Goal: Information Seeking & Learning: Learn about a topic

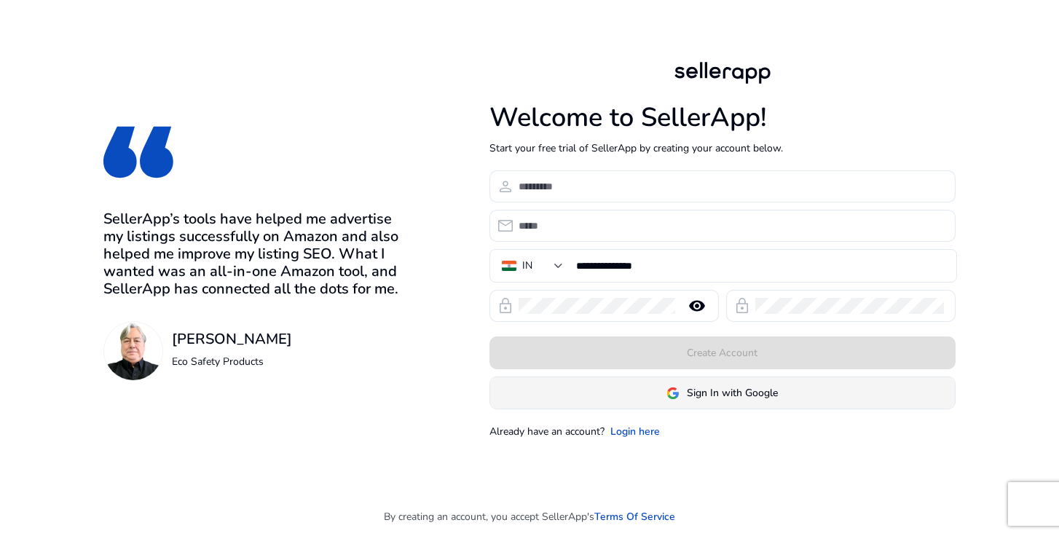
click at [737, 393] on span "Sign In with Google" at bounding box center [732, 392] width 91 height 15
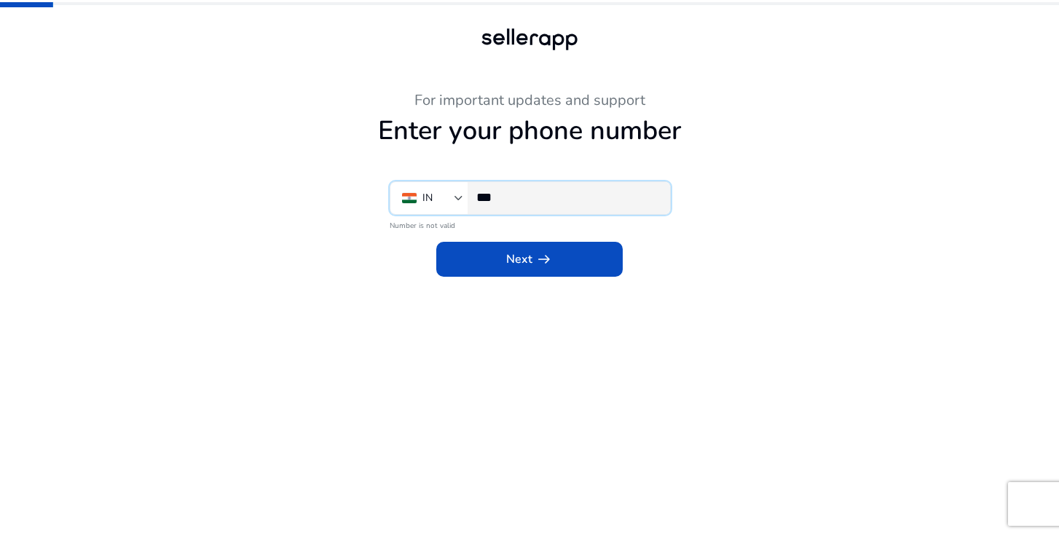
click at [540, 205] on input "***" at bounding box center [568, 197] width 182 height 16
type input "**********"
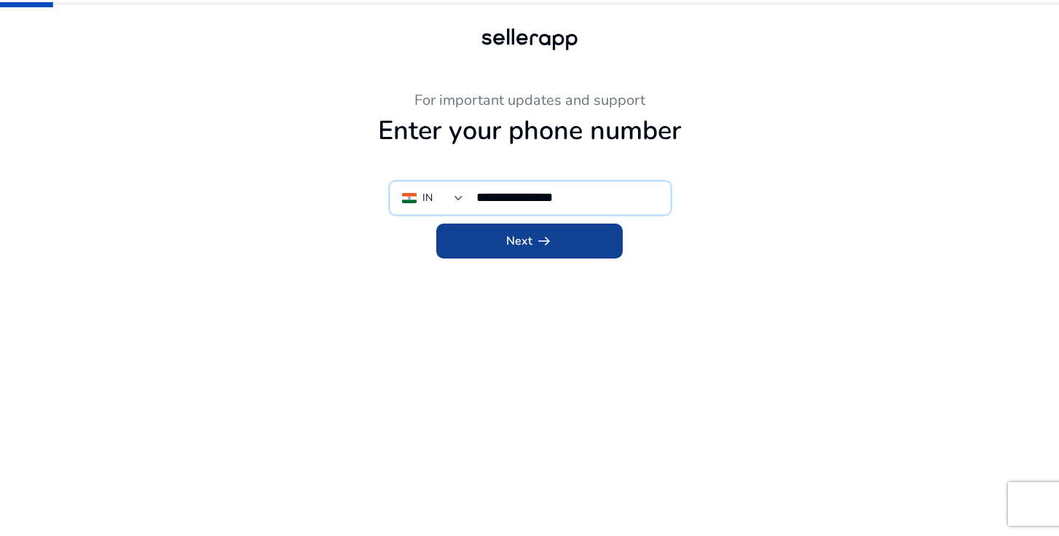
click at [549, 241] on span "arrow_right_alt" at bounding box center [544, 240] width 17 height 17
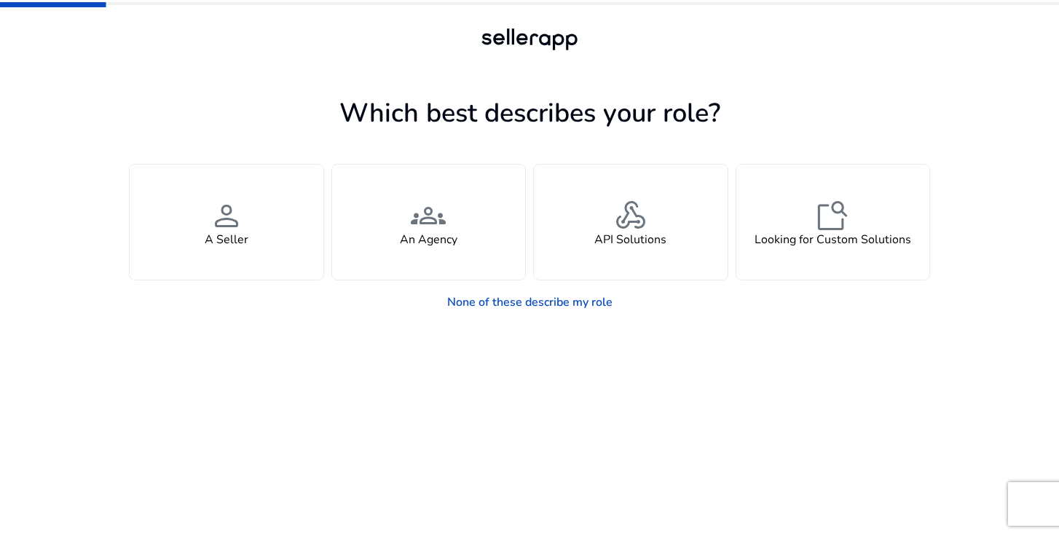
click at [832, 1] on mat-progress-bar at bounding box center [529, 3] width 1059 height 7
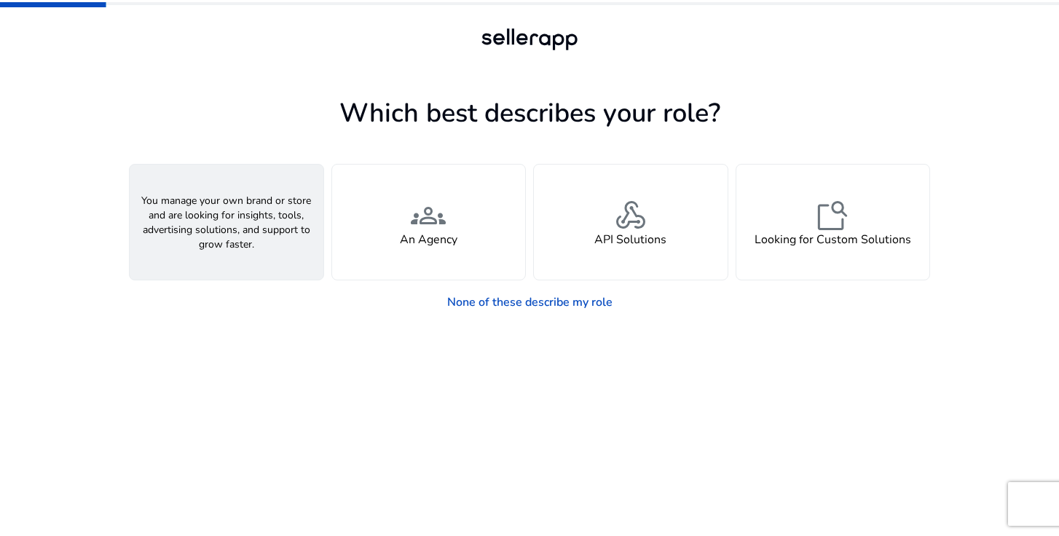
click at [260, 211] on div "person A Seller" at bounding box center [227, 222] width 194 height 115
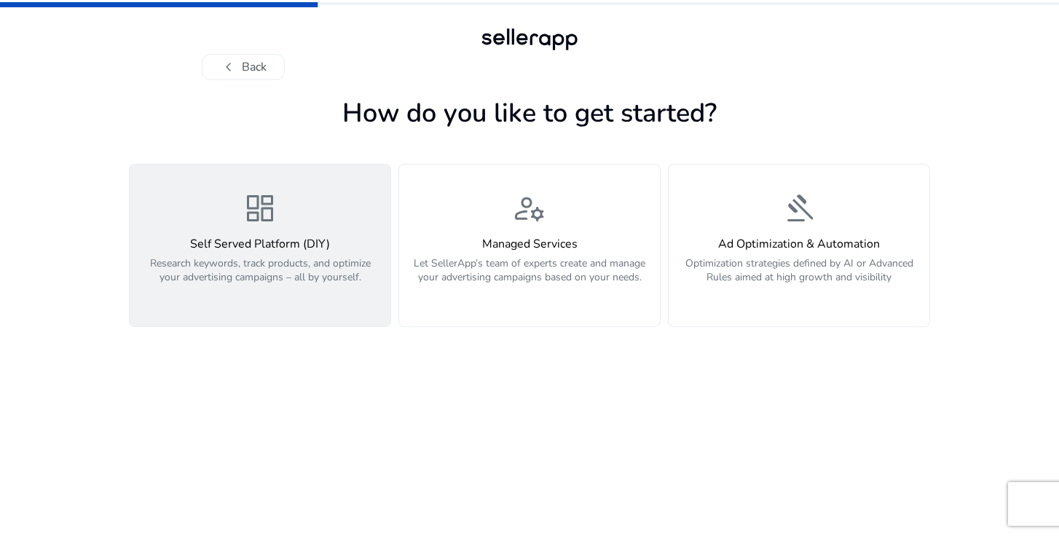
click at [243, 225] on span "dashboard" at bounding box center [260, 208] width 35 height 35
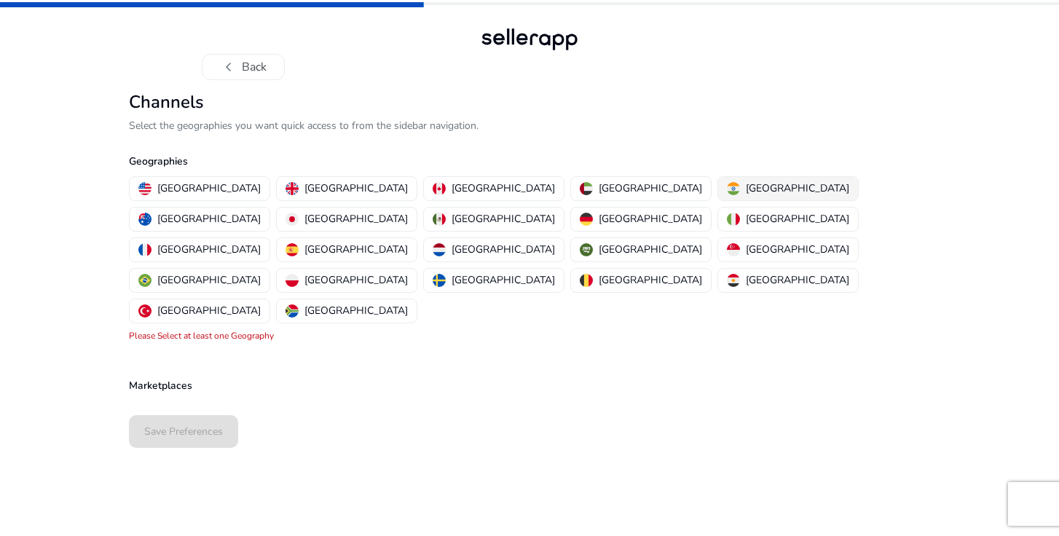
click at [746, 185] on p "[GEOGRAPHIC_DATA]" at bounding box center [797, 188] width 103 height 15
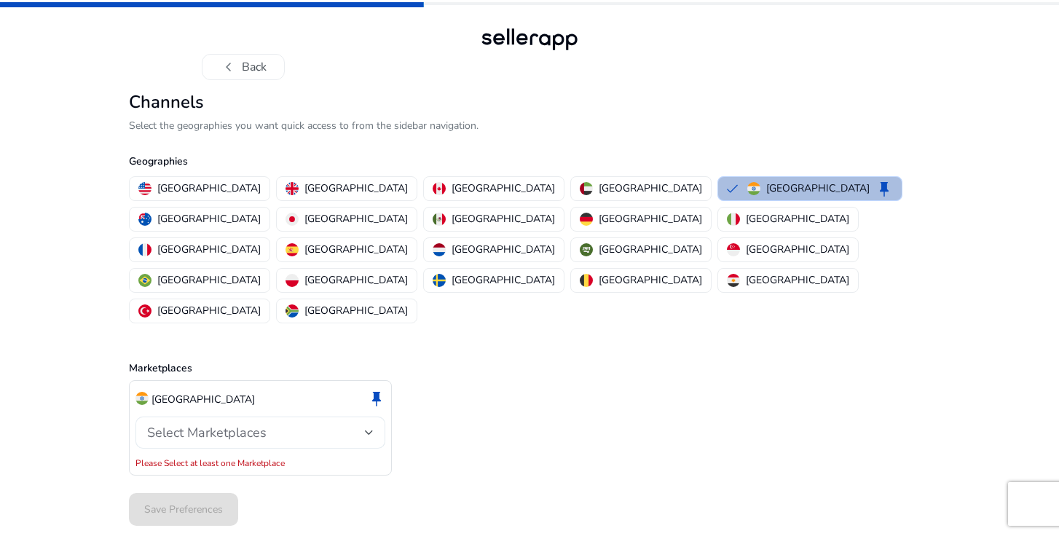
click at [364, 425] on div "Select Marketplaces" at bounding box center [256, 433] width 218 height 16
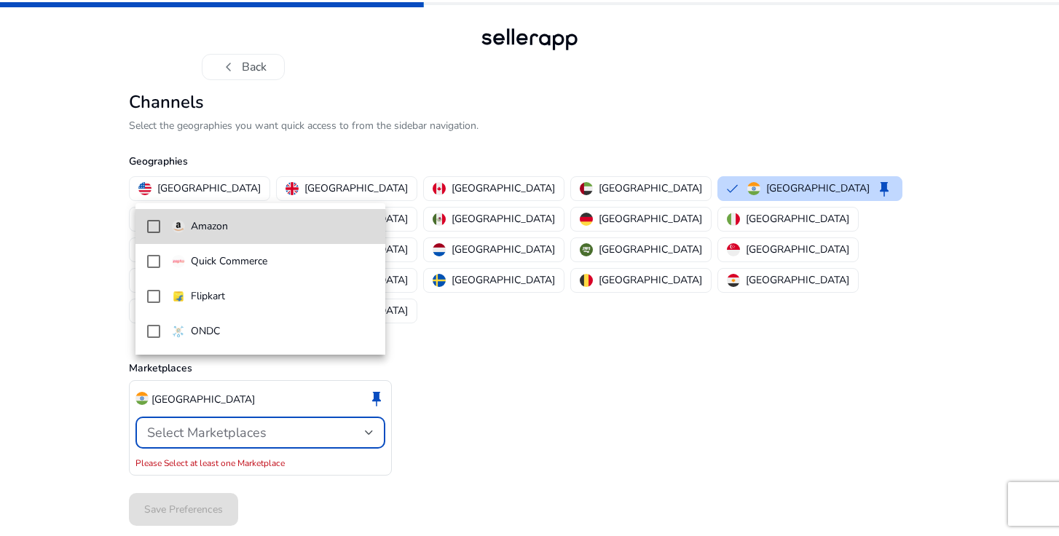
click at [198, 222] on p "Amazon" at bounding box center [209, 227] width 37 height 16
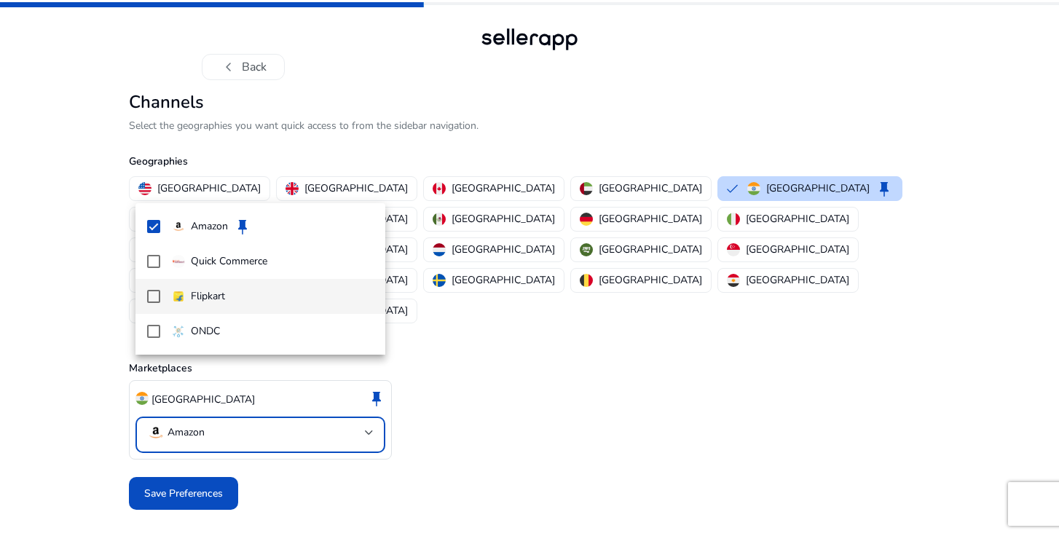
click at [154, 294] on mat-pseudo-checkbox at bounding box center [153, 296] width 13 height 13
click at [157, 293] on mat-pseudo-checkbox at bounding box center [153, 296] width 13 height 13
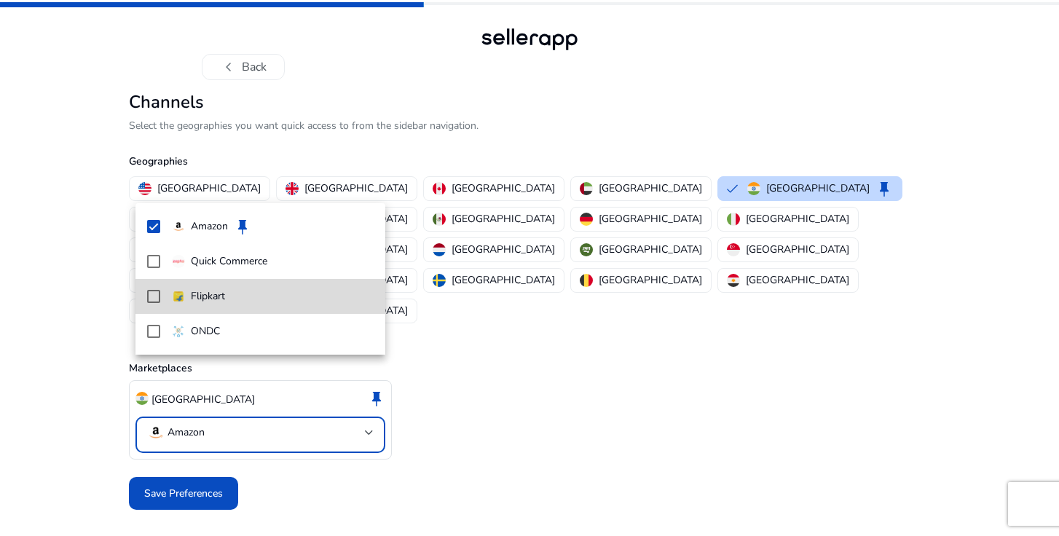
click at [157, 293] on mat-pseudo-checkbox at bounding box center [153, 296] width 13 height 13
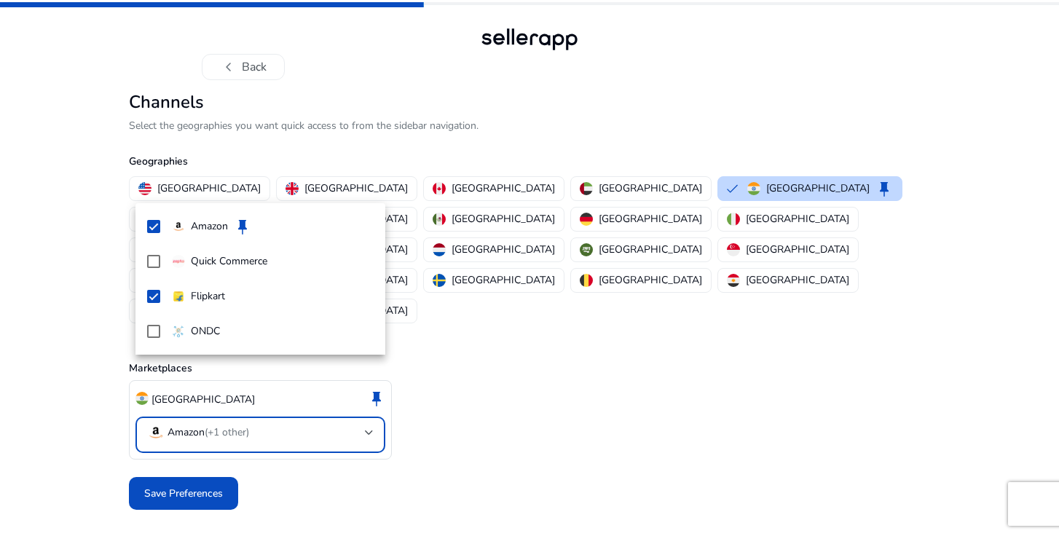
click at [180, 426] on div at bounding box center [529, 268] width 1059 height 536
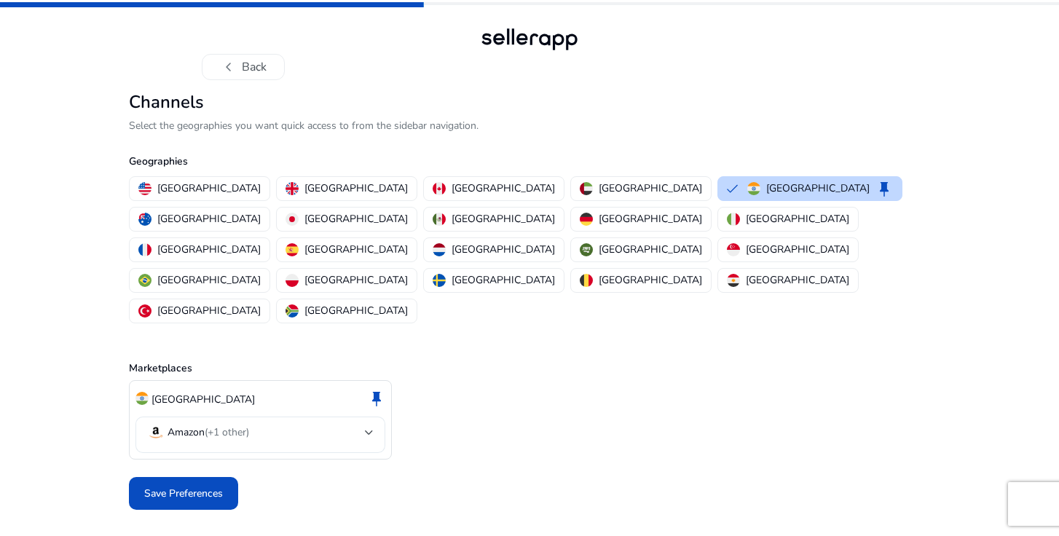
click at [362, 424] on mat-select-trigger "Amazon (+1 other)" at bounding box center [256, 432] width 218 height 17
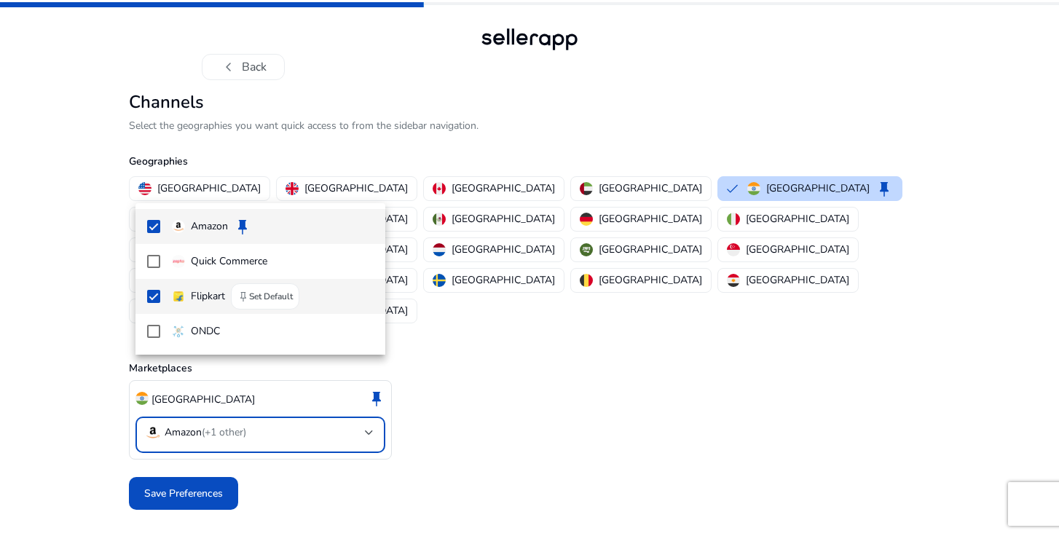
click at [160, 295] on mat-pseudo-checkbox at bounding box center [153, 296] width 13 height 13
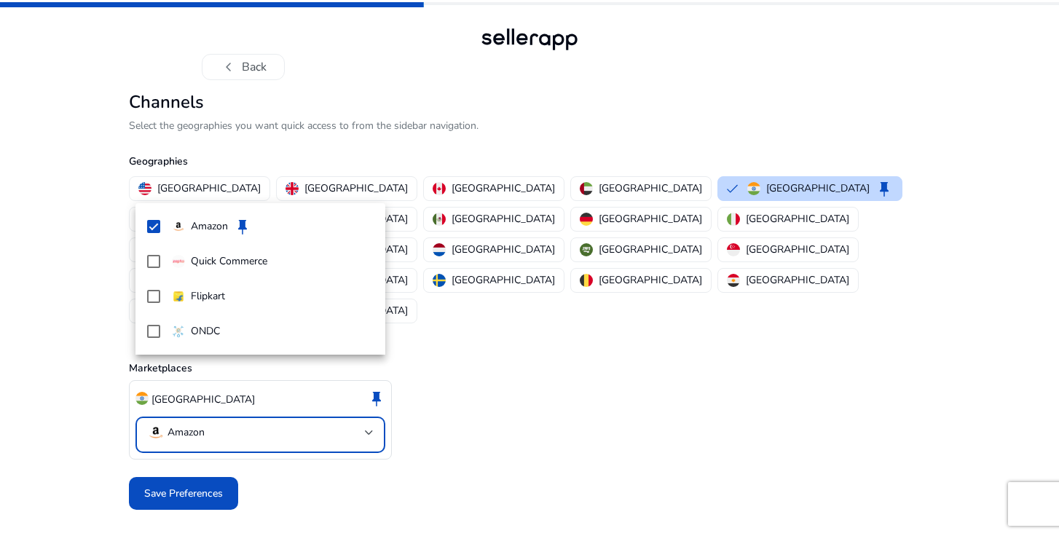
click at [181, 431] on div at bounding box center [529, 268] width 1059 height 536
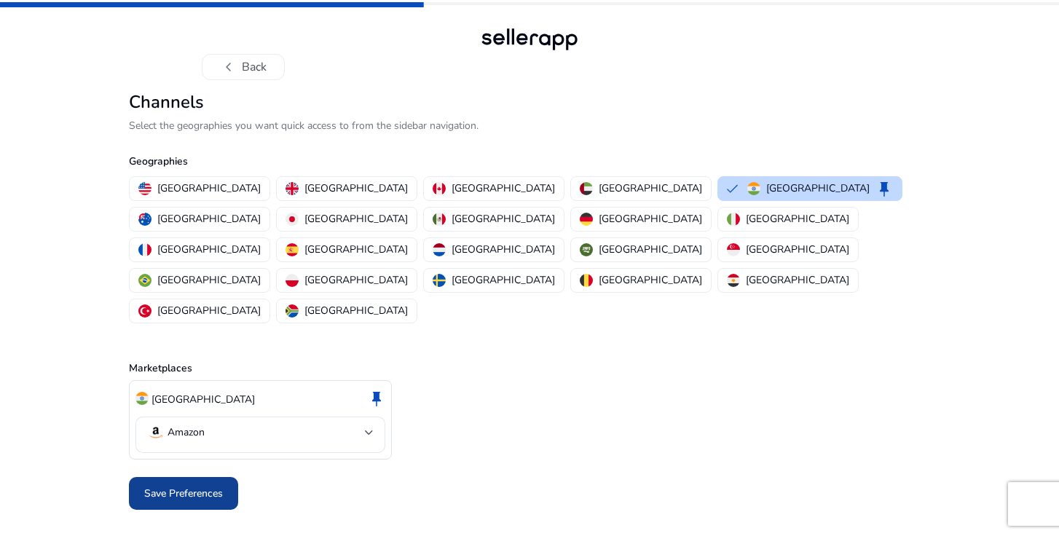
click at [184, 486] on span "Save Preferences" at bounding box center [183, 493] width 79 height 15
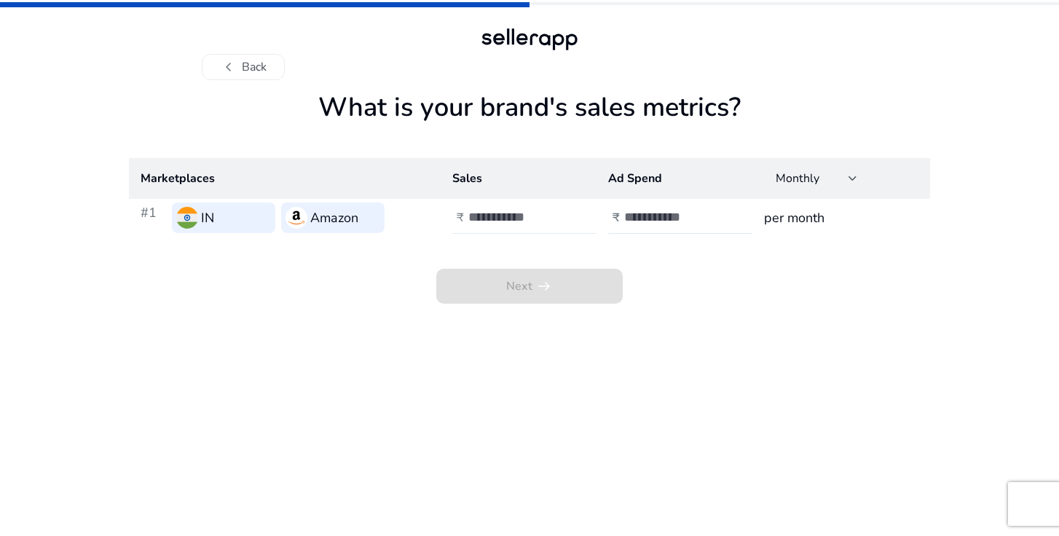
click at [496, 219] on input "number" at bounding box center [518, 217] width 98 height 16
type input "*****"
click at [659, 216] on input "number" at bounding box center [673, 217] width 98 height 16
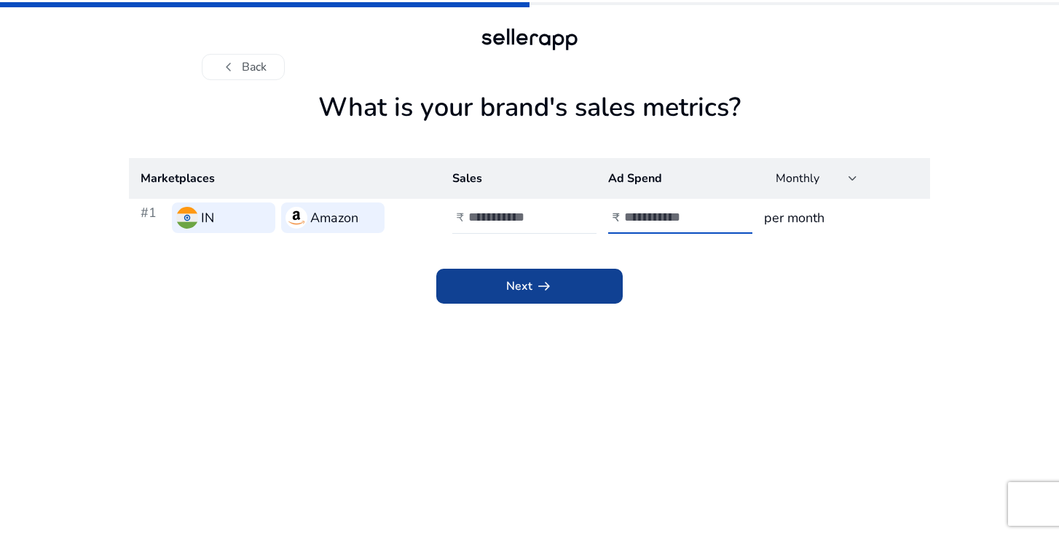
type input "****"
click at [528, 284] on span "Next arrow_right_alt" at bounding box center [529, 286] width 47 height 17
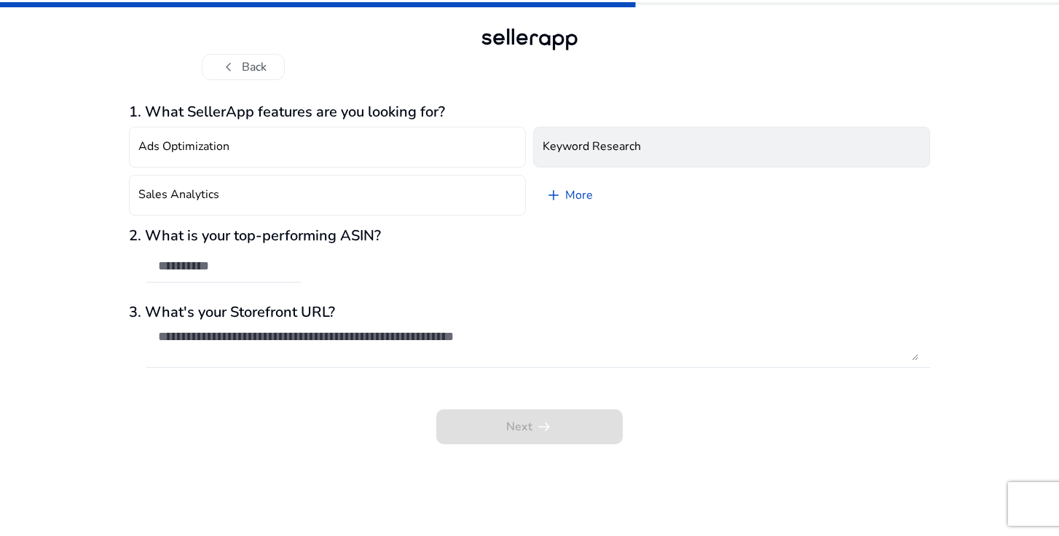
click at [597, 143] on h4 "Keyword Research" at bounding box center [592, 147] width 98 height 14
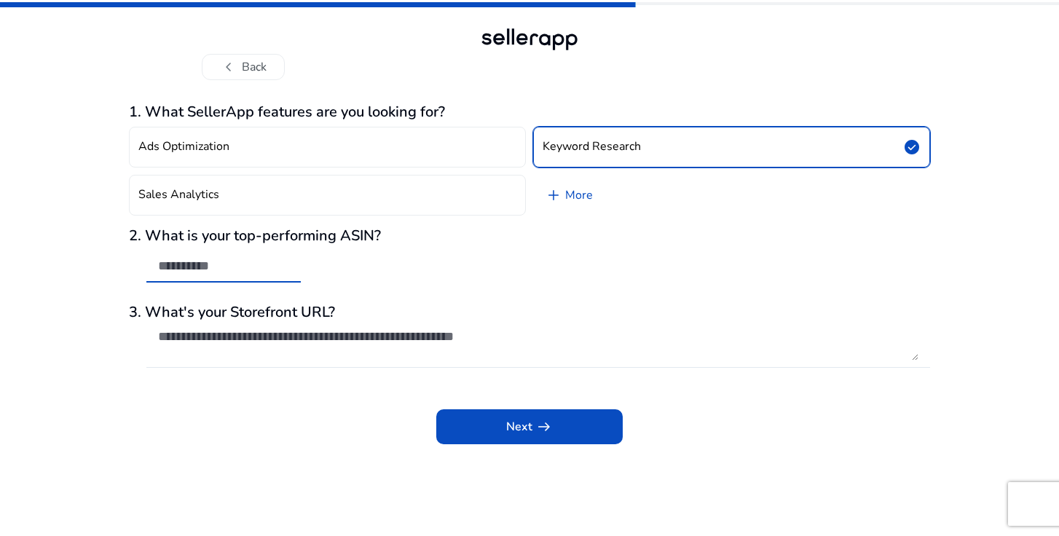
click at [205, 269] on input "text" at bounding box center [223, 266] width 131 height 16
paste input "**********"
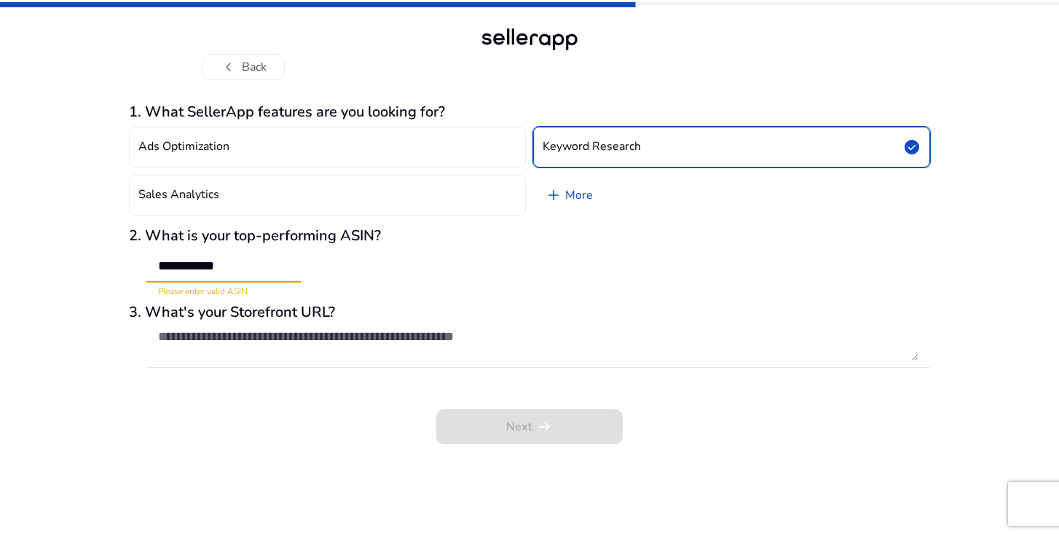
click at [160, 270] on input "**********" at bounding box center [223, 266] width 131 height 16
click at [268, 269] on input "**********" at bounding box center [223, 266] width 131 height 16
type input "*"
paste input "**********"
type input "**********"
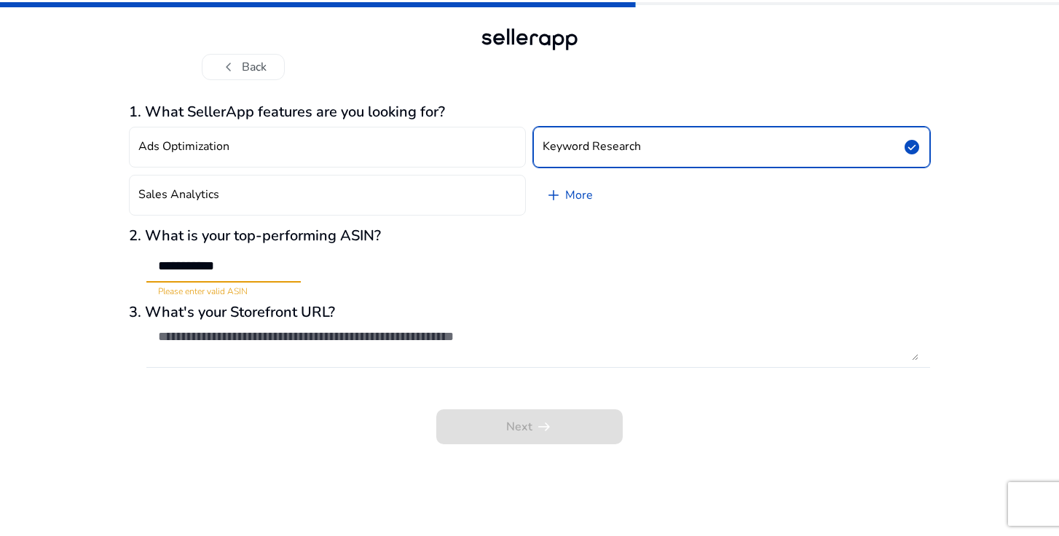
click at [184, 380] on div at bounding box center [538, 375] width 784 height 15
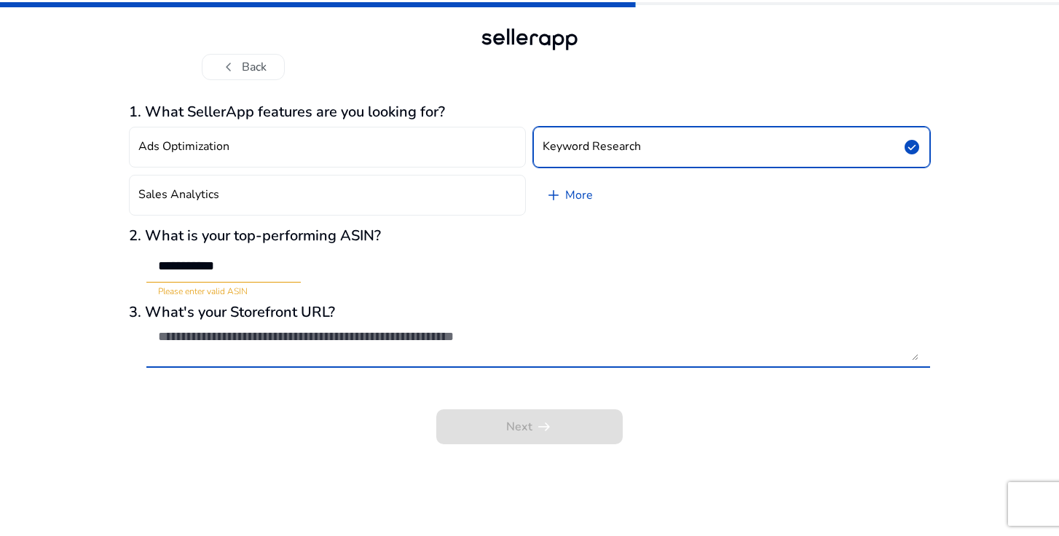
click at [246, 340] on textarea at bounding box center [538, 345] width 761 height 32
click at [305, 342] on textarea at bounding box center [538, 345] width 761 height 32
paste textarea "**********"
type textarea "**********"
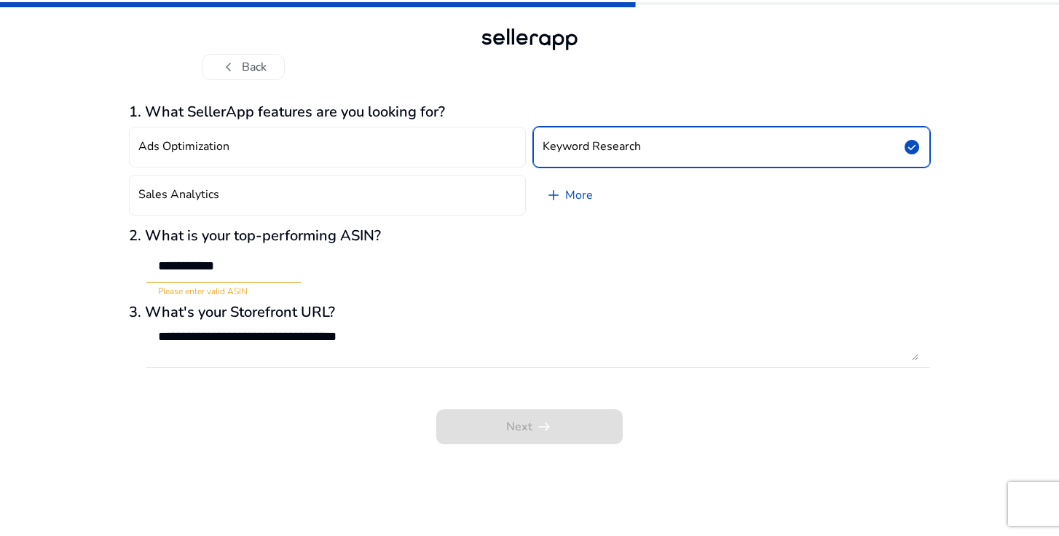
click at [513, 425] on div "Next arrow_right_alt" at bounding box center [529, 416] width 801 height 55
click at [264, 266] on input "**********" at bounding box center [223, 266] width 131 height 16
type input "*"
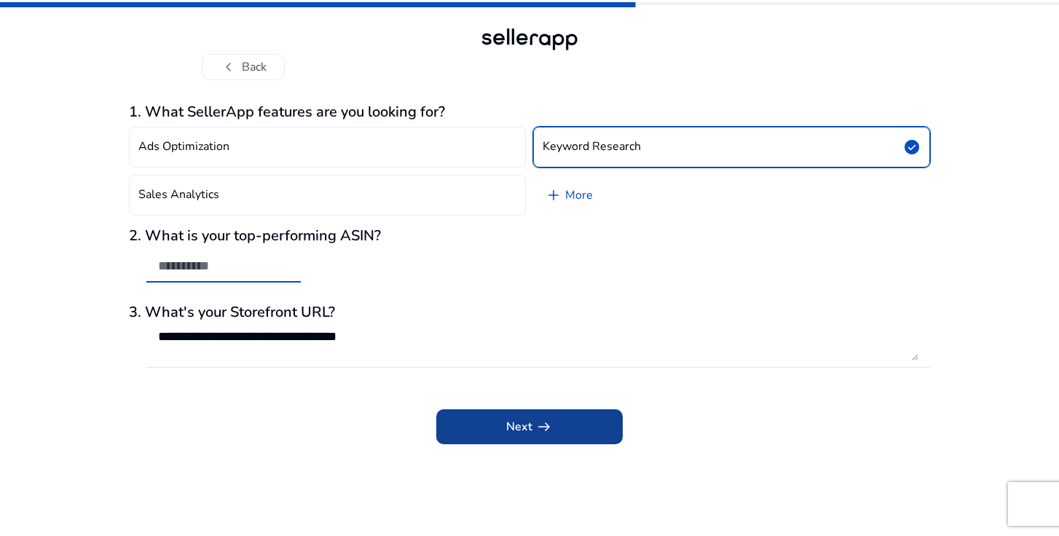
click at [533, 431] on app-icon "arrow_right_alt" at bounding box center [543, 426] width 20 height 17
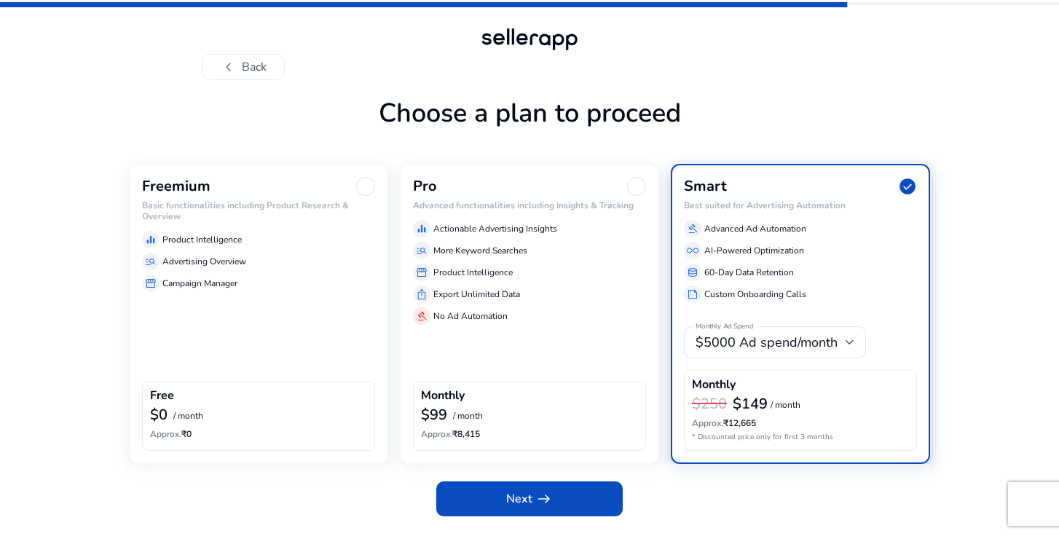
click at [287, 305] on div "Freemium Basic functionalities including Product Research & Overview equalizer …" at bounding box center [258, 314] width 259 height 300
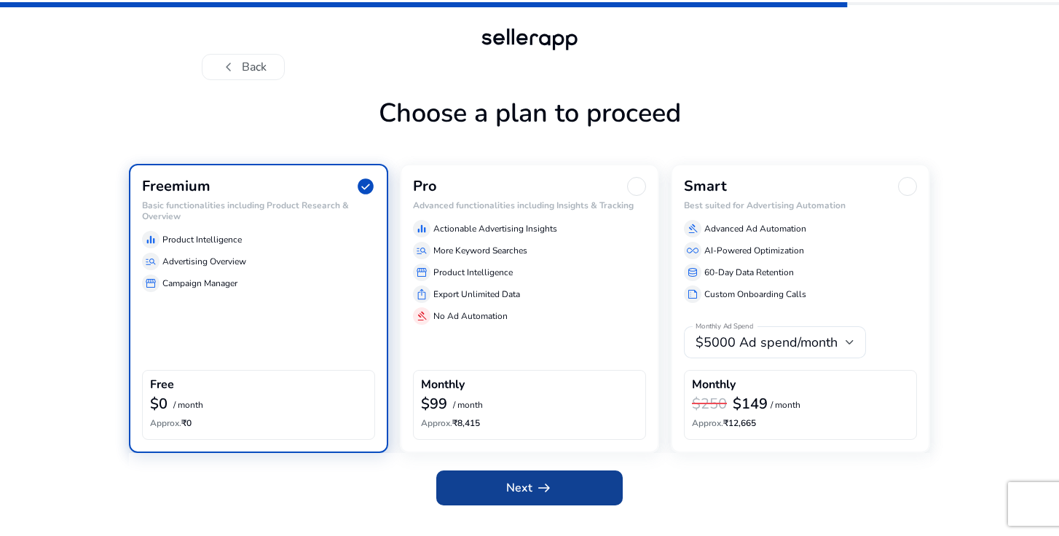
click at [507, 495] on span "Next arrow_right_alt" at bounding box center [529, 487] width 47 height 17
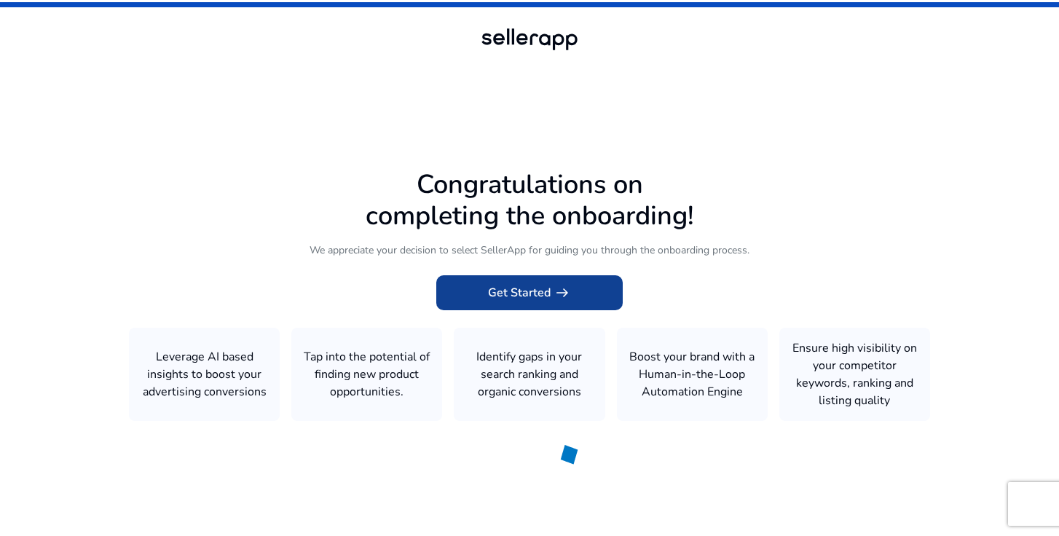
click at [564, 279] on span at bounding box center [529, 292] width 187 height 35
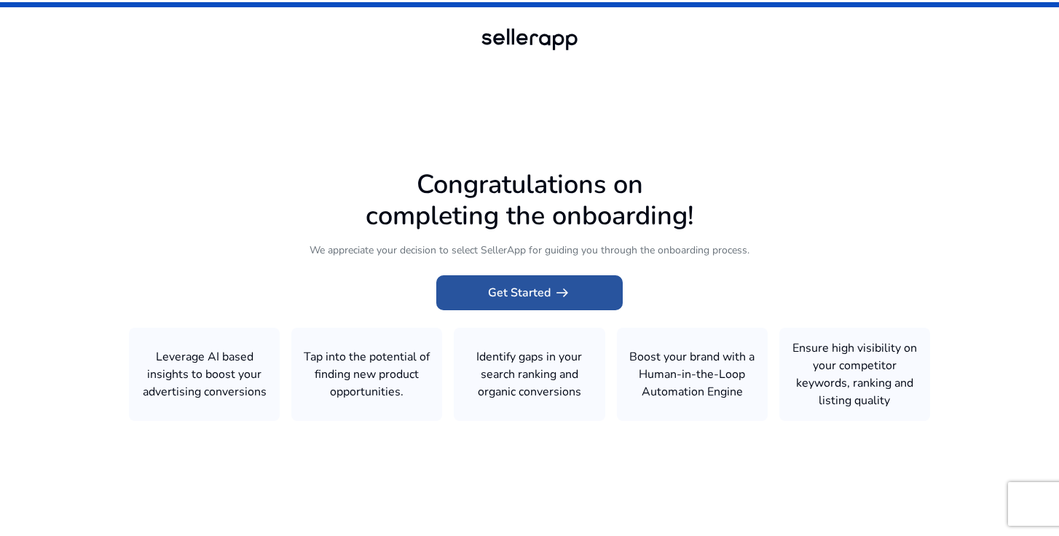
click at [560, 302] on span "arrow_right_alt" at bounding box center [562, 292] width 17 height 17
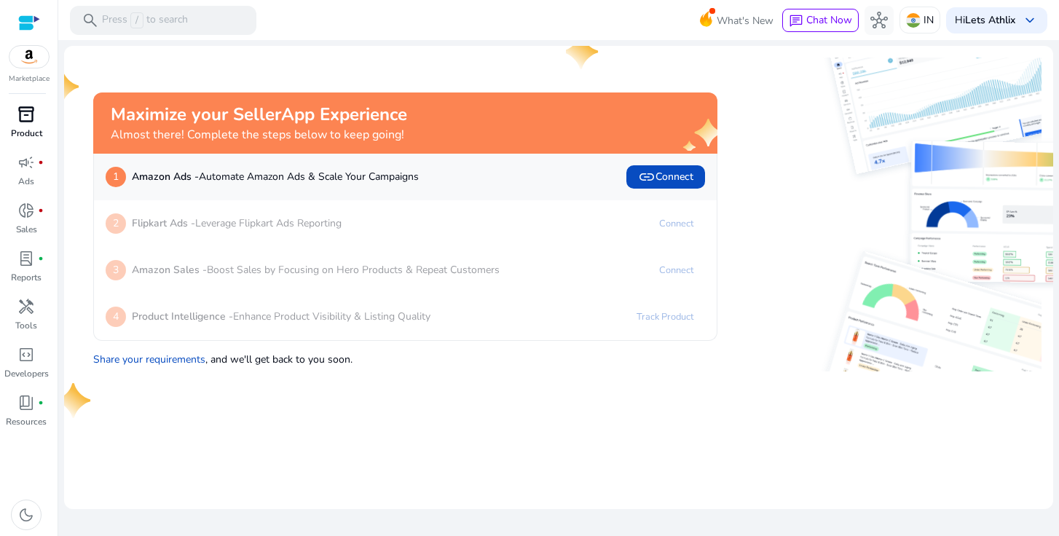
click at [26, 114] on span "inventory_2" at bounding box center [25, 114] width 17 height 17
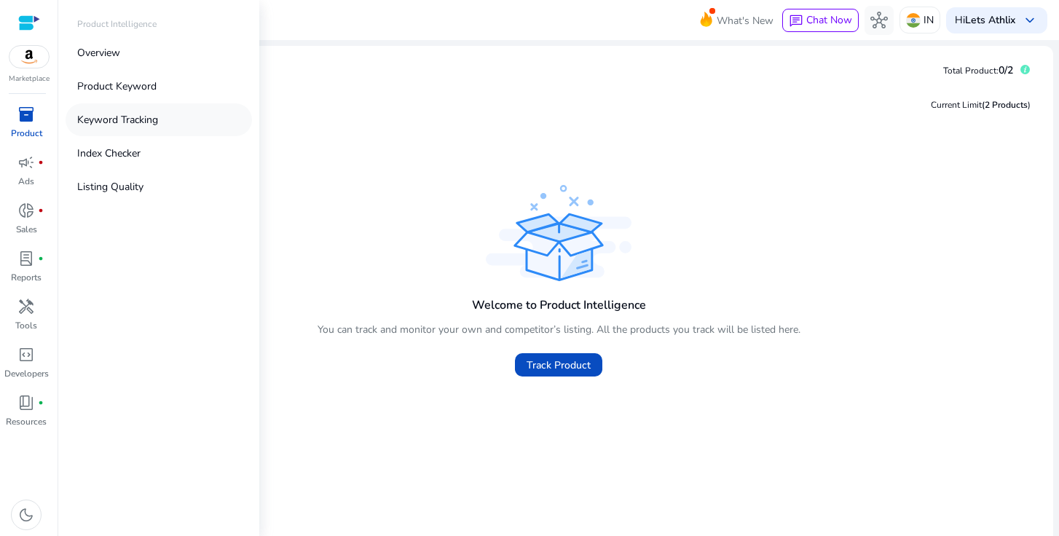
click at [116, 125] on p "Keyword Tracking" at bounding box center [117, 119] width 81 height 15
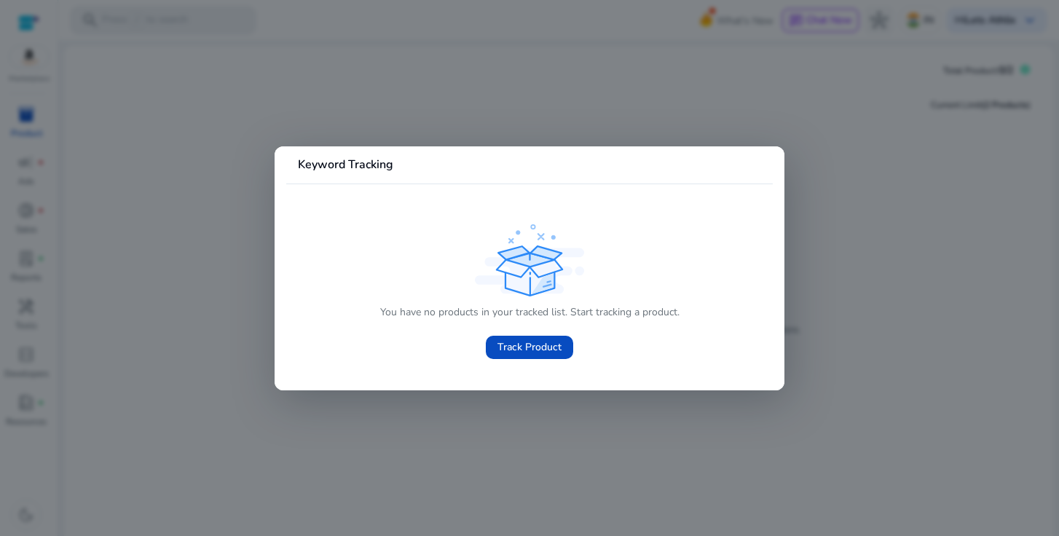
click at [225, 226] on div at bounding box center [529, 268] width 1059 height 536
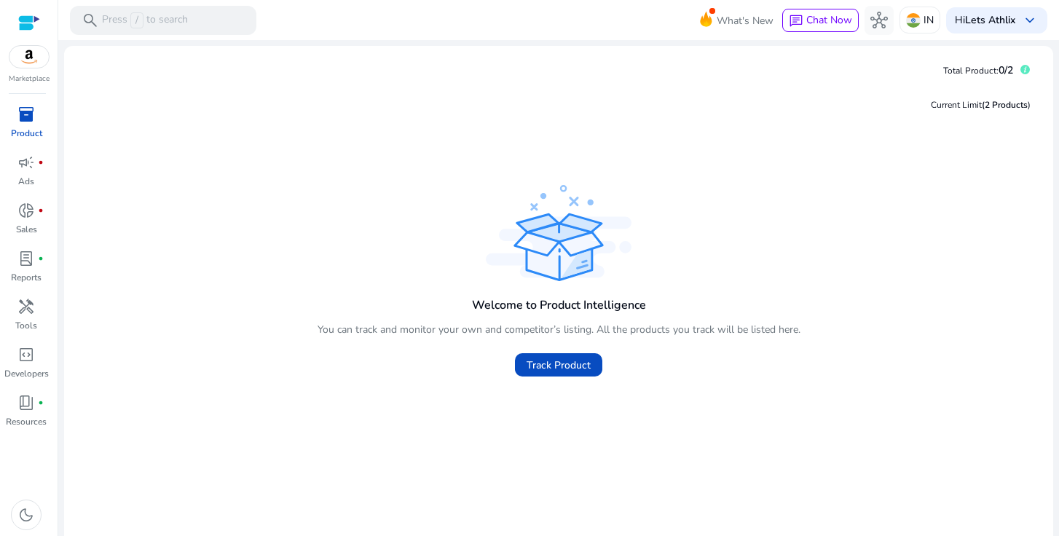
click at [31, 128] on p "Product" at bounding box center [26, 133] width 31 height 13
click at [35, 171] on span "campaign" at bounding box center [25, 162] width 17 height 17
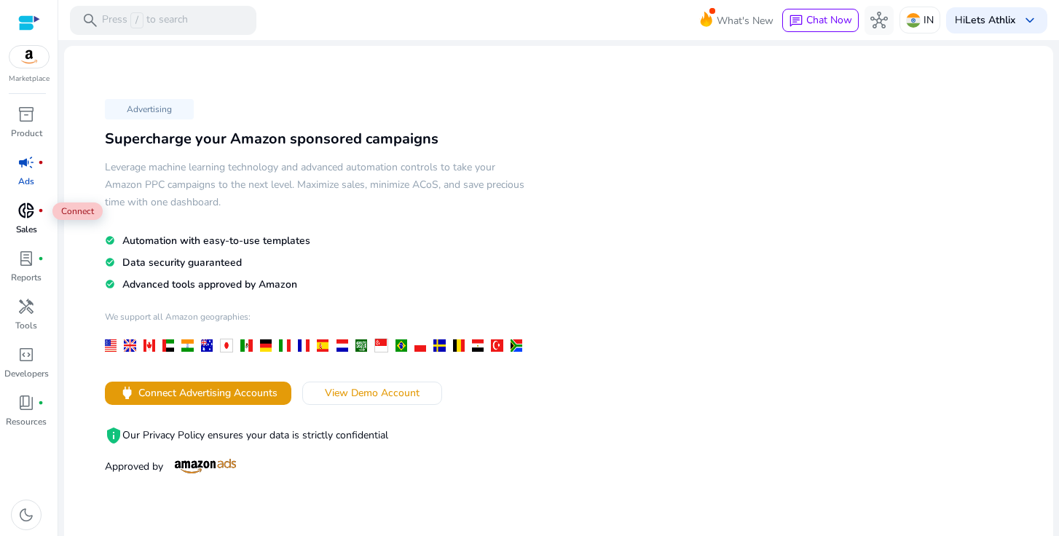
click at [29, 211] on span "donut_small" at bounding box center [25, 210] width 17 height 17
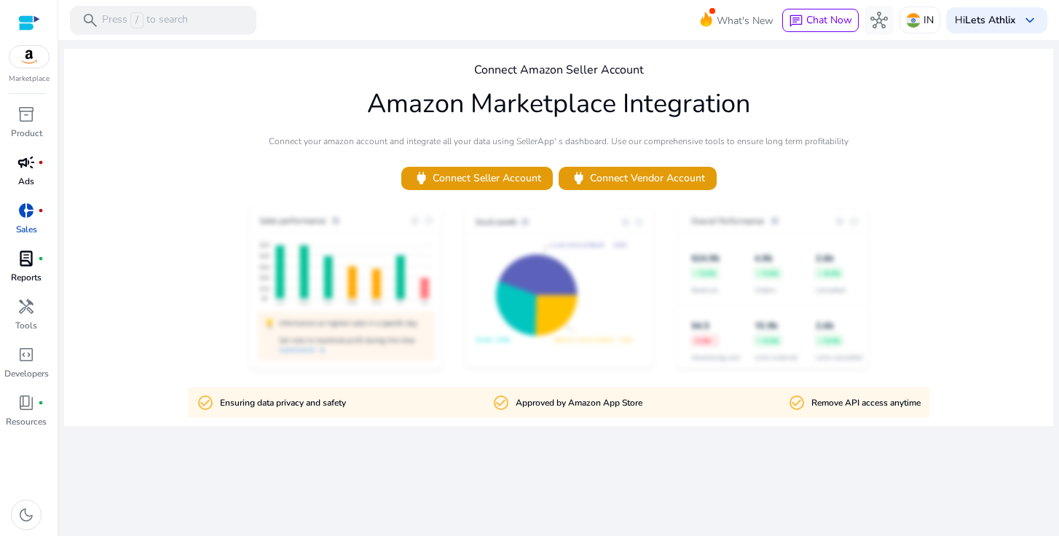
click at [26, 264] on span "lab_profile" at bounding box center [25, 258] width 17 height 17
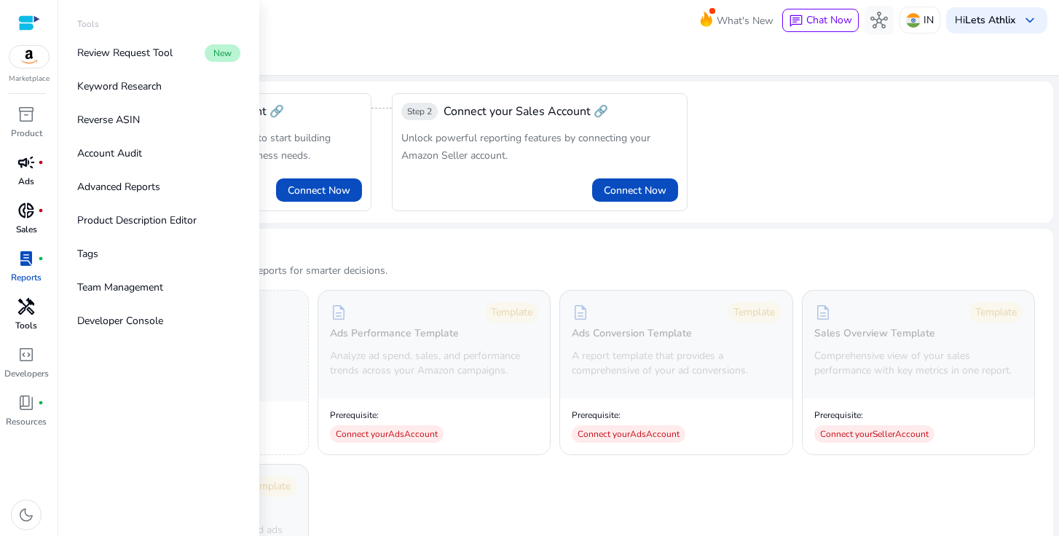
click at [31, 303] on span "handyman" at bounding box center [25, 306] width 17 height 17
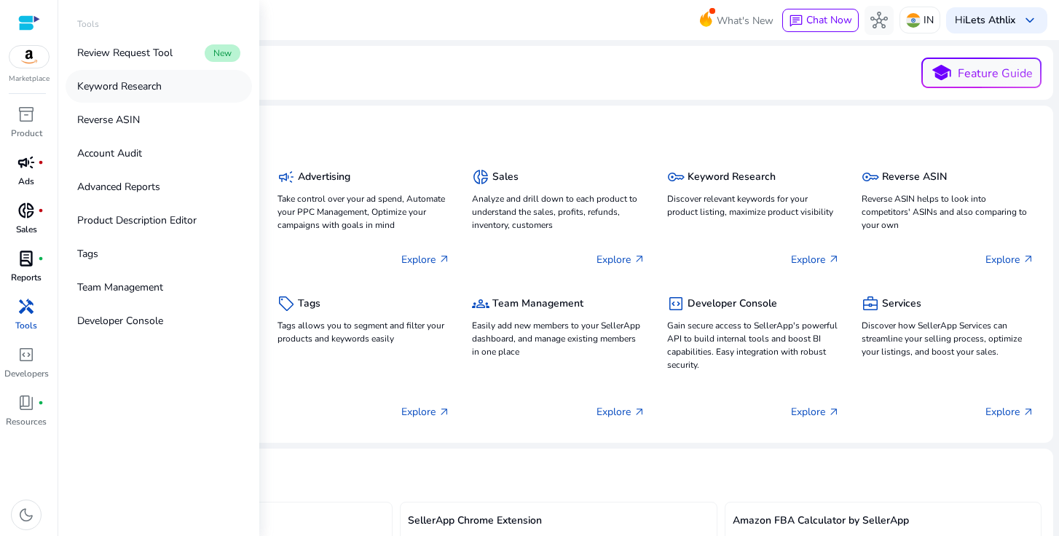
click at [144, 91] on p "Keyword Research" at bounding box center [119, 86] width 85 height 15
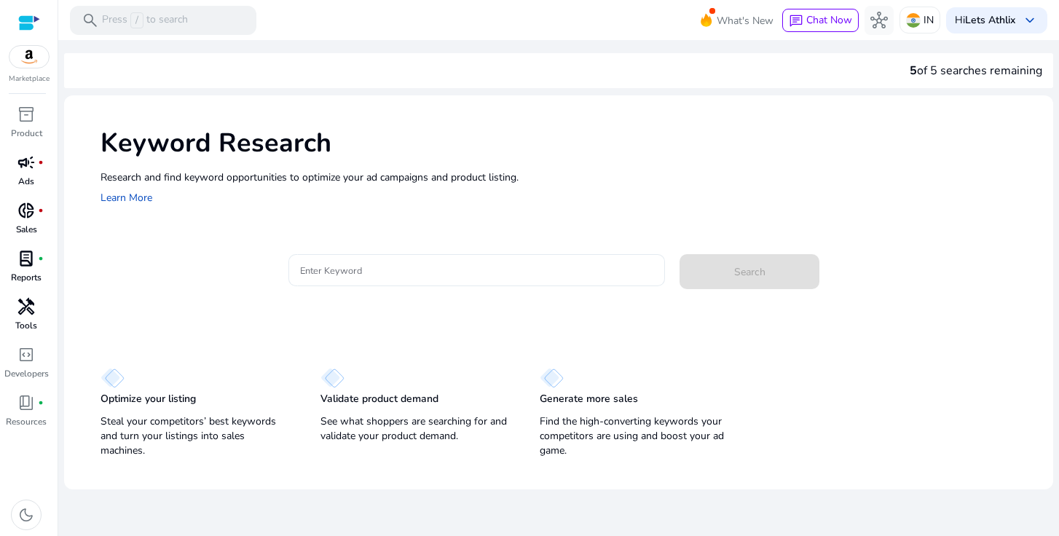
click at [393, 273] on input "Enter Keyword" at bounding box center [476, 270] width 353 height 16
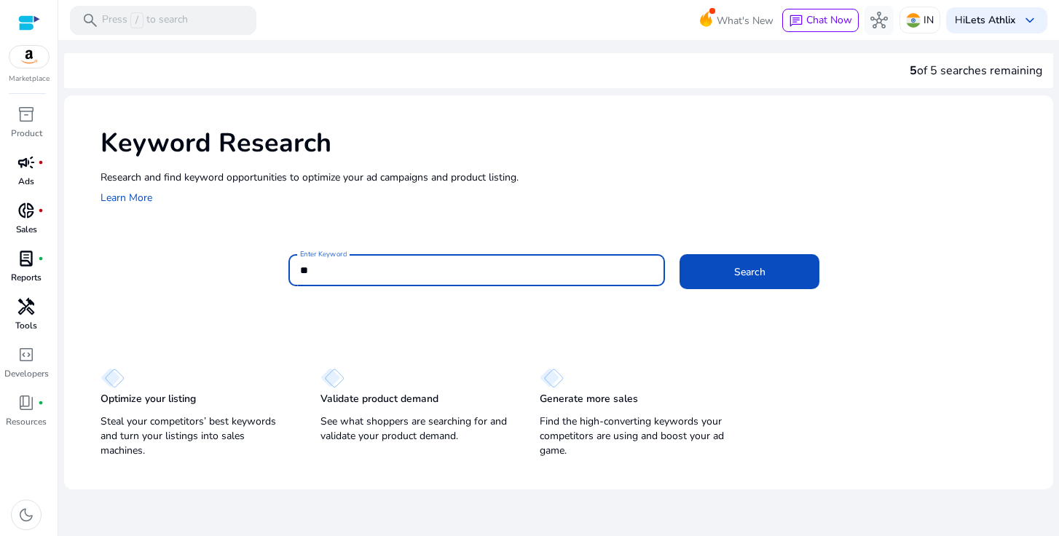
type input "*"
type input "**********"
click at [769, 276] on span at bounding box center [750, 271] width 140 height 35
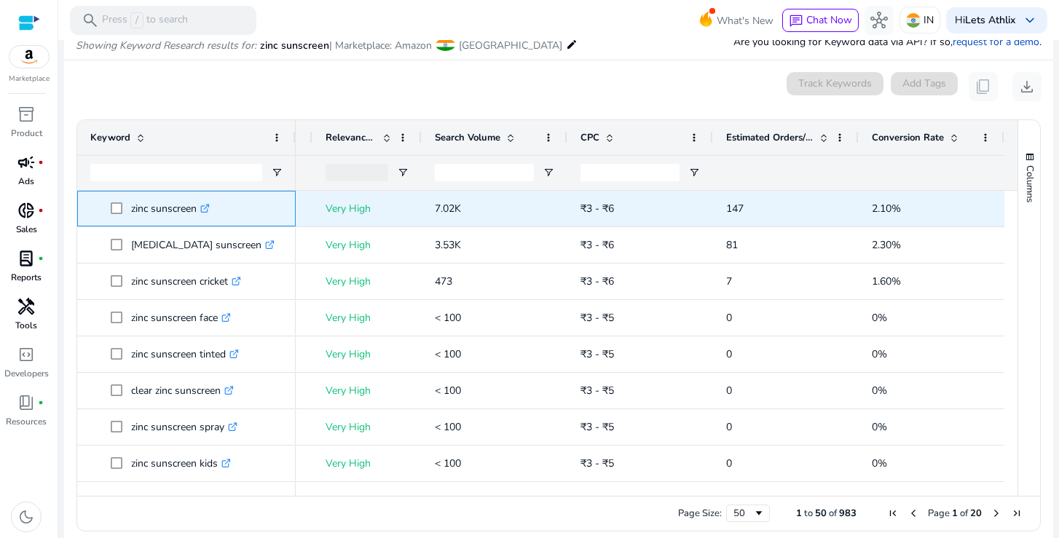
drag, startPoint x: 197, startPoint y: 208, endPoint x: 129, endPoint y: 213, distance: 68.7
click at [129, 213] on span "zinc sunscreen .st0{fill:#2c8af8}" at bounding box center [197, 209] width 172 height 30
copy span "zinc sunscreen"
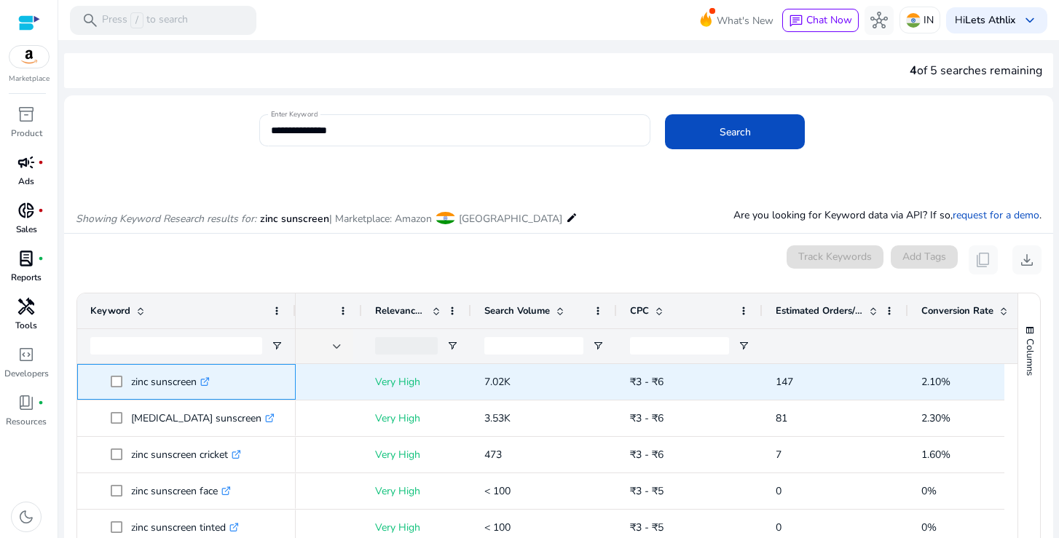
scroll to position [0, 205]
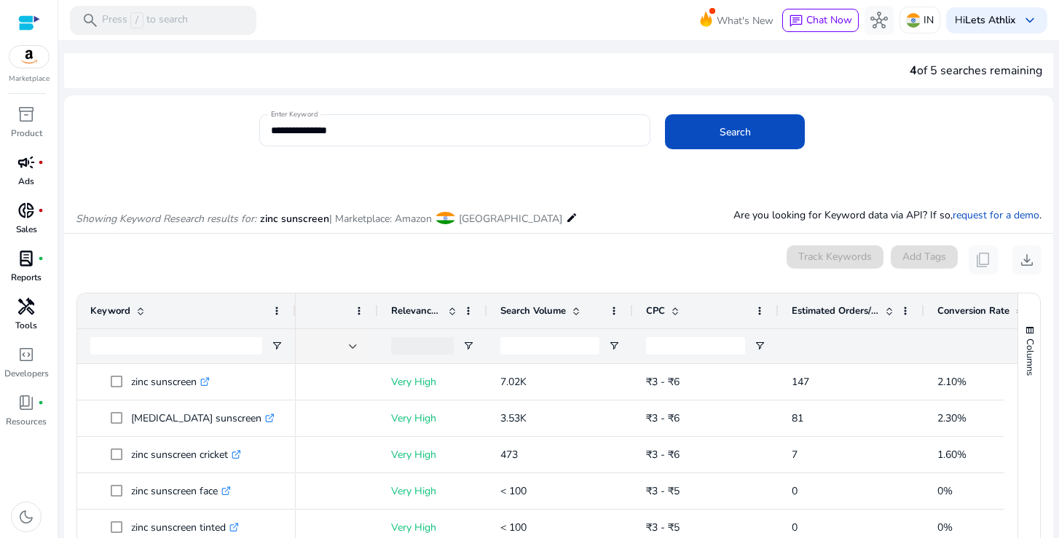
click at [625, 248] on div "0 keyword(s) selected Track Keywords Add Tags content_copy download" at bounding box center [559, 260] width 966 height 29
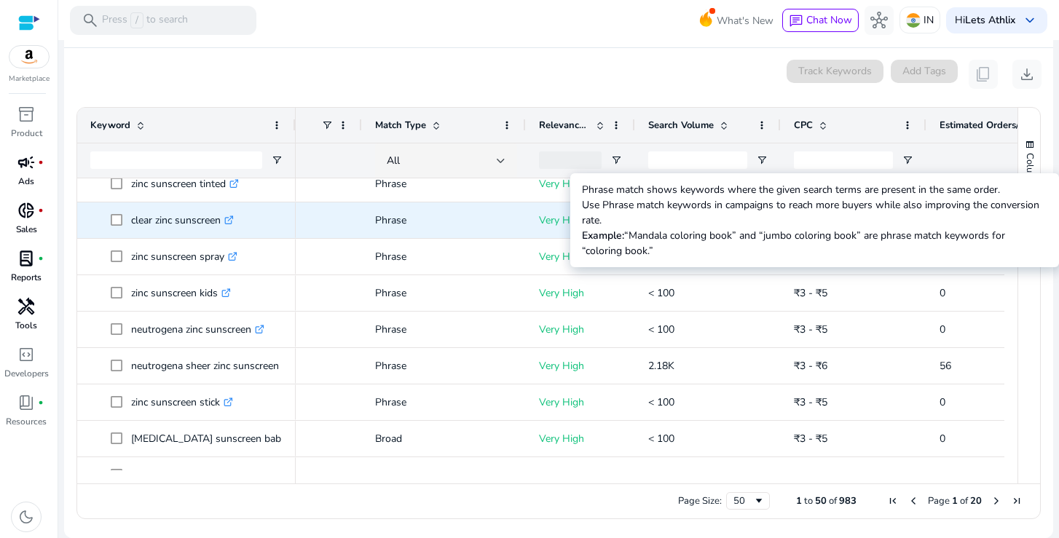
scroll to position [0, 81]
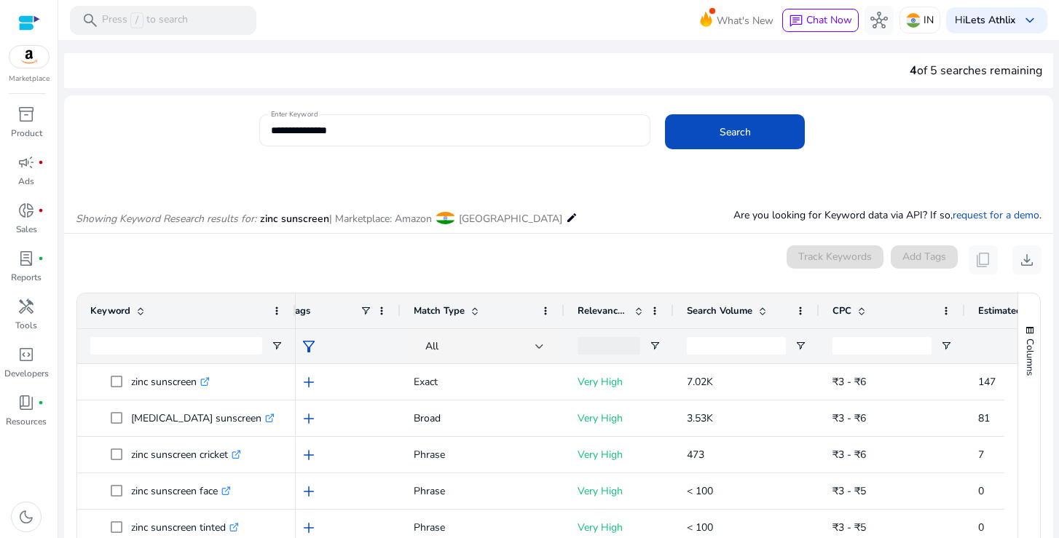
click at [289, 132] on input "**********" at bounding box center [455, 130] width 368 height 16
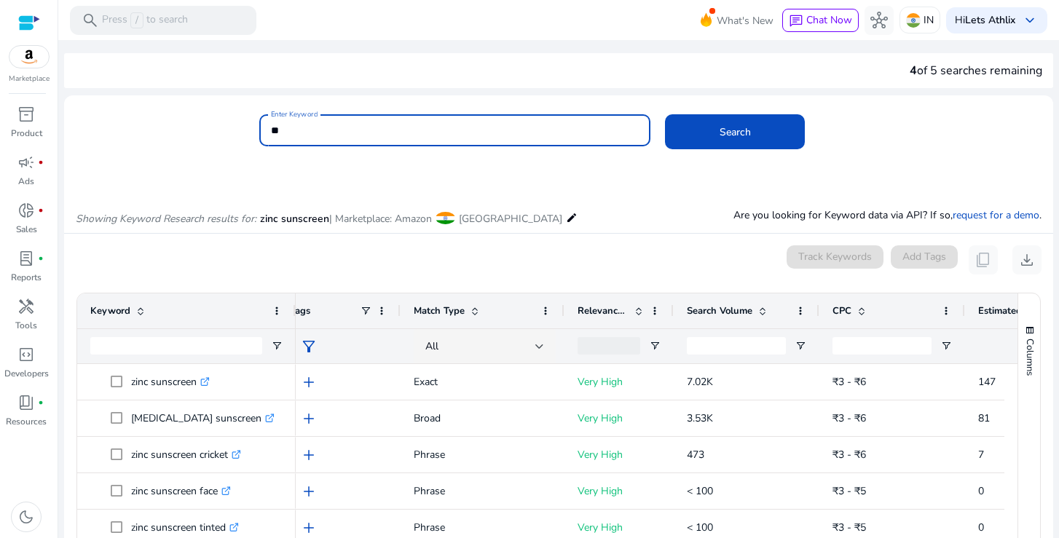
type input "*"
type input "**********"
click at [720, 140] on span at bounding box center [735, 131] width 140 height 35
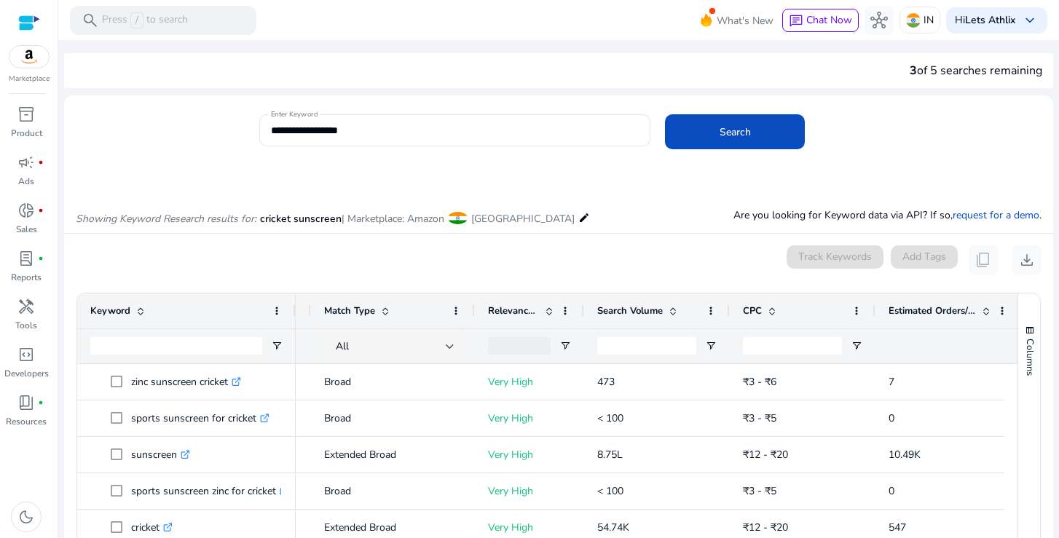
click at [24, 63] on img at bounding box center [28, 57] width 39 height 22
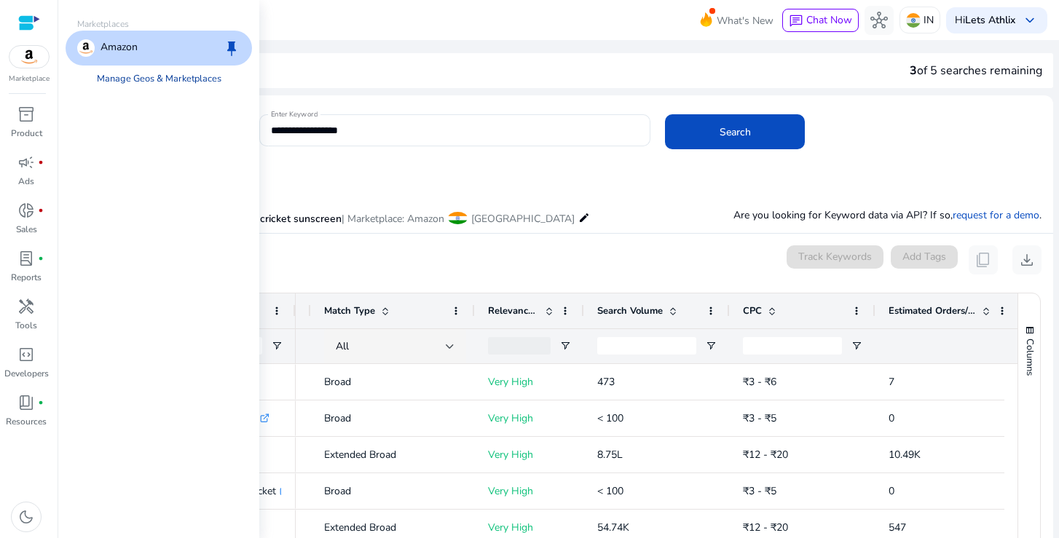
click at [168, 81] on link "Manage Geos & Marketplaces" at bounding box center [159, 79] width 148 height 26
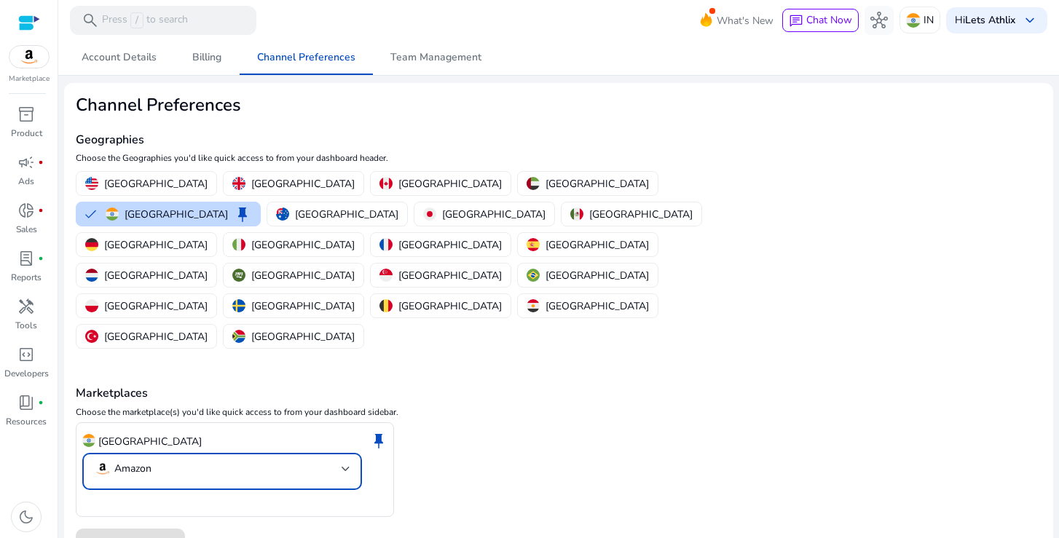
click at [350, 466] on div at bounding box center [346, 469] width 9 height 6
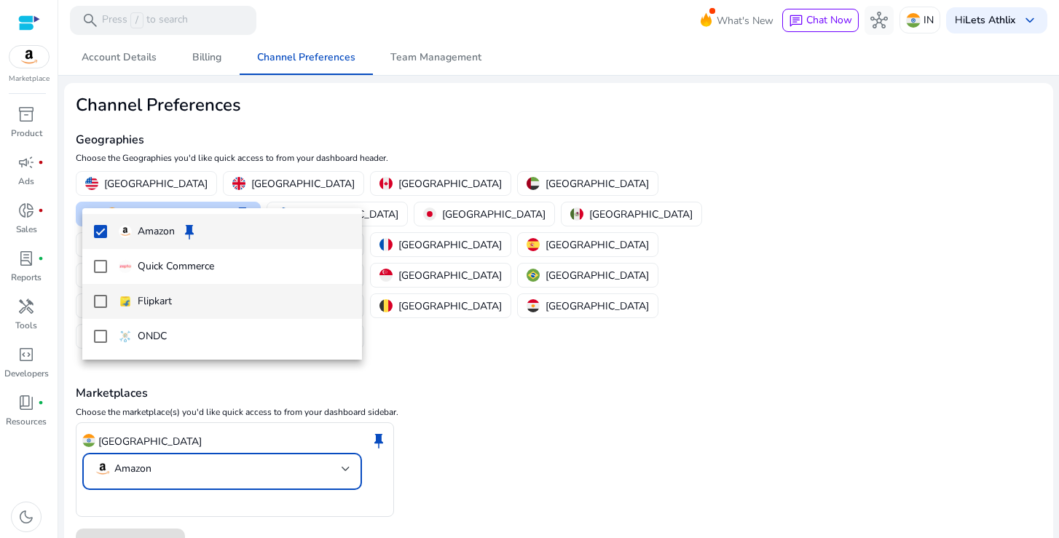
click at [130, 307] on div "Flipkart" at bounding box center [145, 302] width 53 height 16
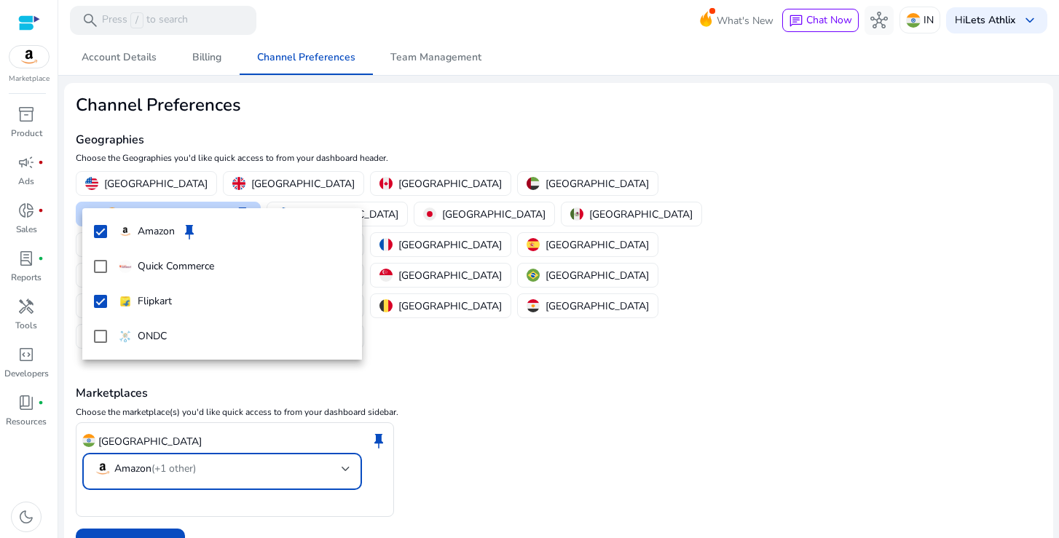
click at [143, 459] on div at bounding box center [529, 269] width 1059 height 538
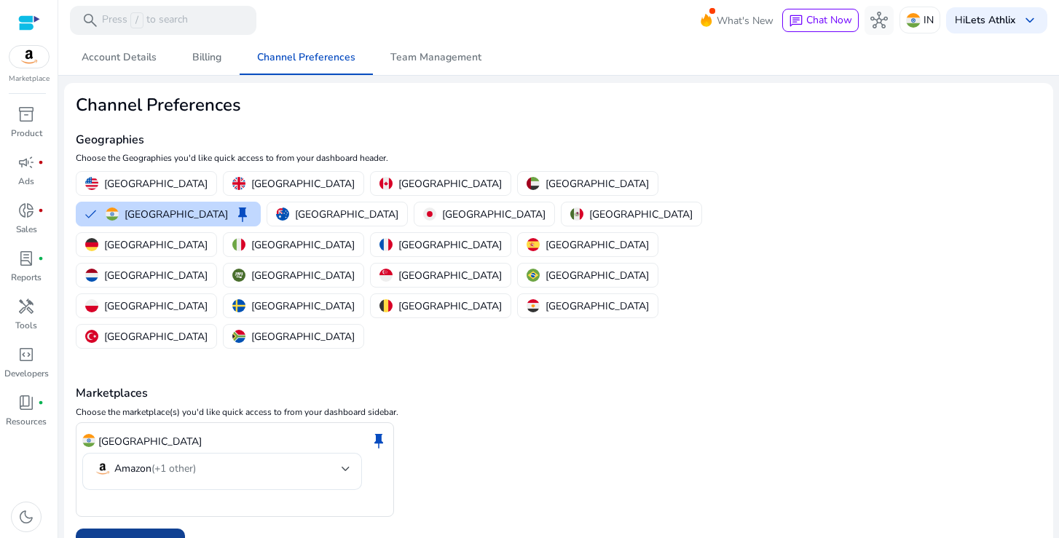
click at [140, 538] on span "Save Preferences" at bounding box center [130, 545] width 79 height 15
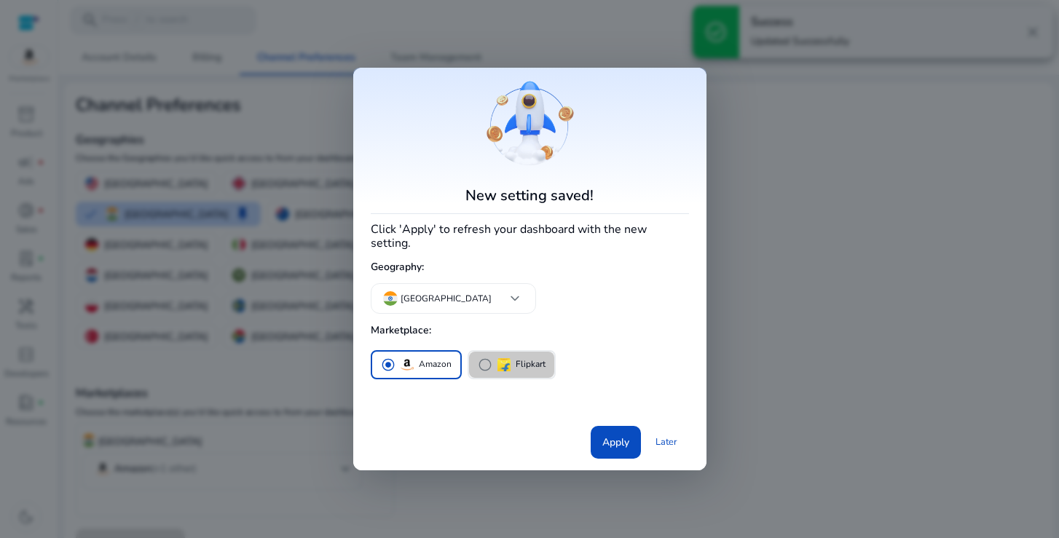
click at [478, 360] on span "radio_button_unchecked" at bounding box center [485, 365] width 15 height 15
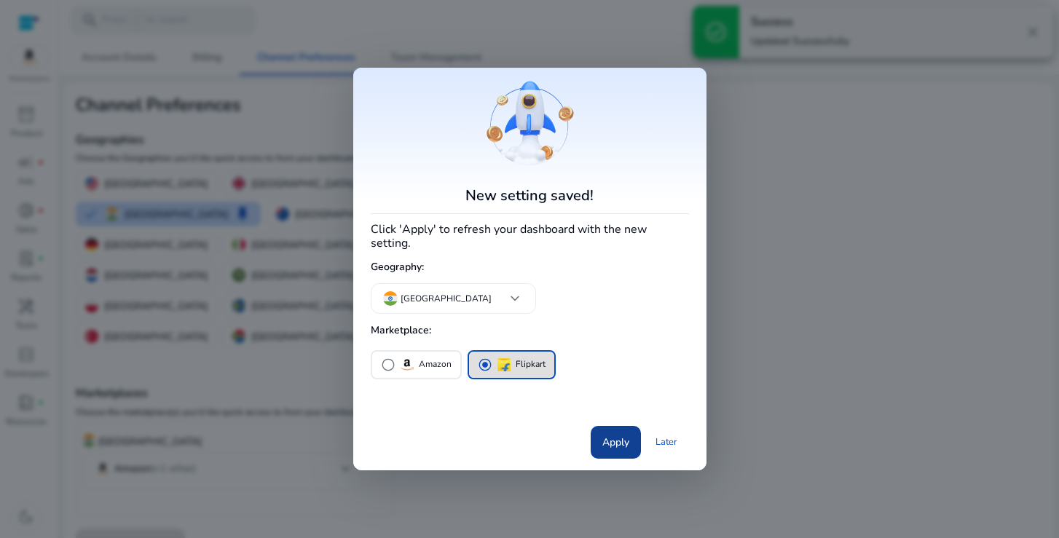
click at [613, 435] on span "Apply" at bounding box center [616, 442] width 27 height 15
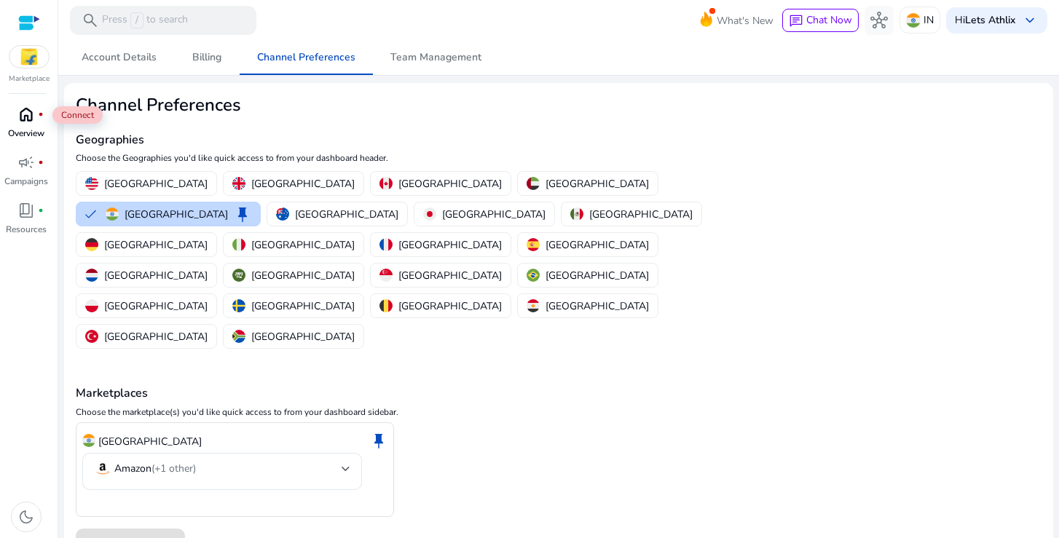
click at [32, 121] on span "home" at bounding box center [25, 114] width 17 height 17
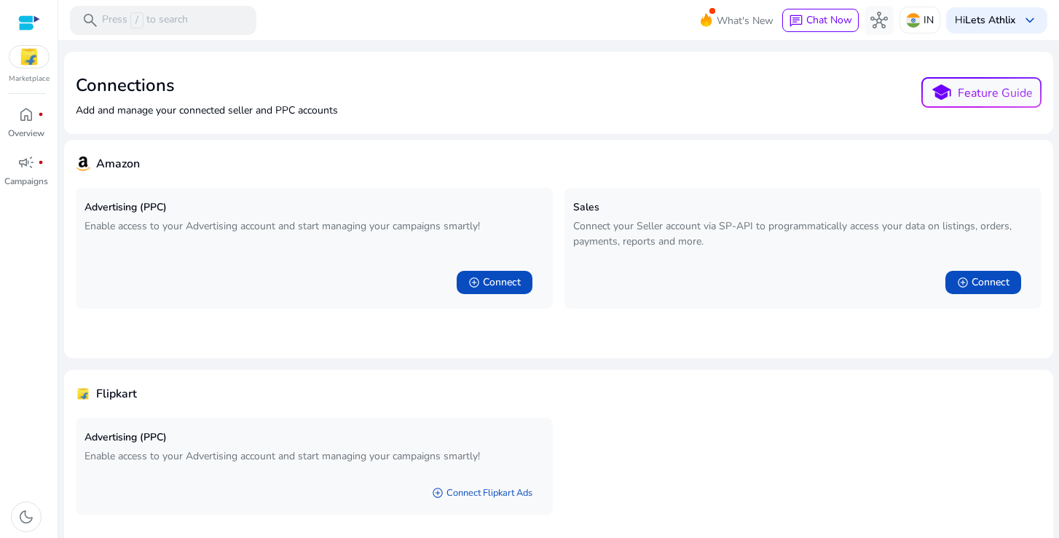
click at [28, 26] on div at bounding box center [29, 23] width 22 height 17
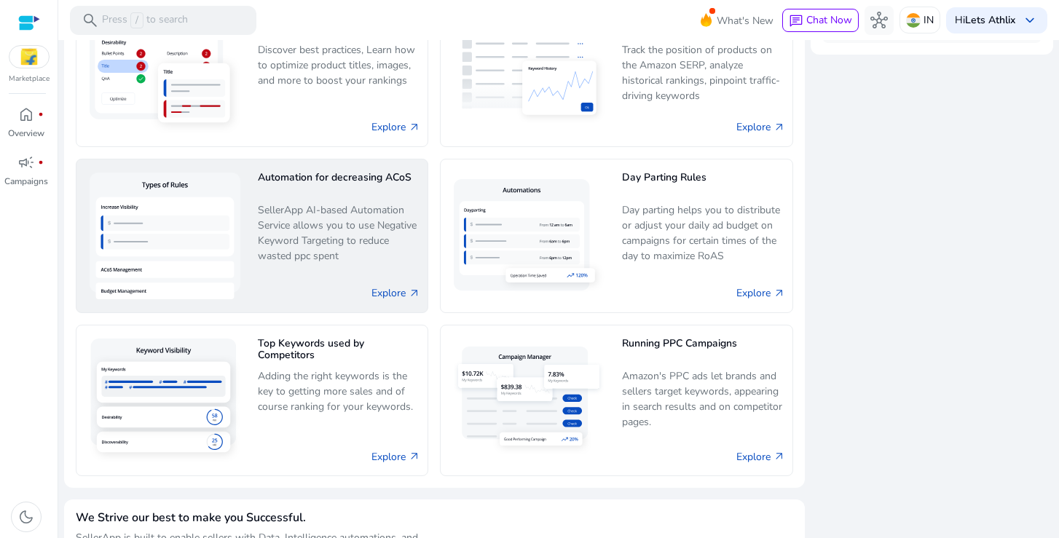
scroll to position [815, 0]
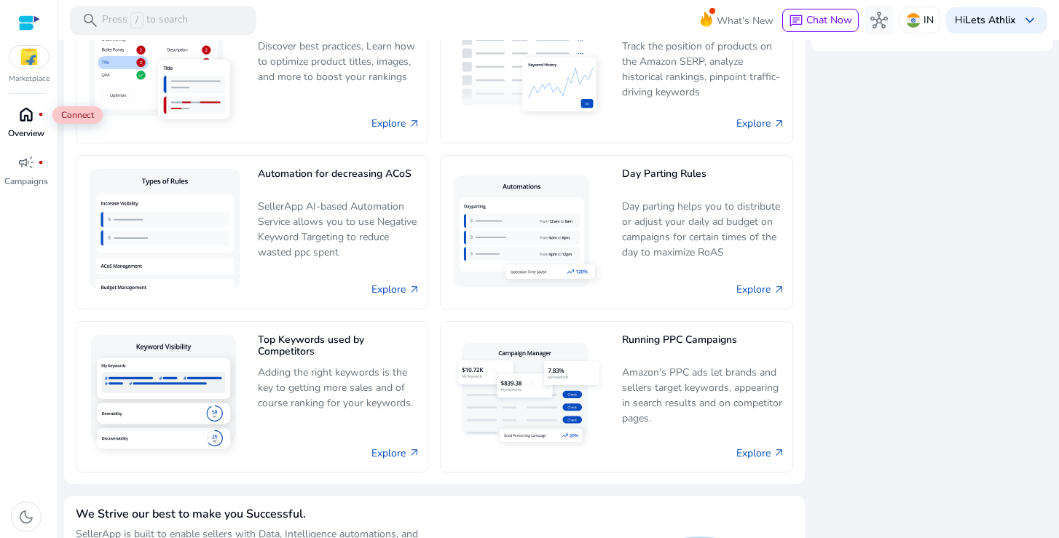
click at [35, 122] on span "home" at bounding box center [25, 114] width 17 height 17
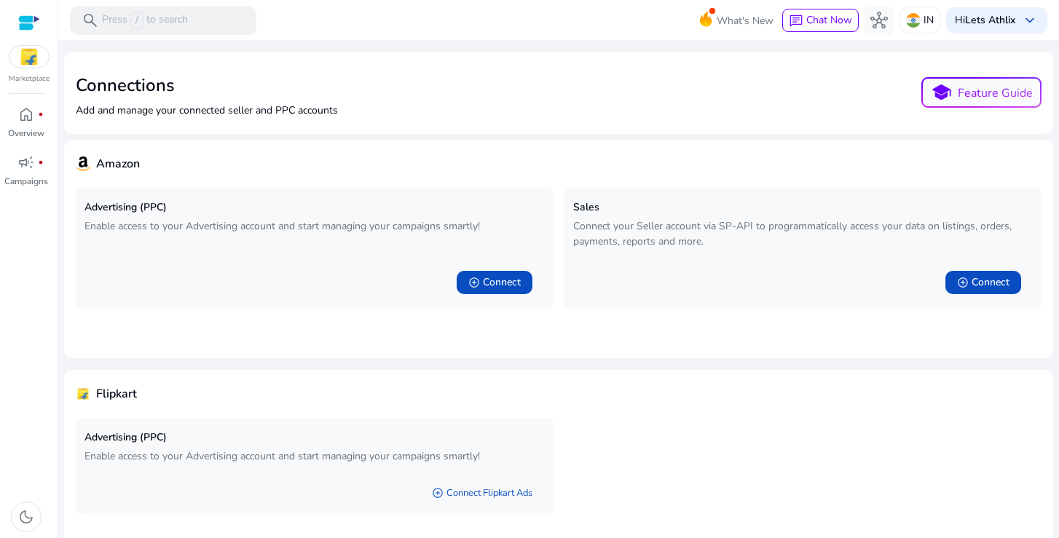
click at [23, 61] on img at bounding box center [28, 57] width 39 height 22
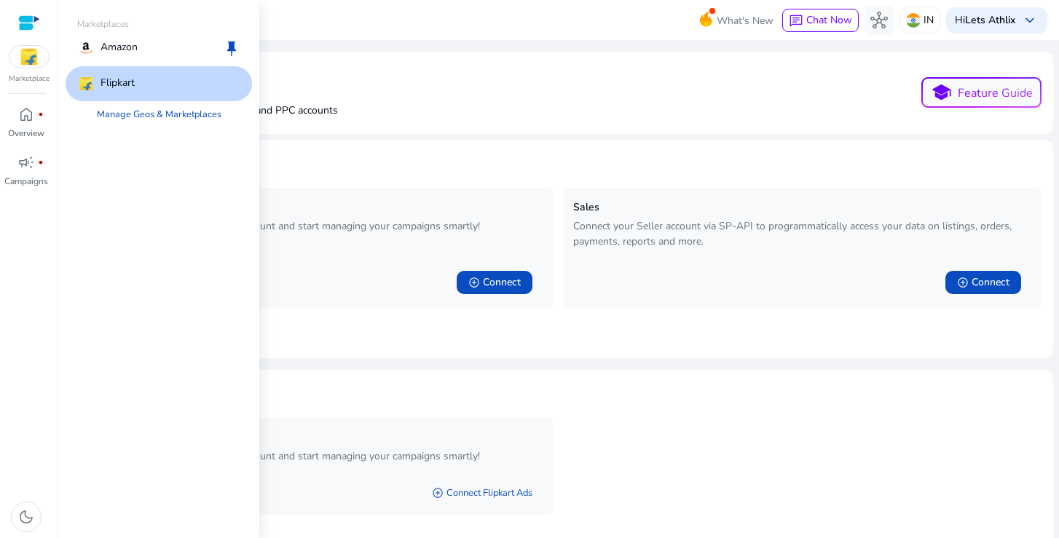
click at [23, 61] on img at bounding box center [28, 57] width 39 height 22
click at [125, 46] on p "Amazon" at bounding box center [119, 47] width 37 height 17
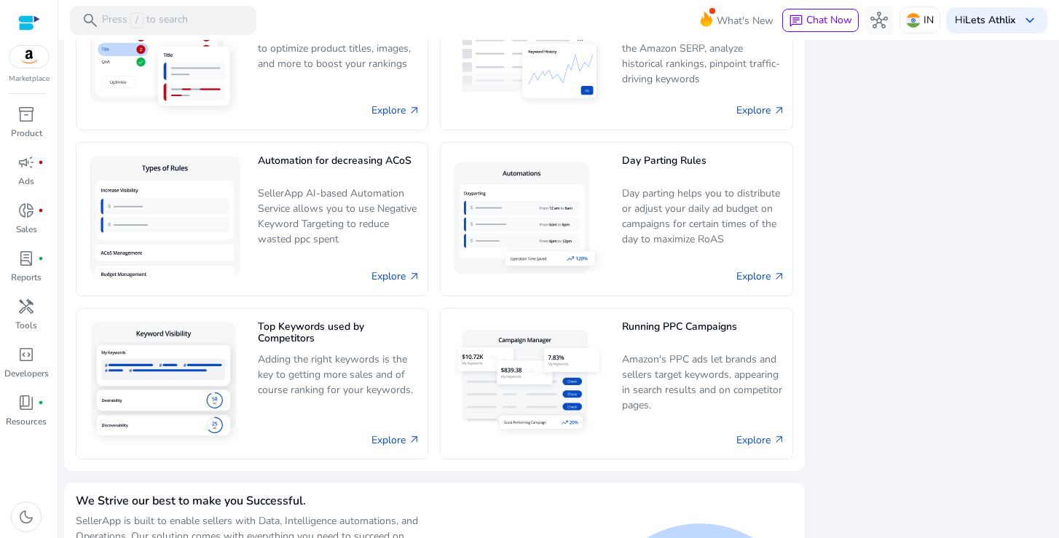
scroll to position [840, 0]
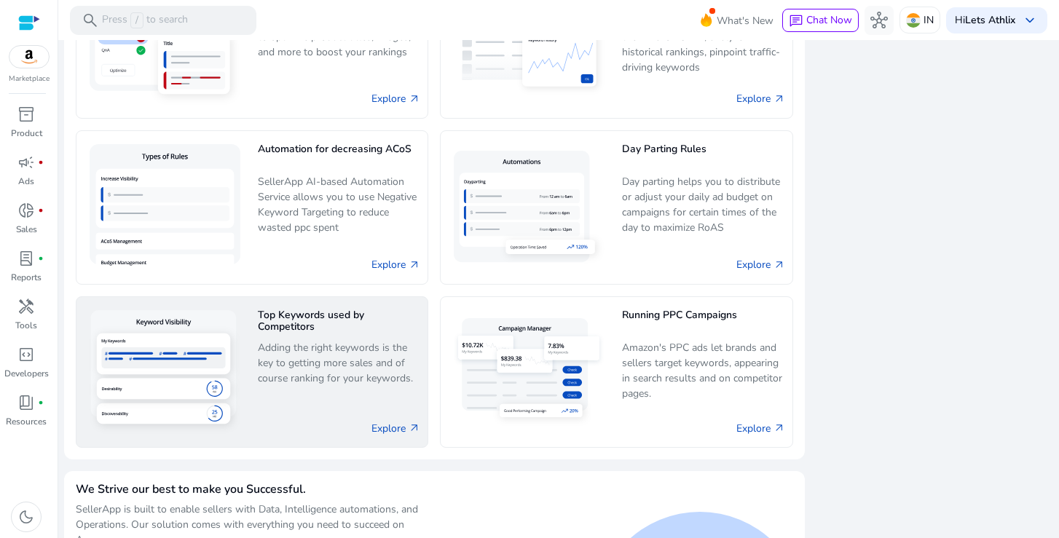
click at [243, 352] on img at bounding box center [165, 373] width 162 height 136
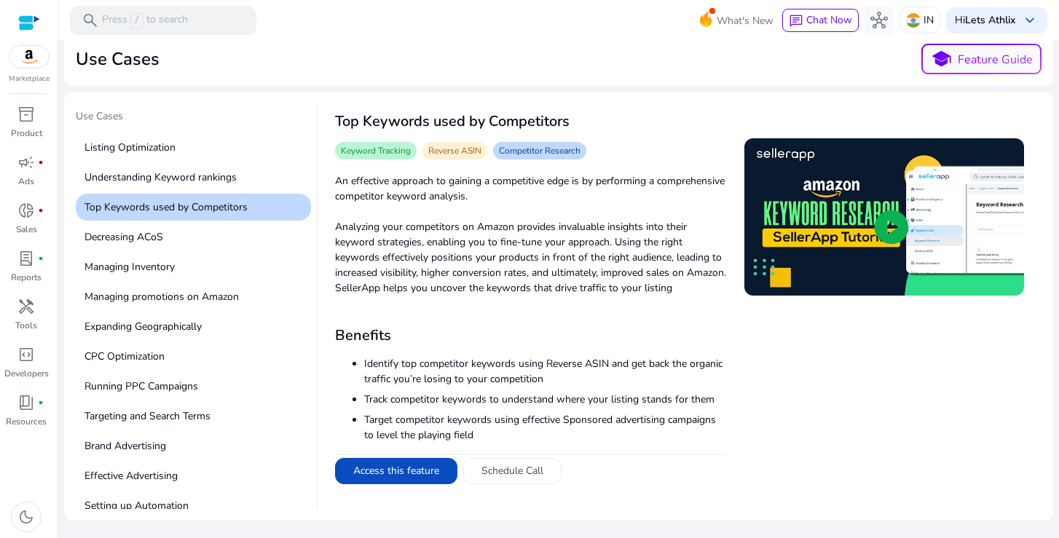
scroll to position [52, 0]
click at [407, 473] on button "Access this feature" at bounding box center [396, 471] width 122 height 26
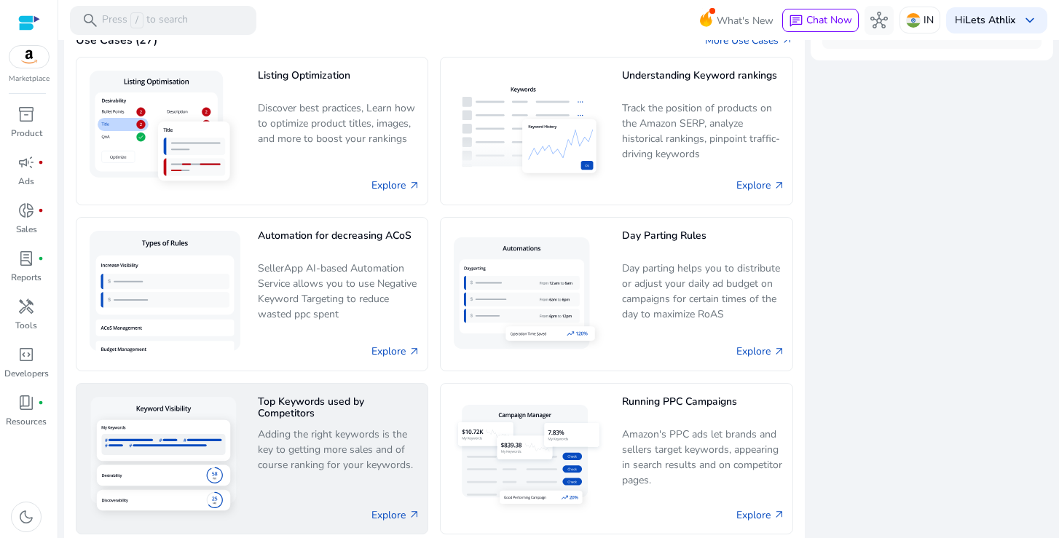
scroll to position [812, 0]
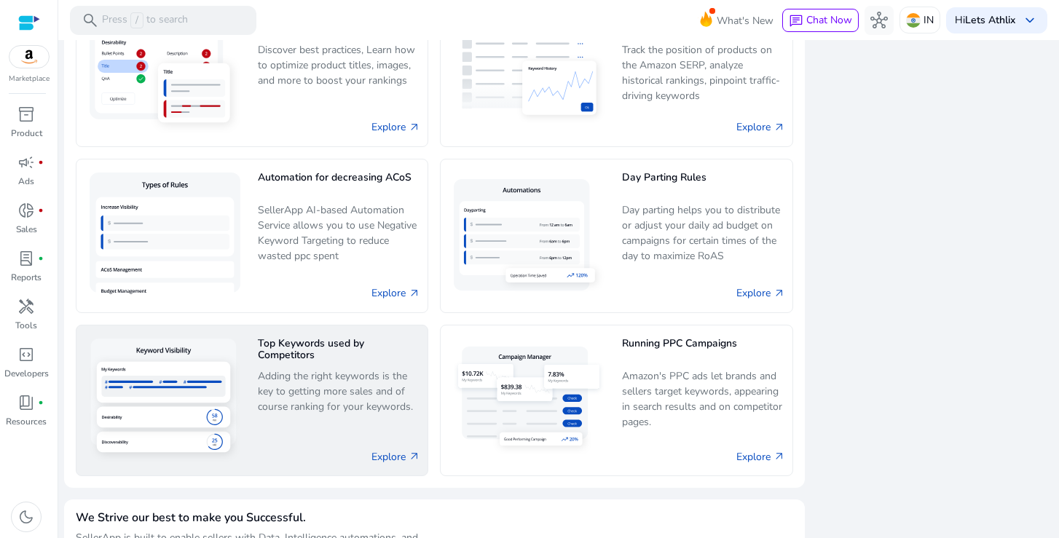
click at [347, 385] on p "Adding the right keywords is the key to getting more sales and of course rankin…" at bounding box center [339, 400] width 162 height 62
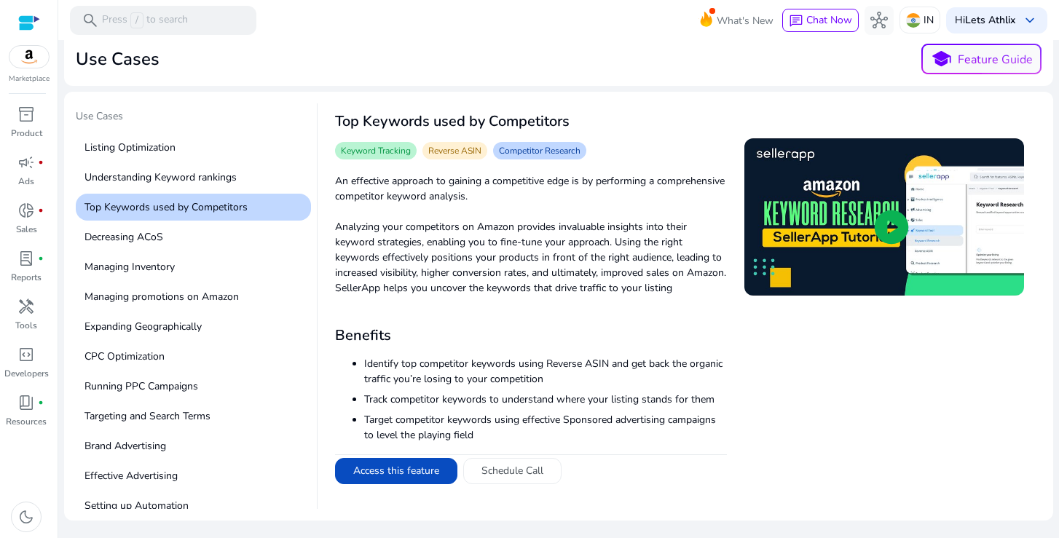
scroll to position [52, 0]
click at [32, 170] on span "campaign" at bounding box center [25, 162] width 17 height 17
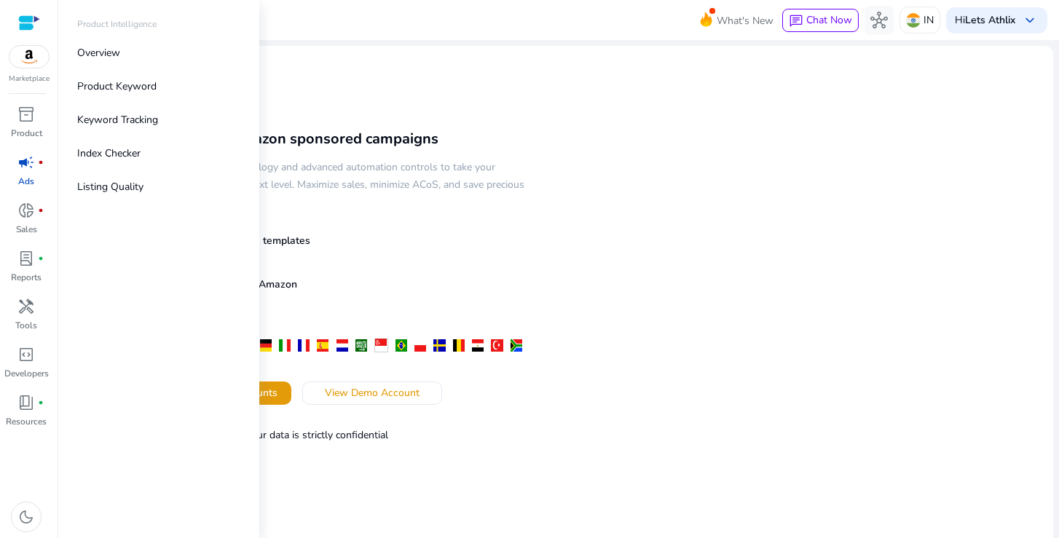
click at [23, 60] on img at bounding box center [28, 57] width 39 height 22
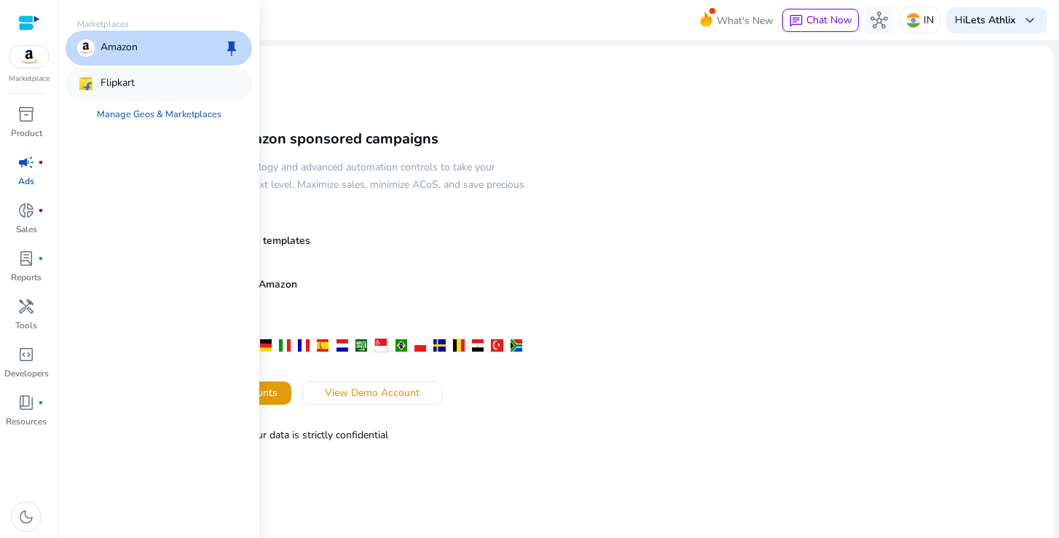
click at [128, 89] on p "Flipkart" at bounding box center [118, 83] width 34 height 17
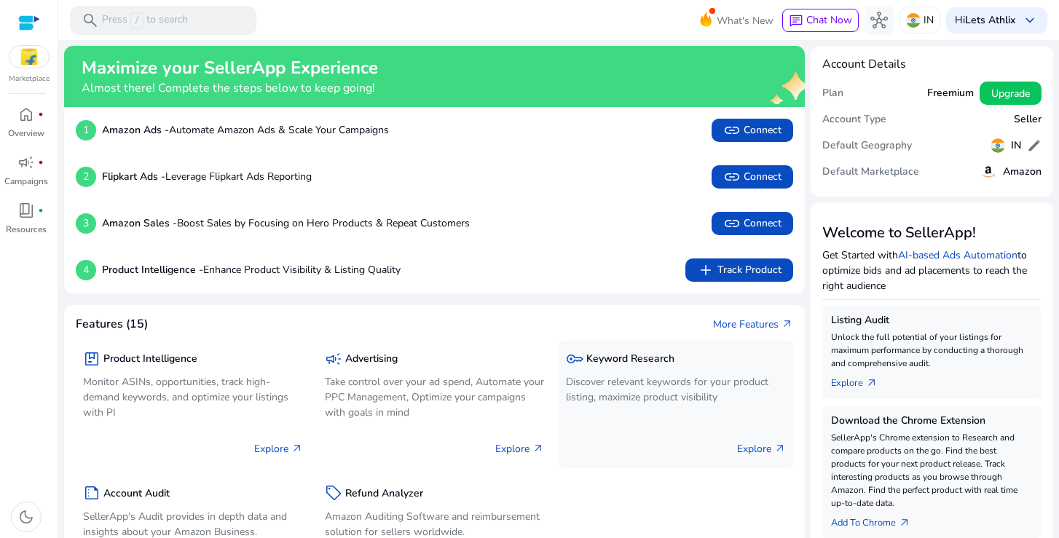
click at [632, 393] on p "Discover relevant keywords for your product listing, maximize product visibility" at bounding box center [676, 390] width 220 height 31
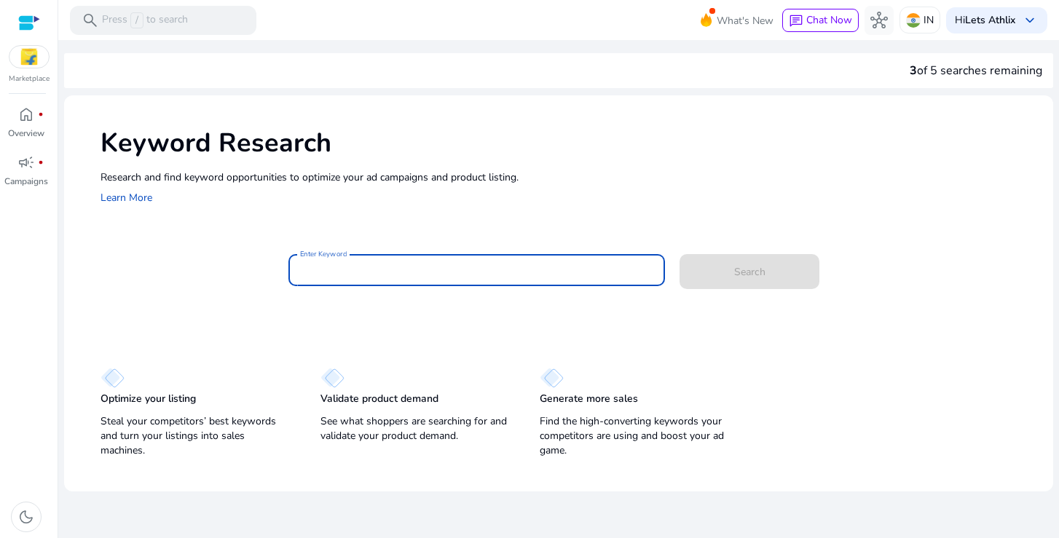
click at [389, 271] on input "Enter Keyword" at bounding box center [476, 270] width 353 height 16
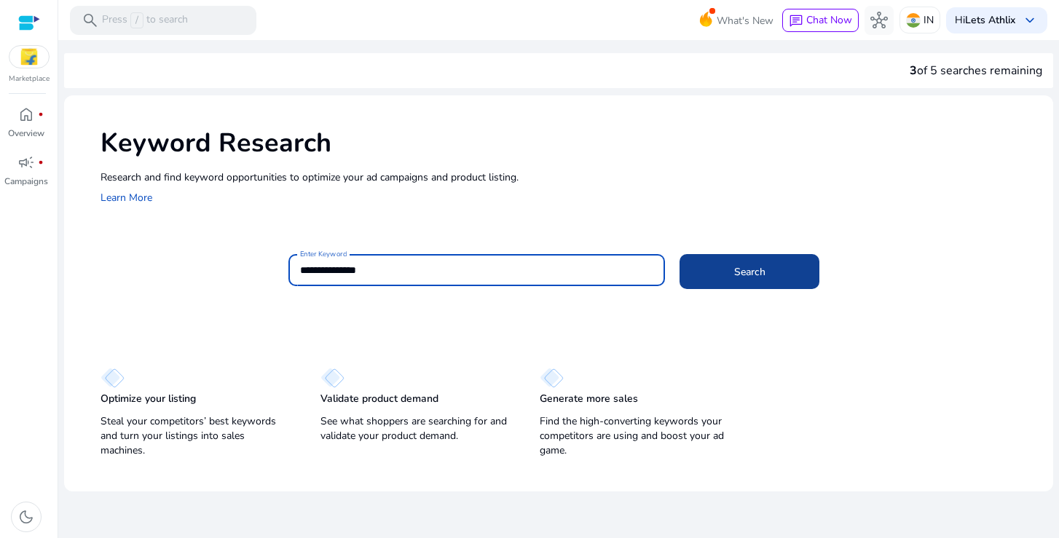
type input "**********"
click at [724, 269] on span at bounding box center [750, 271] width 140 height 35
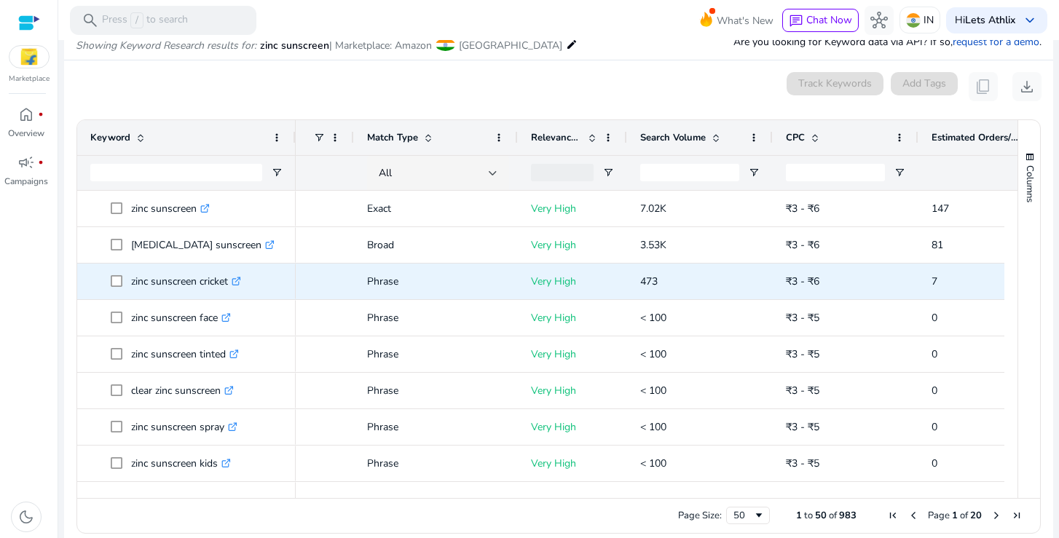
scroll to position [0, 104]
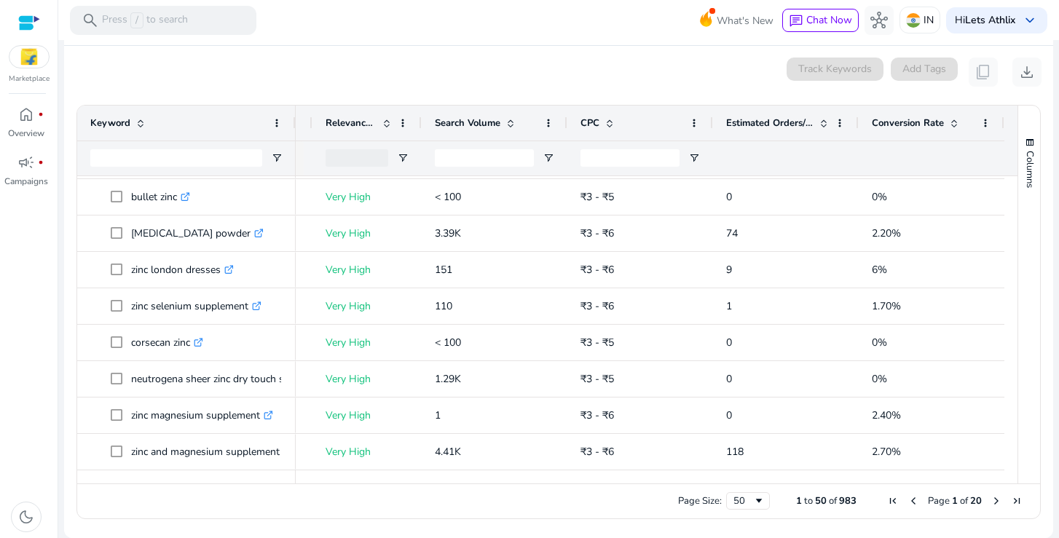
click at [36, 60] on img at bounding box center [28, 57] width 39 height 22
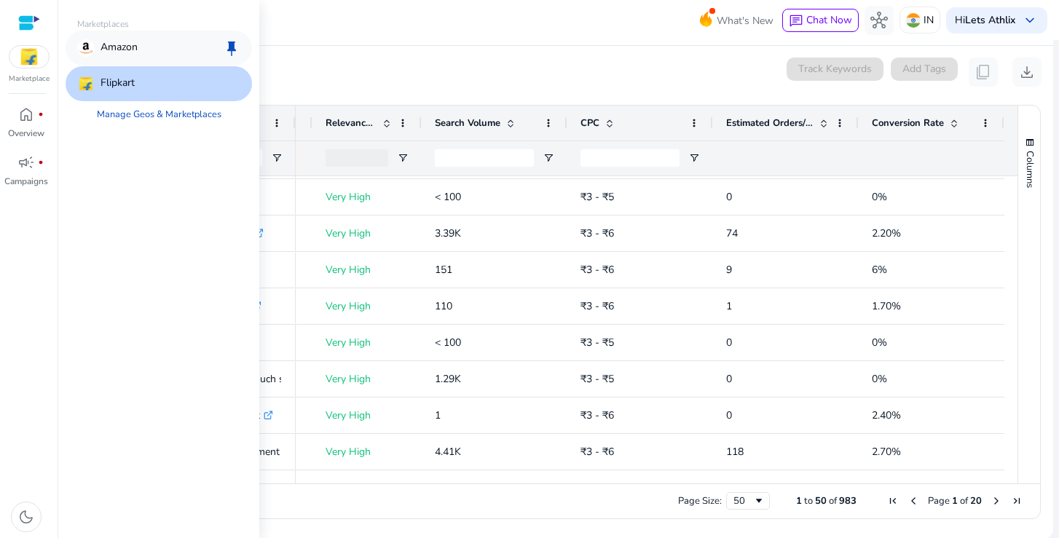
click at [104, 52] on p "Amazon" at bounding box center [119, 47] width 37 height 17
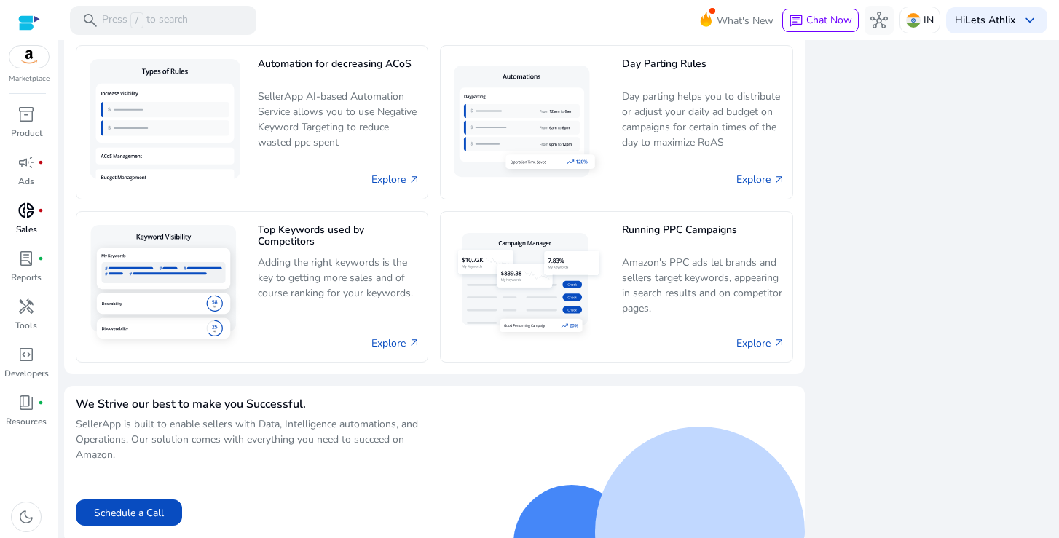
click at [33, 224] on p "Sales" at bounding box center [26, 229] width 21 height 13
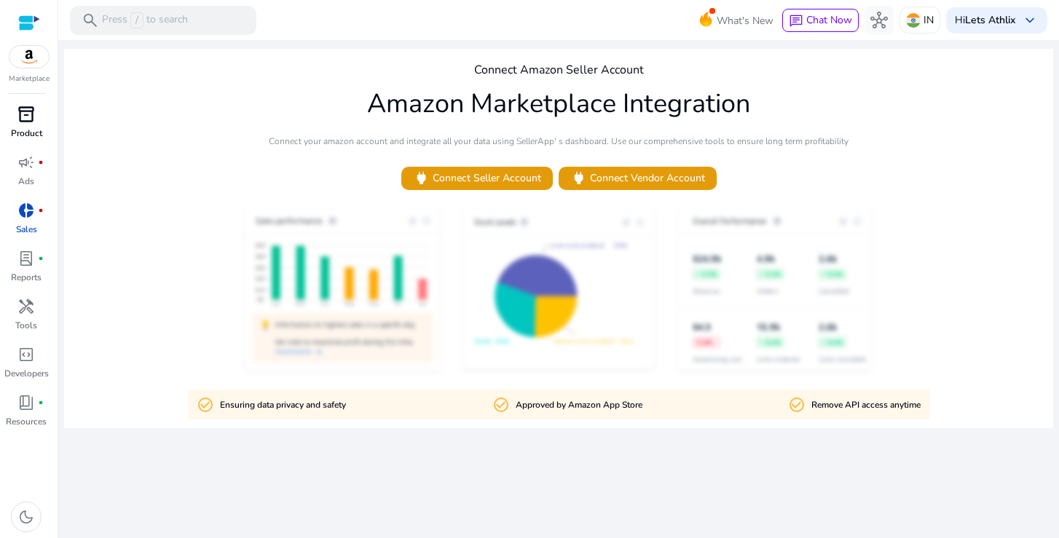
click at [26, 115] on span "inventory_2" at bounding box center [25, 114] width 17 height 17
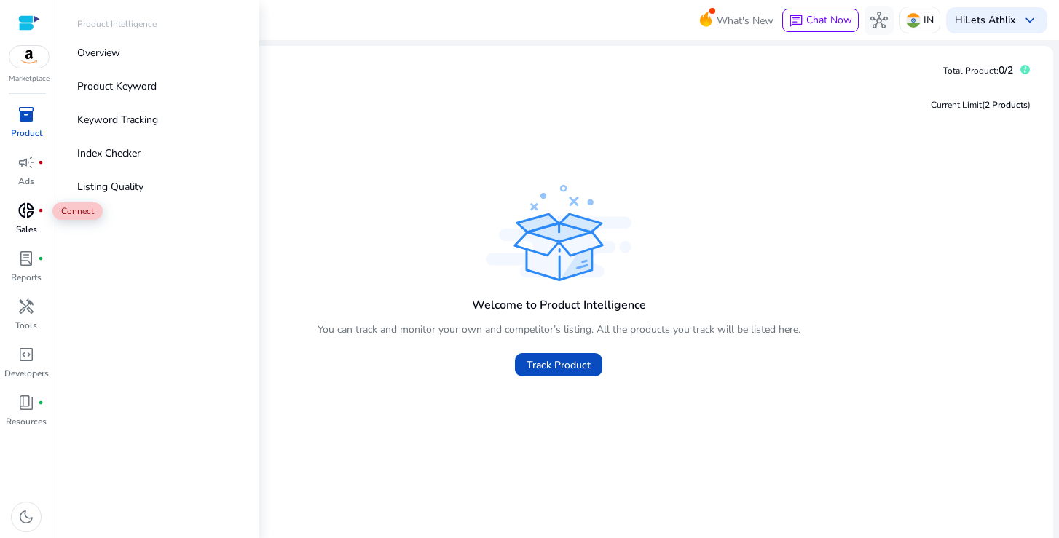
click at [31, 216] on span "donut_small" at bounding box center [25, 210] width 17 height 17
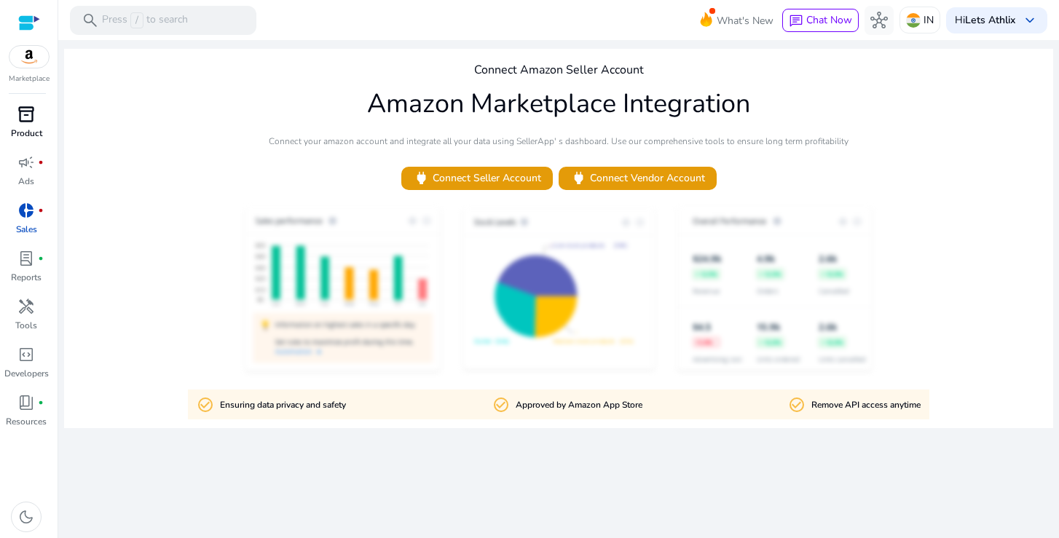
click at [35, 120] on span "inventory_2" at bounding box center [25, 114] width 17 height 17
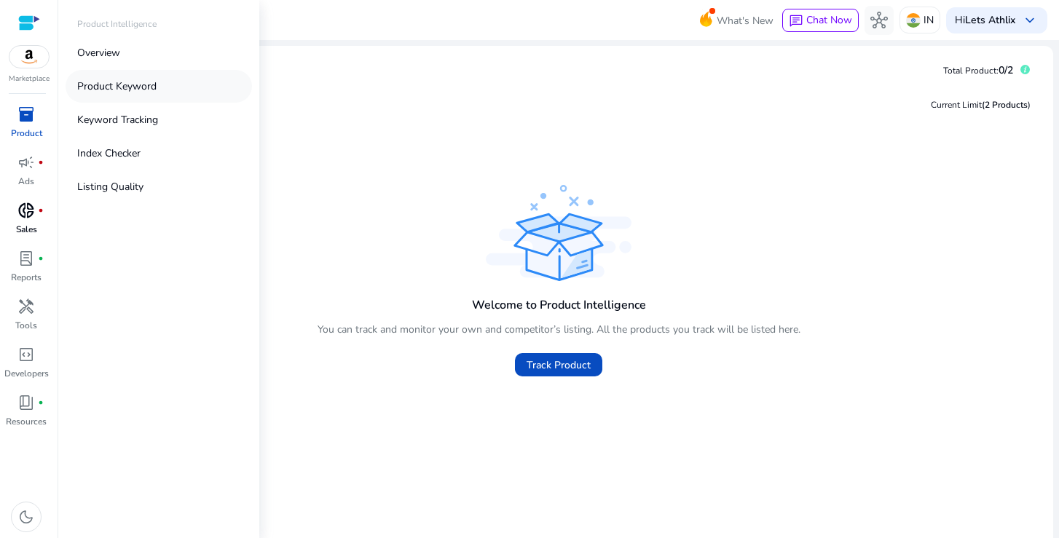
click at [111, 94] on link "Product Keyword" at bounding box center [159, 86] width 187 height 33
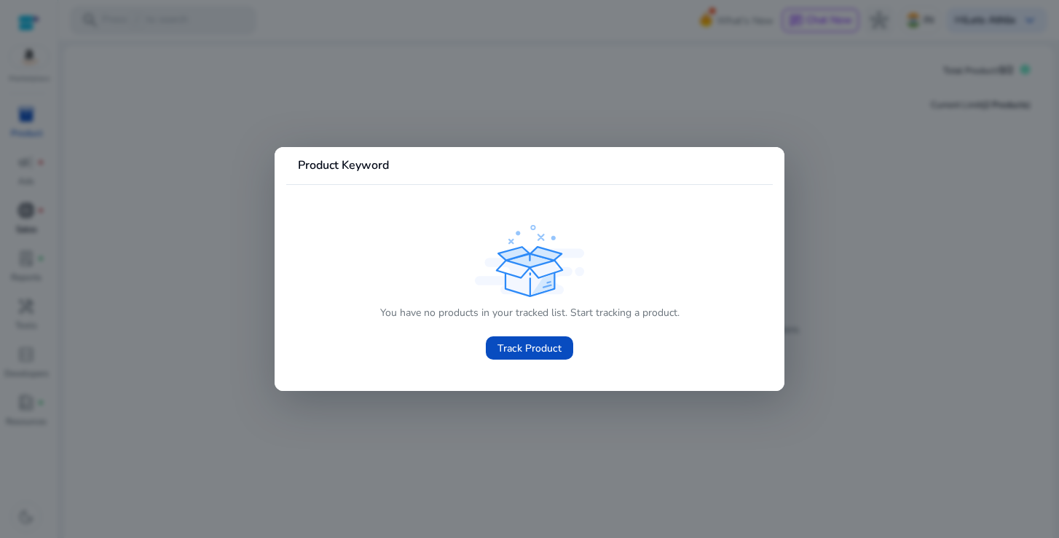
click at [239, 206] on div at bounding box center [529, 269] width 1059 height 538
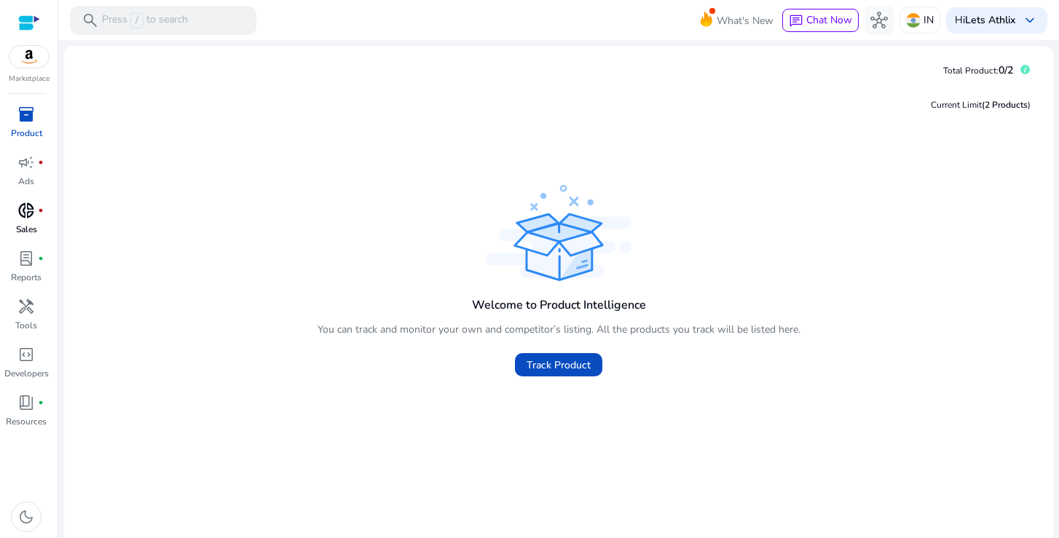
click at [31, 130] on p "Product" at bounding box center [26, 133] width 31 height 13
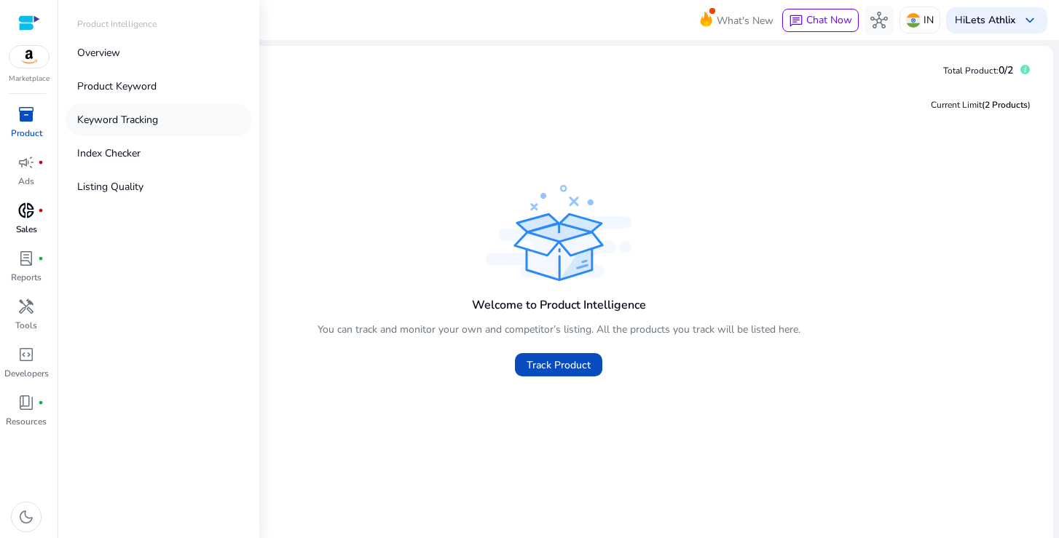
click at [115, 123] on p "Keyword Tracking" at bounding box center [117, 119] width 81 height 15
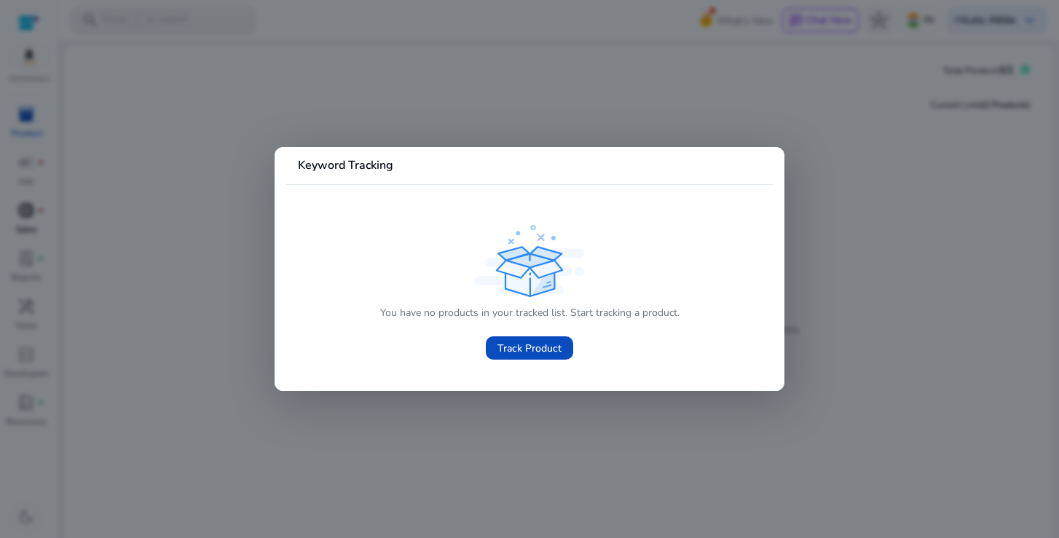
click at [129, 271] on div at bounding box center [529, 269] width 1059 height 538
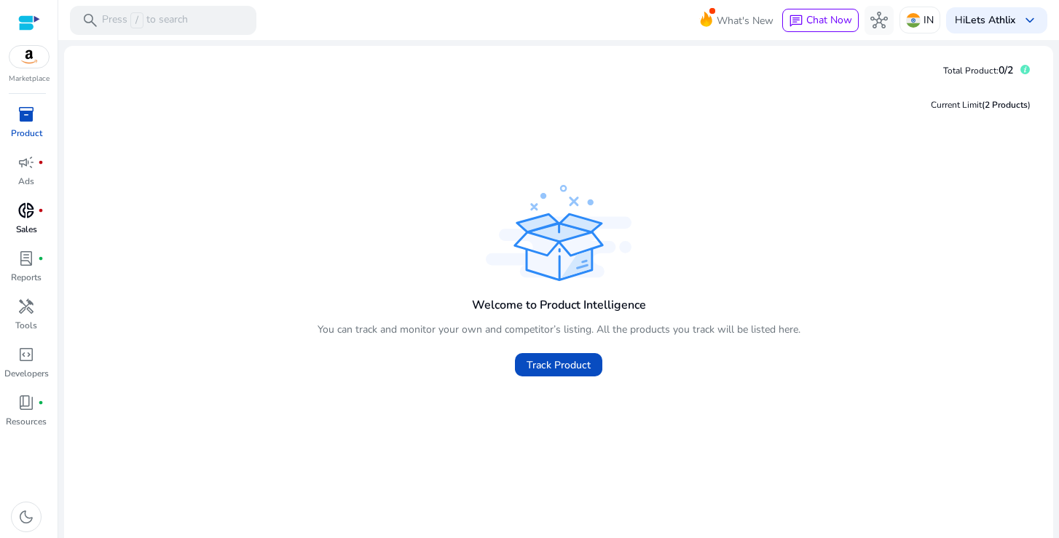
click at [28, 215] on span "donut_small" at bounding box center [25, 210] width 17 height 17
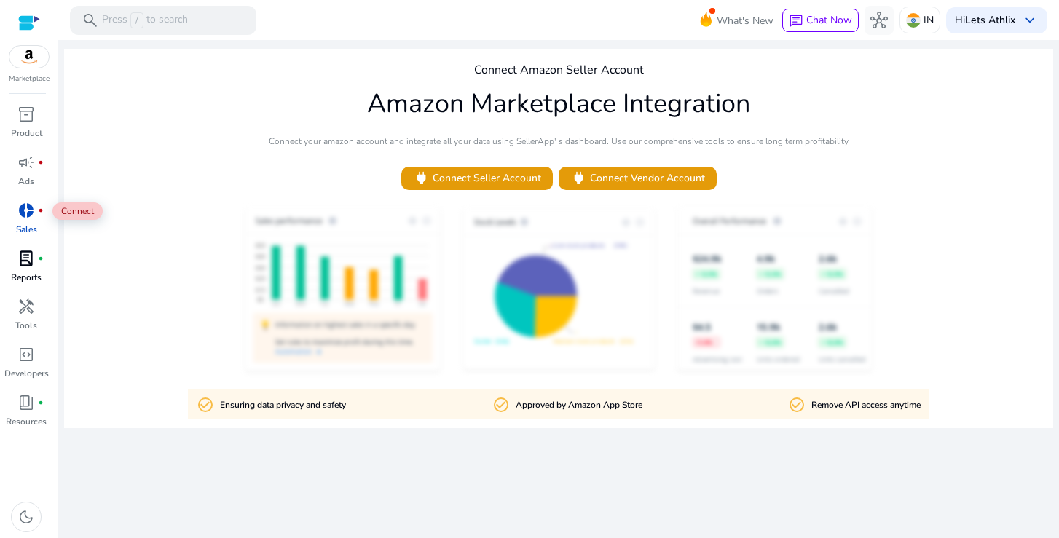
click at [35, 257] on span "lab_profile" at bounding box center [25, 258] width 17 height 17
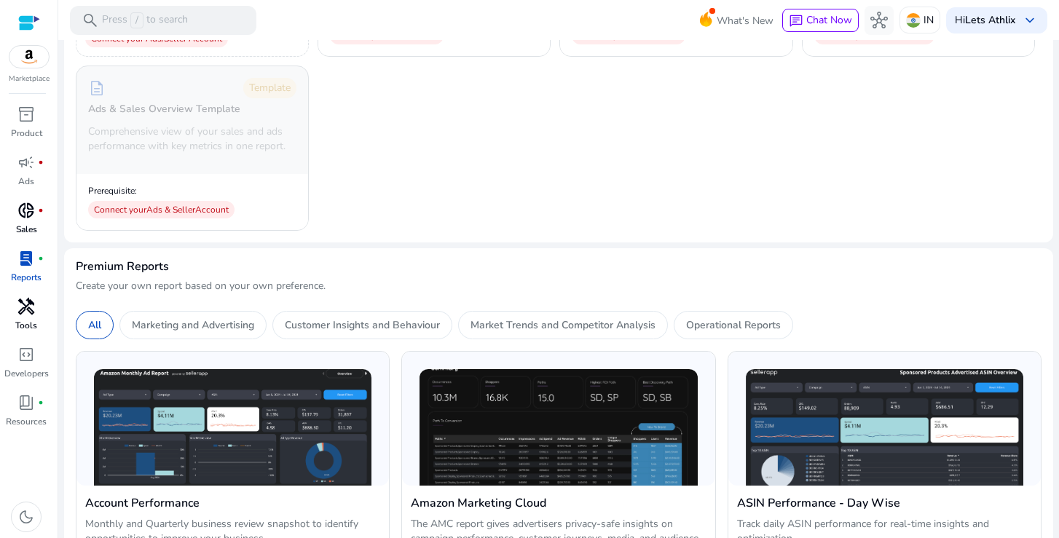
click at [31, 317] on div "handyman" at bounding box center [26, 306] width 41 height 23
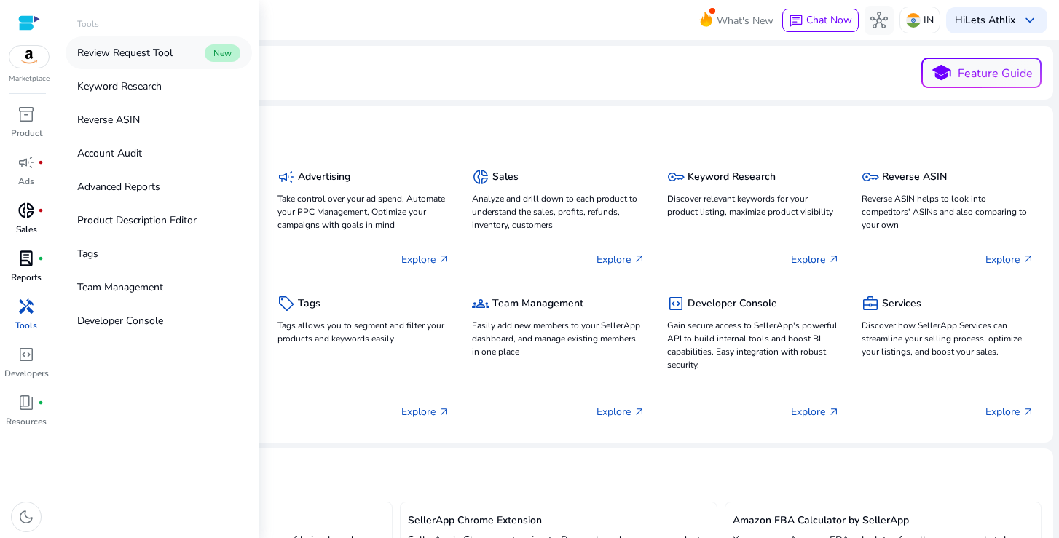
click at [146, 46] on p "Review Request Tool" at bounding box center [124, 52] width 95 height 15
click at [141, 90] on p "Keyword Research" at bounding box center [119, 86] width 85 height 15
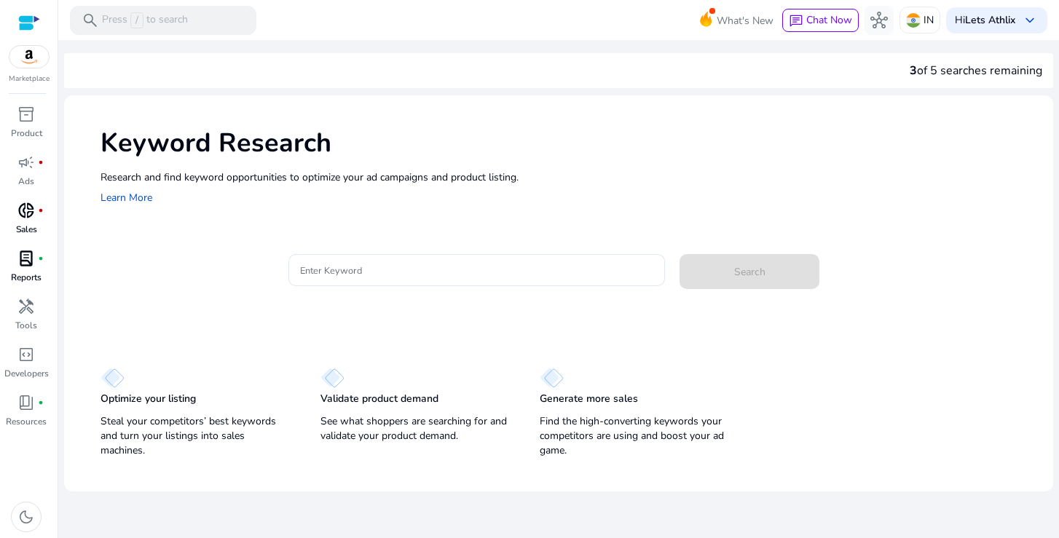
click at [471, 202] on div "Research and find keyword opportunities to optimize your [PERSON_NAME] and prod…" at bounding box center [570, 188] width 938 height 37
click at [352, 271] on input "Enter Keyword" at bounding box center [476, 270] width 353 height 16
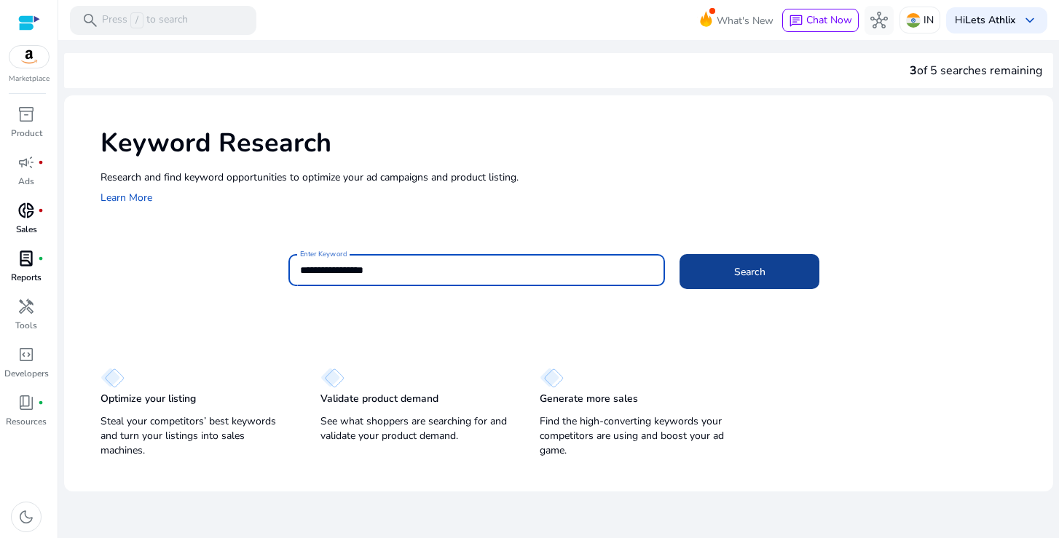
click at [761, 262] on span at bounding box center [750, 271] width 140 height 35
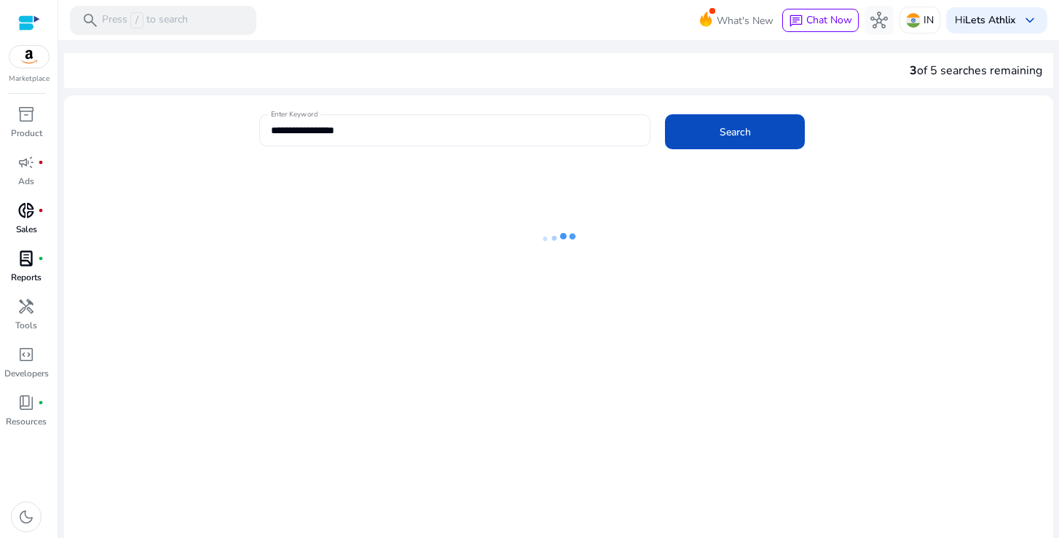
click at [292, 133] on input "**********" at bounding box center [455, 130] width 368 height 16
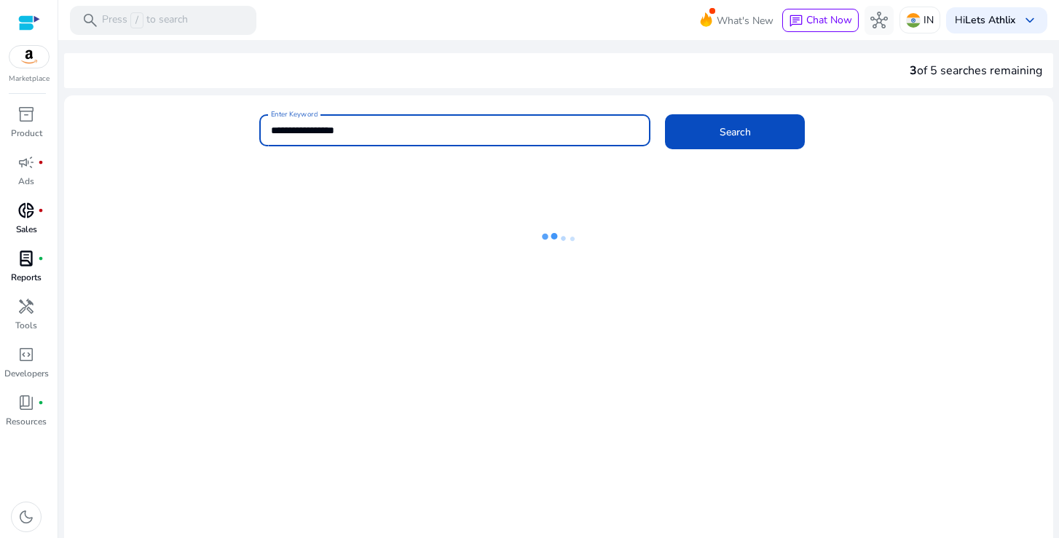
type input "**********"
click at [744, 126] on span "Search" at bounding box center [735, 132] width 31 height 15
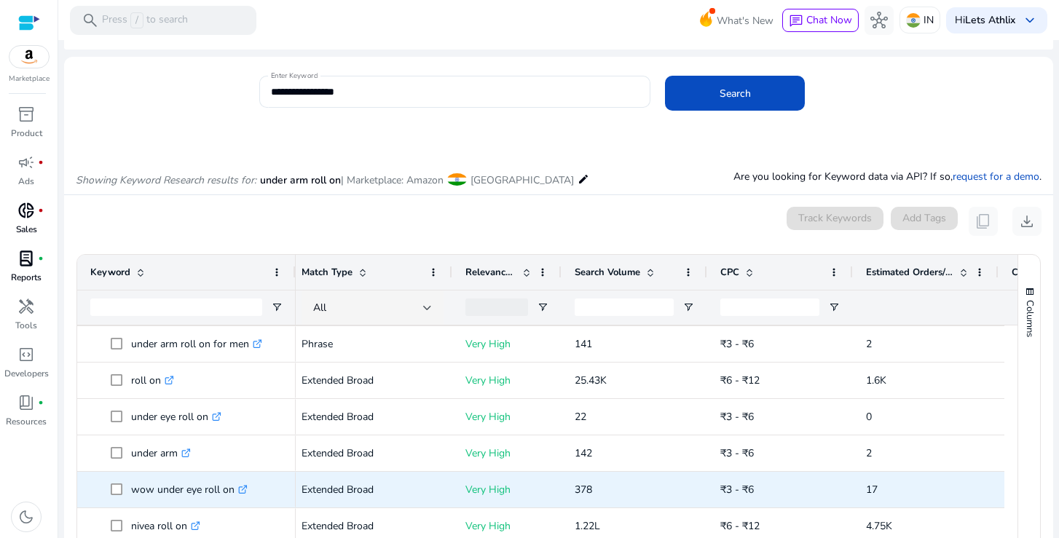
scroll to position [37, 0]
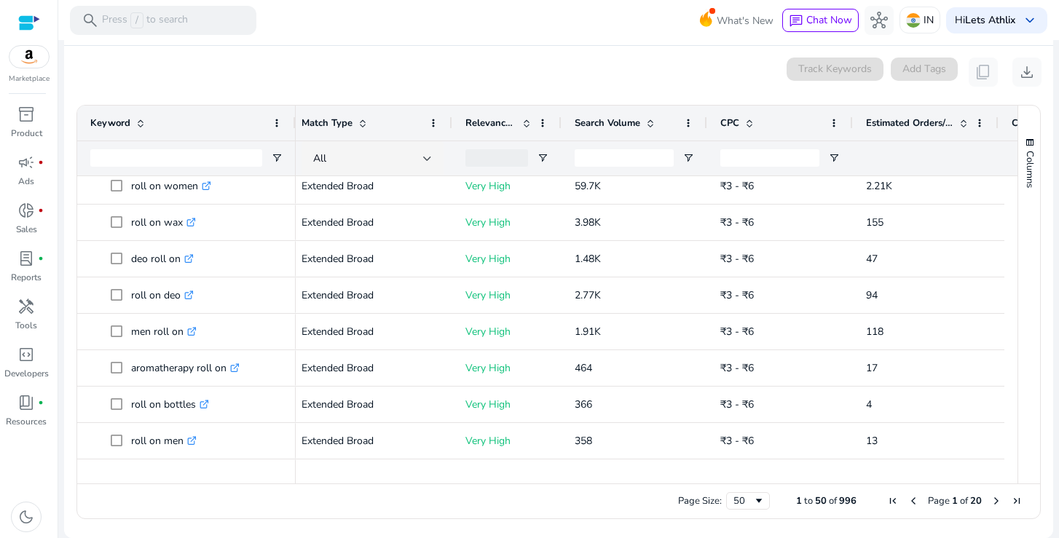
scroll to position [301, 0]
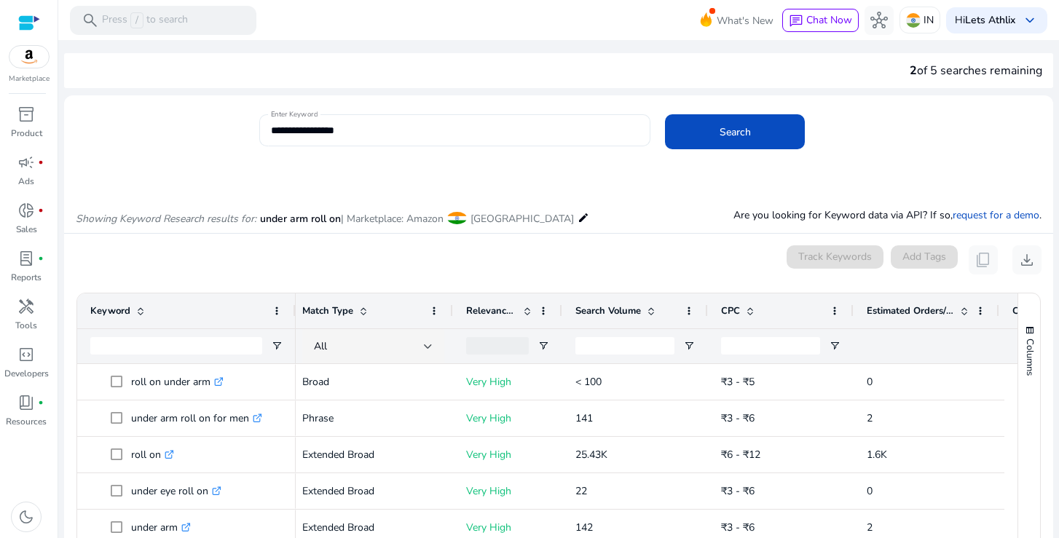
click at [318, 132] on input "**********" at bounding box center [455, 130] width 368 height 16
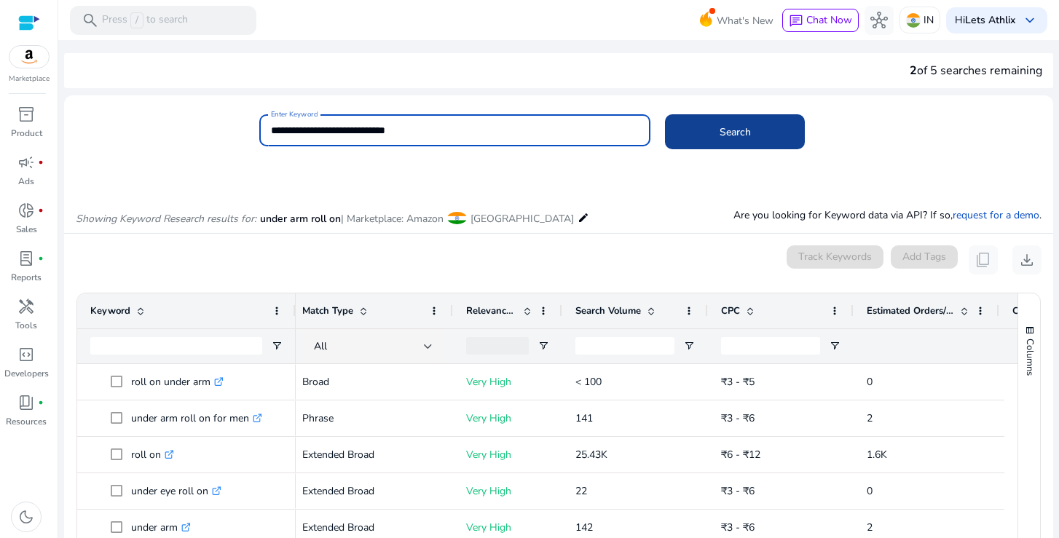
click at [750, 136] on span at bounding box center [735, 131] width 140 height 35
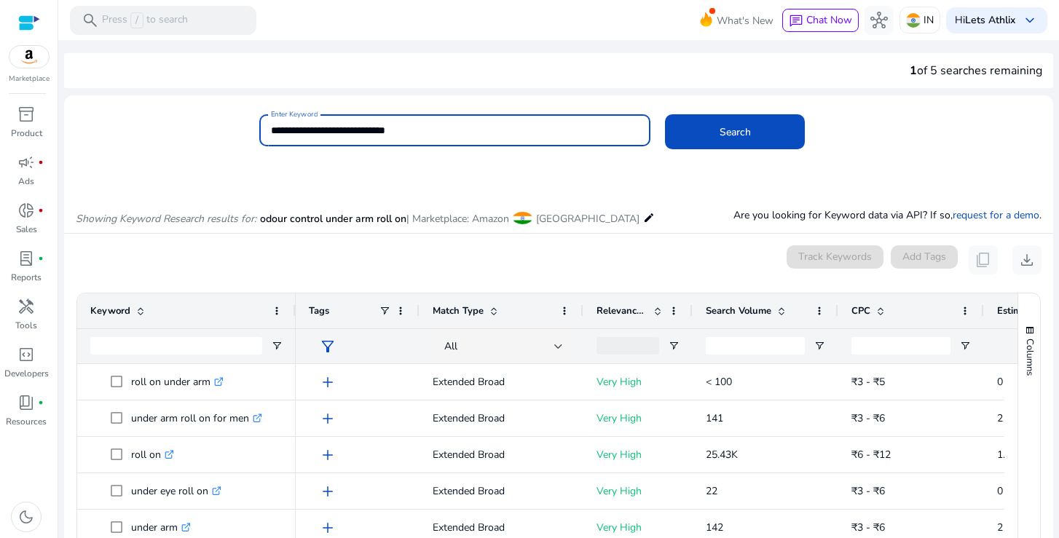
drag, startPoint x: 419, startPoint y: 130, endPoint x: 292, endPoint y: 134, distance: 126.8
click at [292, 134] on input "**********" at bounding box center [455, 130] width 368 height 16
type input "*"
type input "**********"
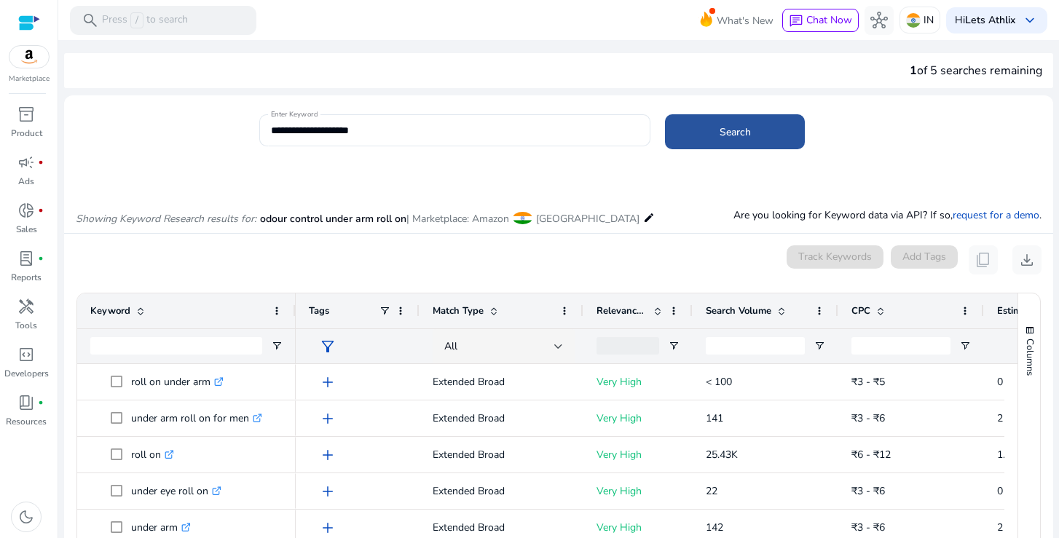
click at [732, 127] on span "Search" at bounding box center [735, 132] width 31 height 15
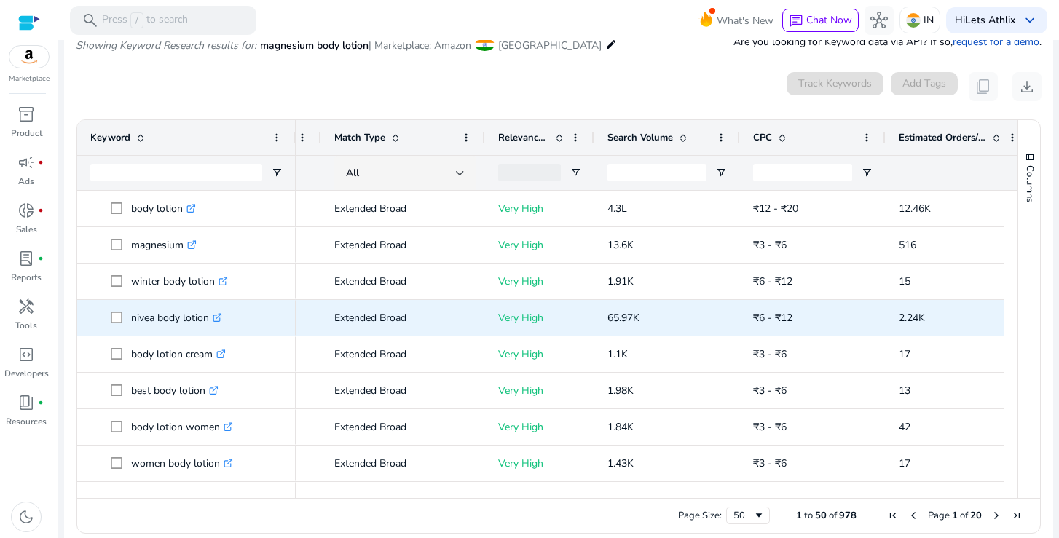
scroll to position [0, 114]
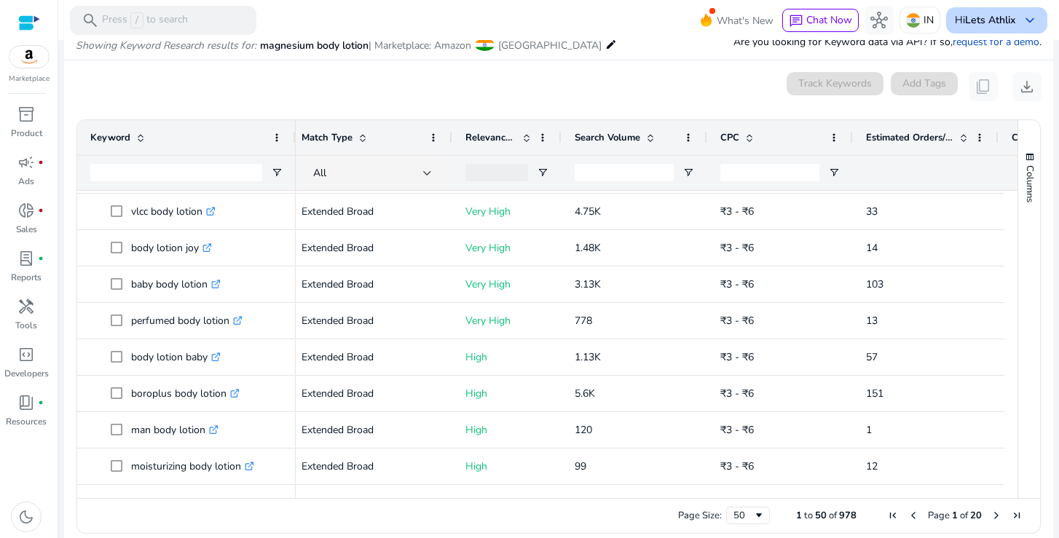
click at [1027, 17] on span "keyboard_arrow_down" at bounding box center [1030, 20] width 17 height 17
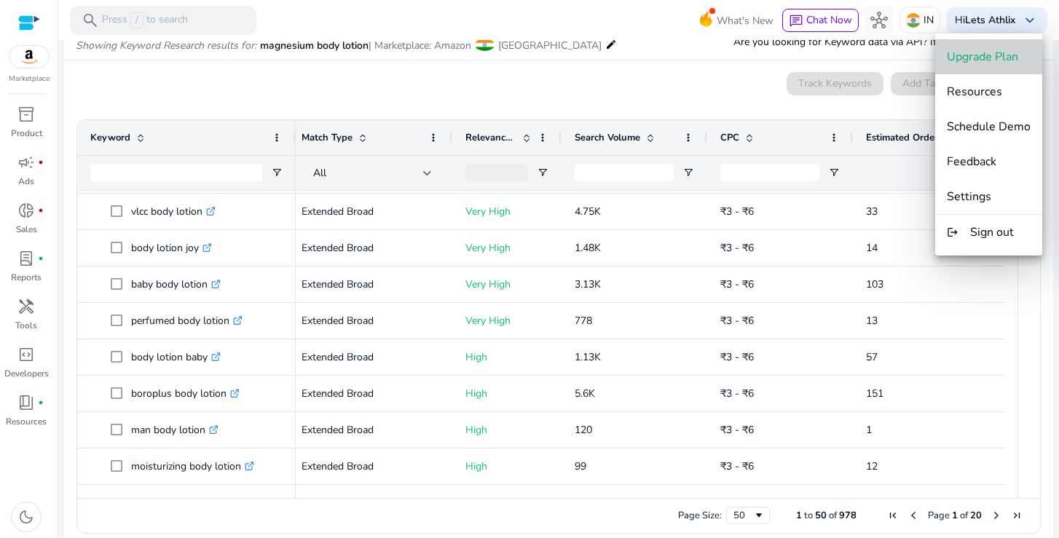
click at [1003, 49] on span "Upgrade Plan" at bounding box center [982, 57] width 71 height 16
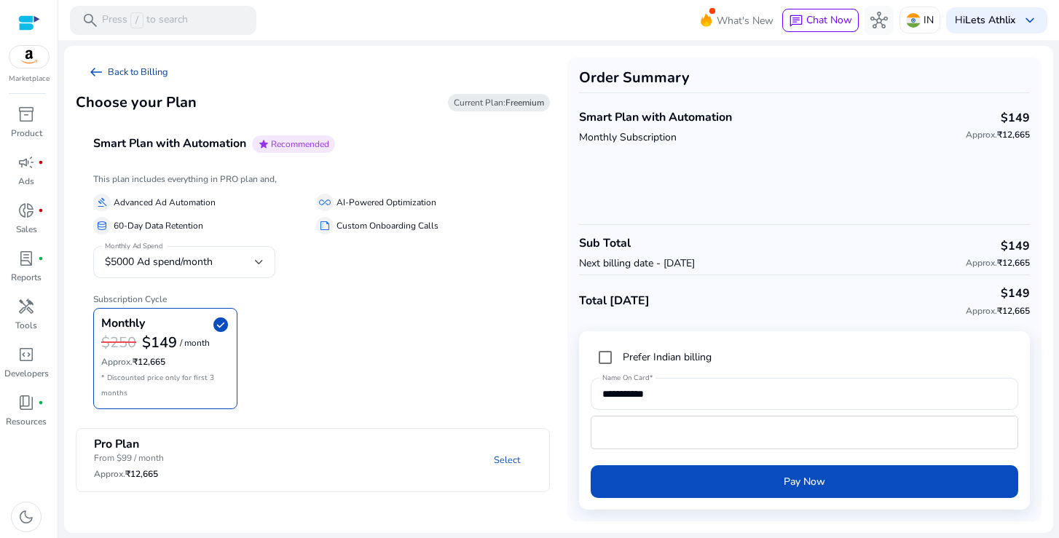
click at [101, 74] on span "arrow_left_alt" at bounding box center [95, 71] width 17 height 17
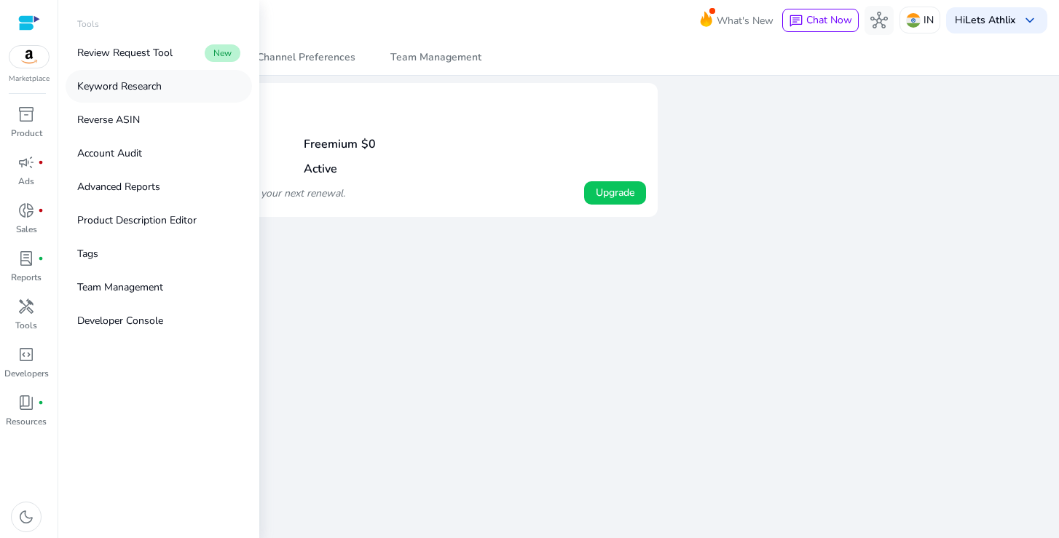
click at [146, 94] on link "Keyword Research" at bounding box center [159, 86] width 187 height 33
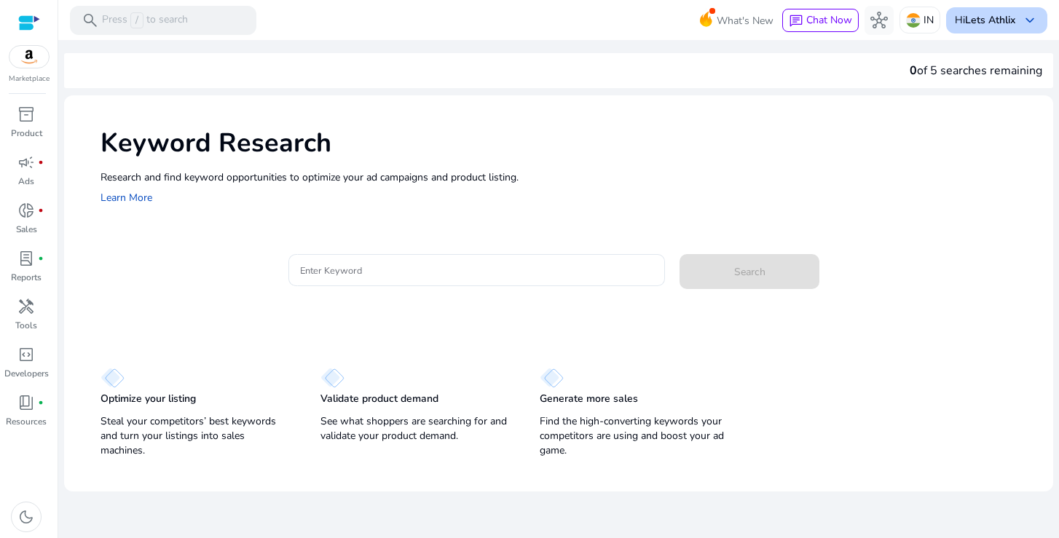
click at [1003, 23] on b "Lets Athlix" at bounding box center [990, 20] width 50 height 14
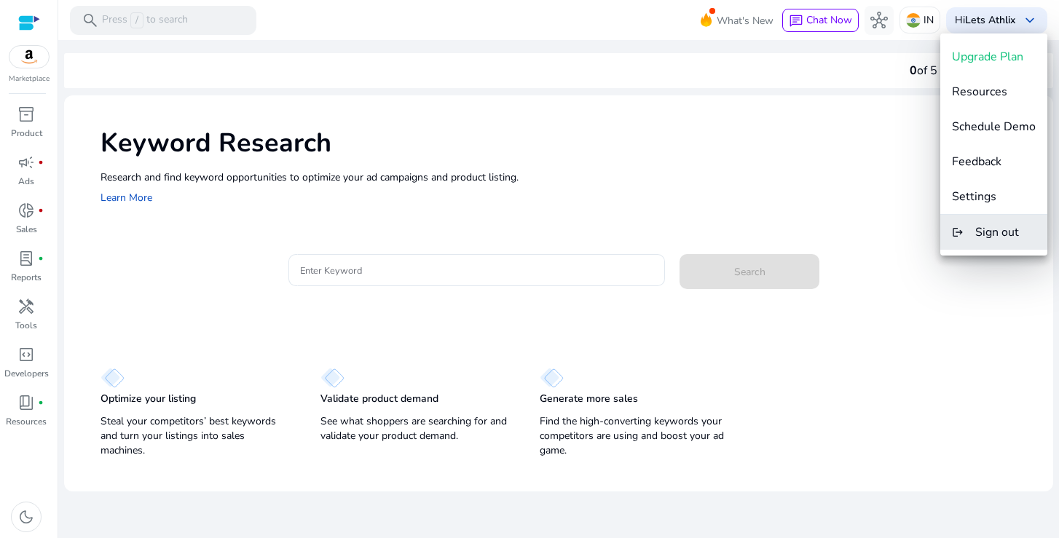
click at [1001, 235] on span "Sign out" at bounding box center [998, 232] width 44 height 16
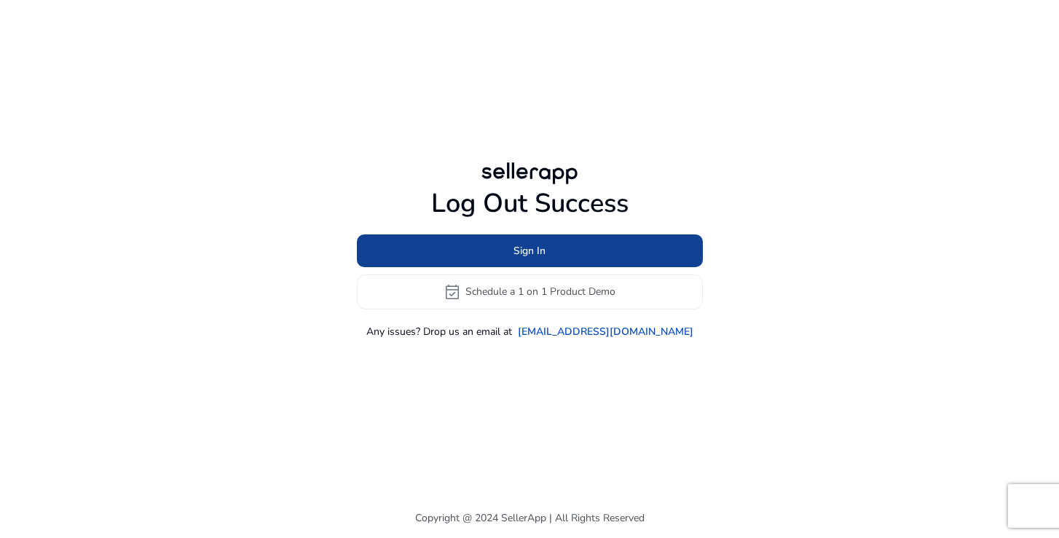
click at [595, 243] on span at bounding box center [530, 250] width 346 height 35
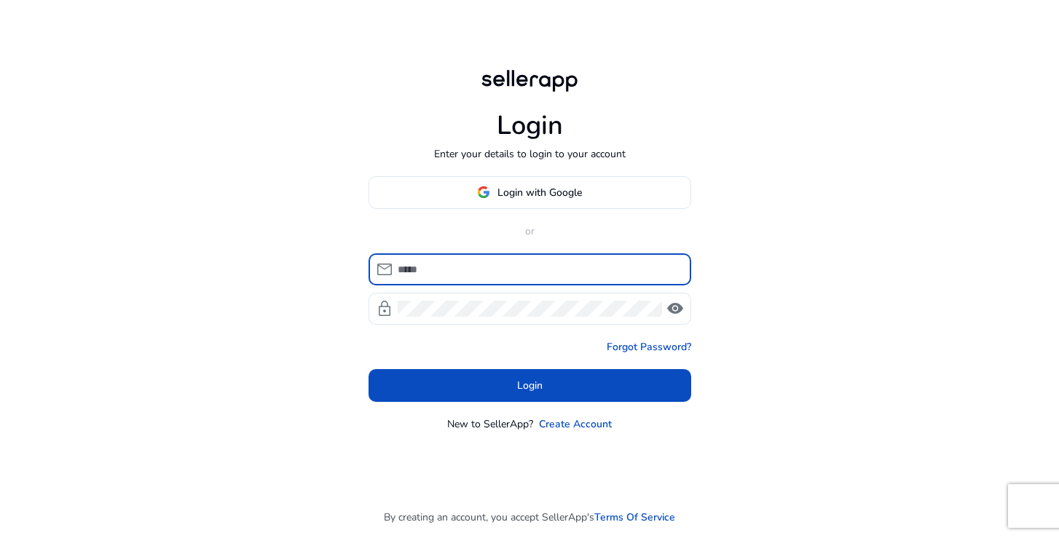
type input "**********"
click at [530, 385] on button "Login" at bounding box center [530, 385] width 323 height 33
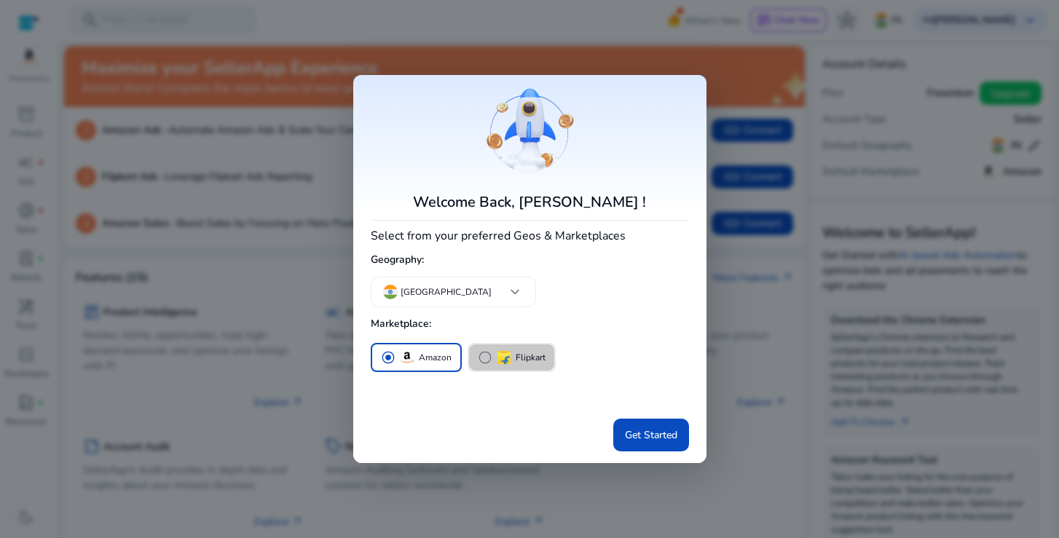
click at [480, 359] on span "radio_button_unchecked" at bounding box center [485, 357] width 15 height 15
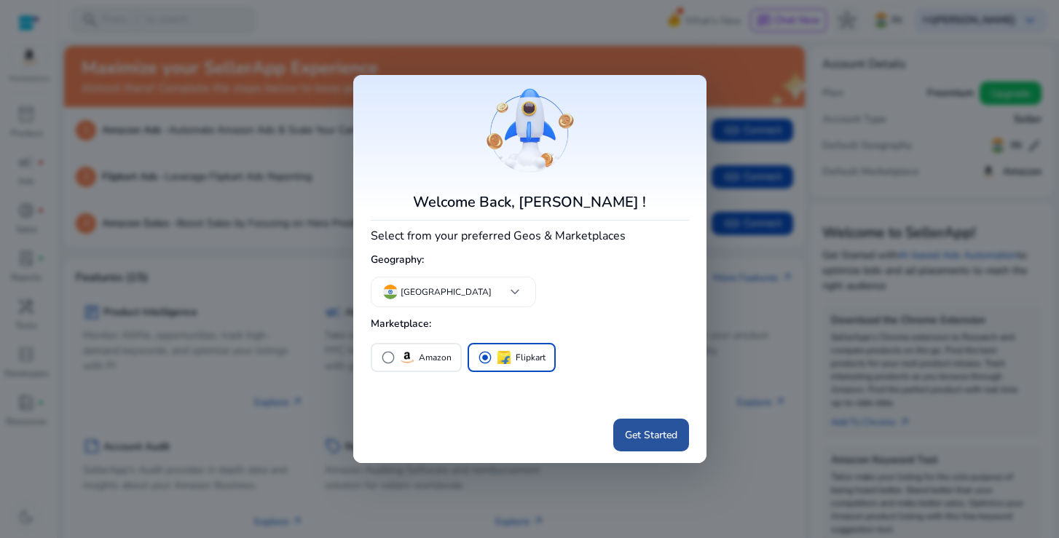
click at [638, 432] on span "Get Started" at bounding box center [651, 435] width 52 height 15
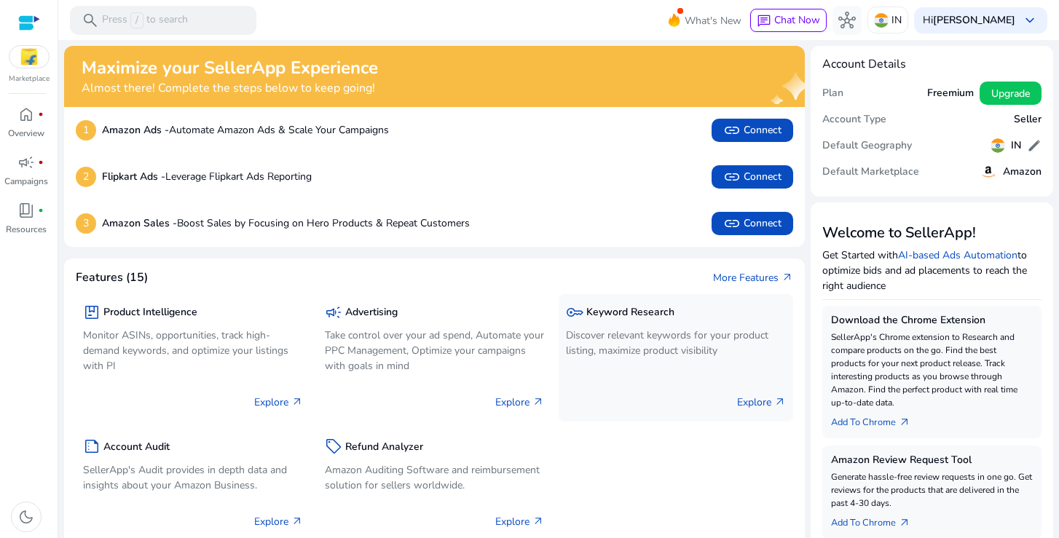
click at [622, 341] on p "Discover relevant keywords for your product listing, maximize product visibility" at bounding box center [676, 343] width 220 height 31
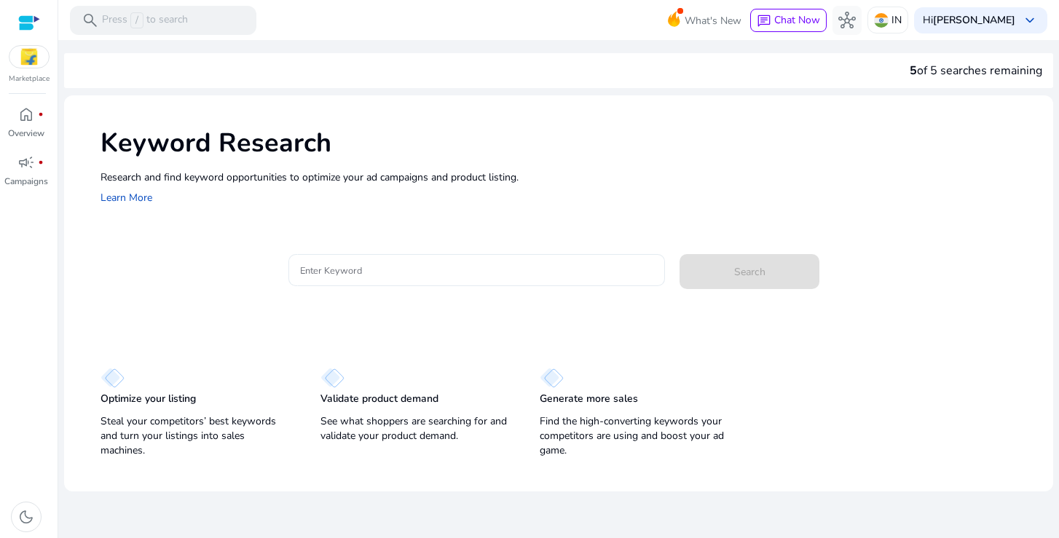
click at [406, 259] on div at bounding box center [476, 270] width 353 height 32
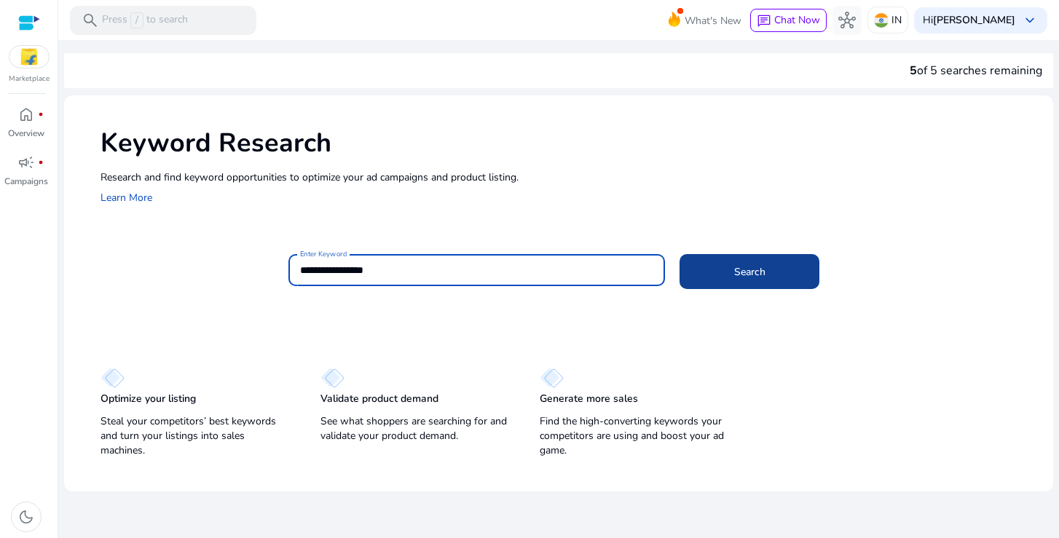
type input "**********"
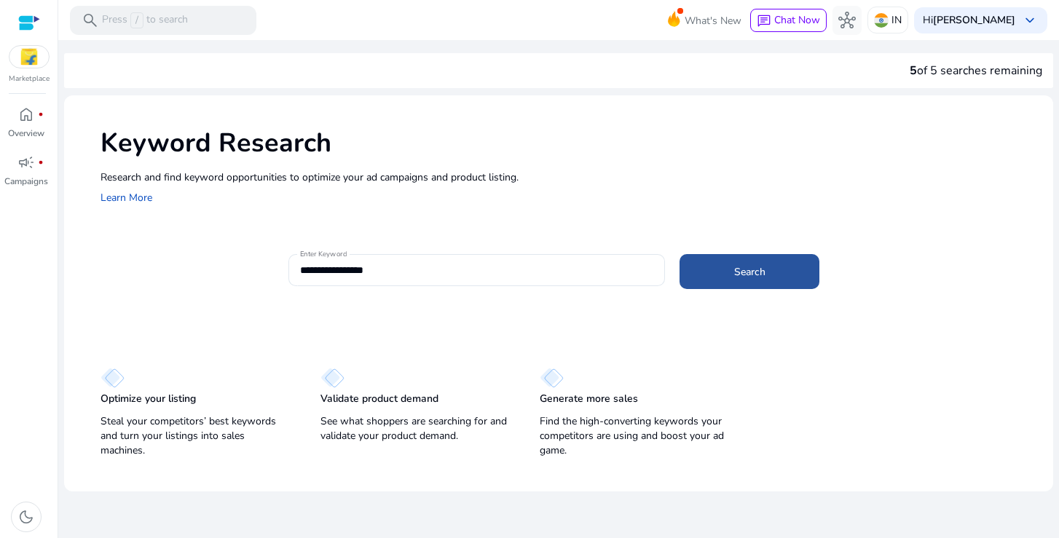
click at [771, 275] on span at bounding box center [750, 271] width 140 height 35
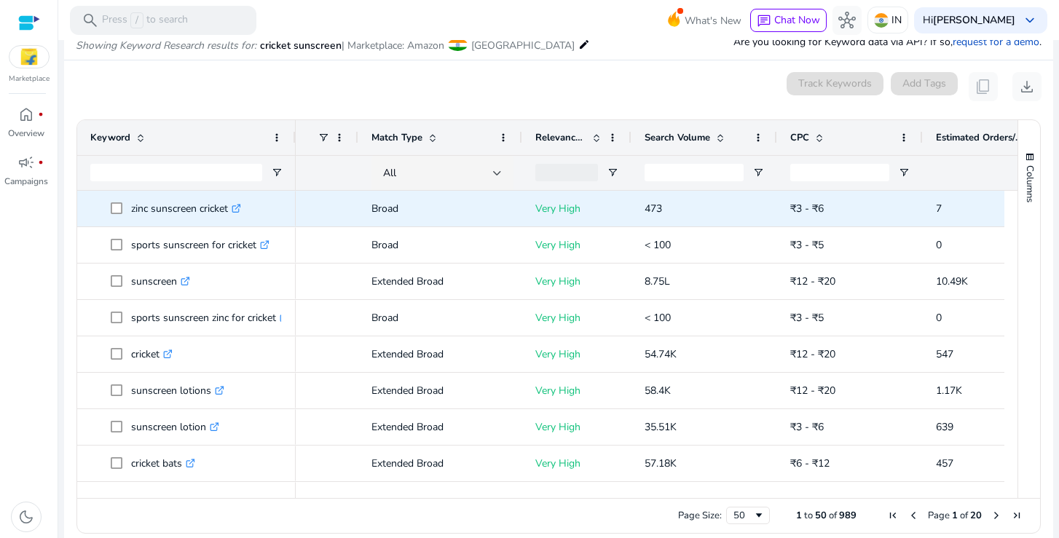
scroll to position [0, 60]
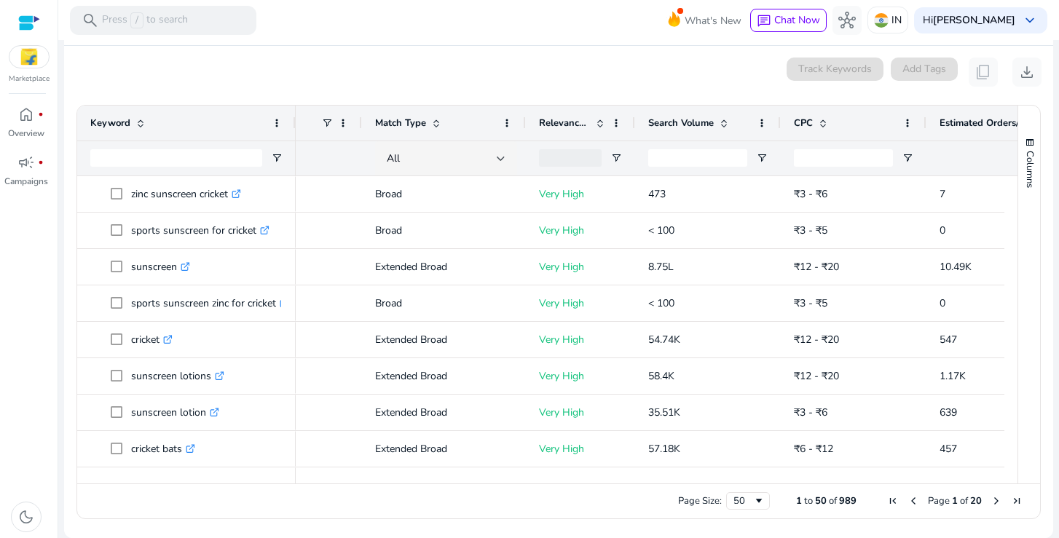
click at [724, 122] on span at bounding box center [724, 123] width 12 height 12
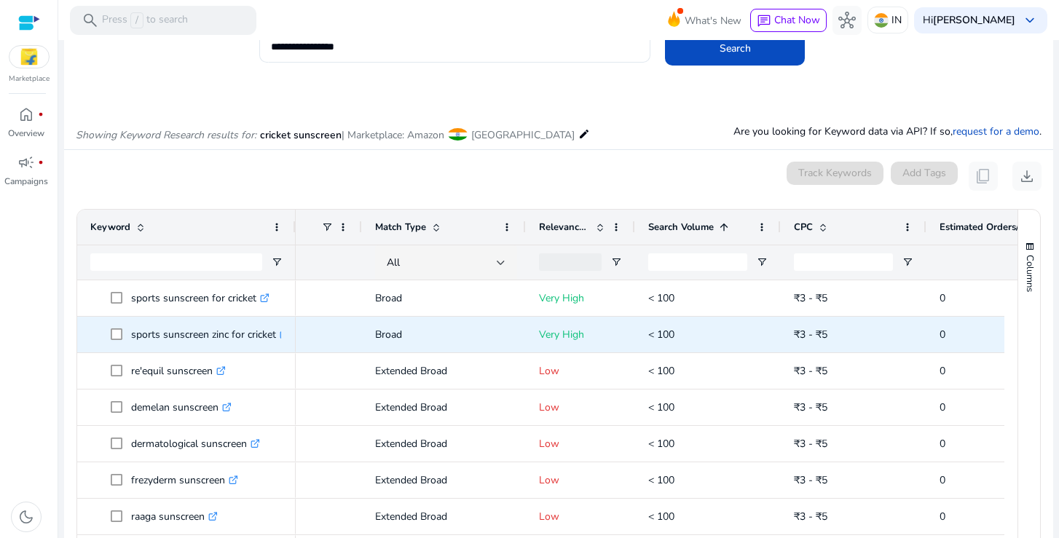
scroll to position [87, 0]
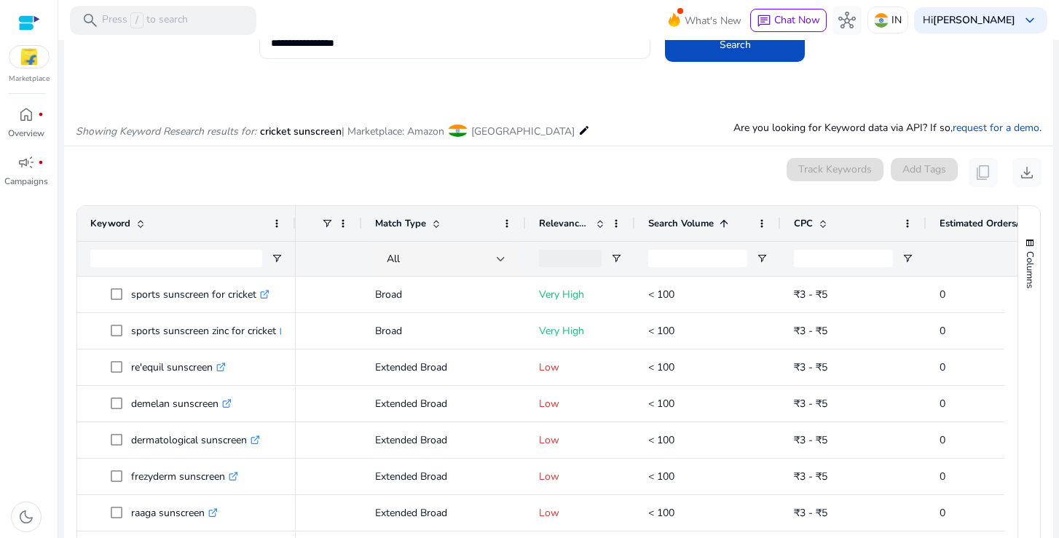
click at [724, 227] on span at bounding box center [724, 224] width 12 height 12
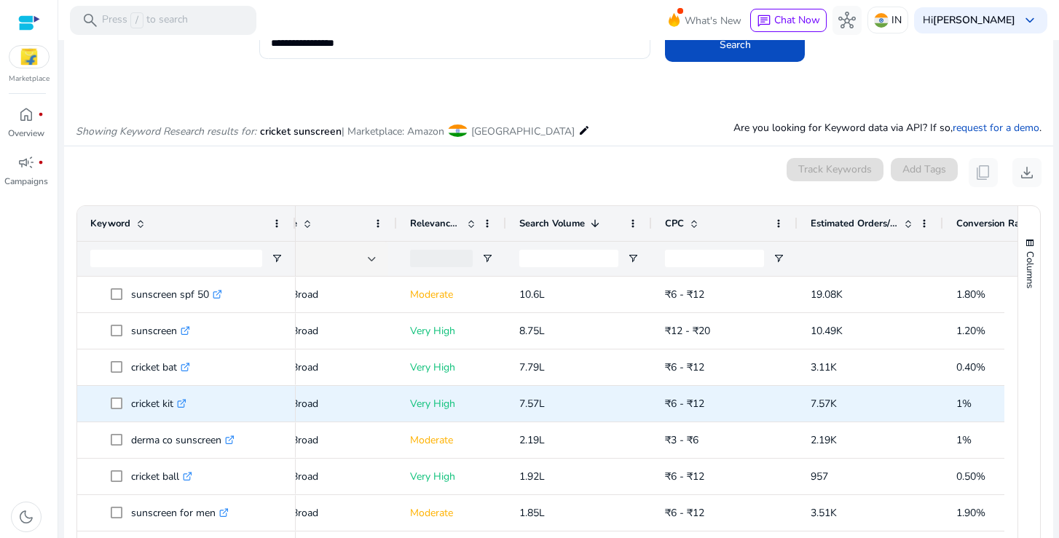
scroll to position [0, 158]
